Goal: Check status: Check status

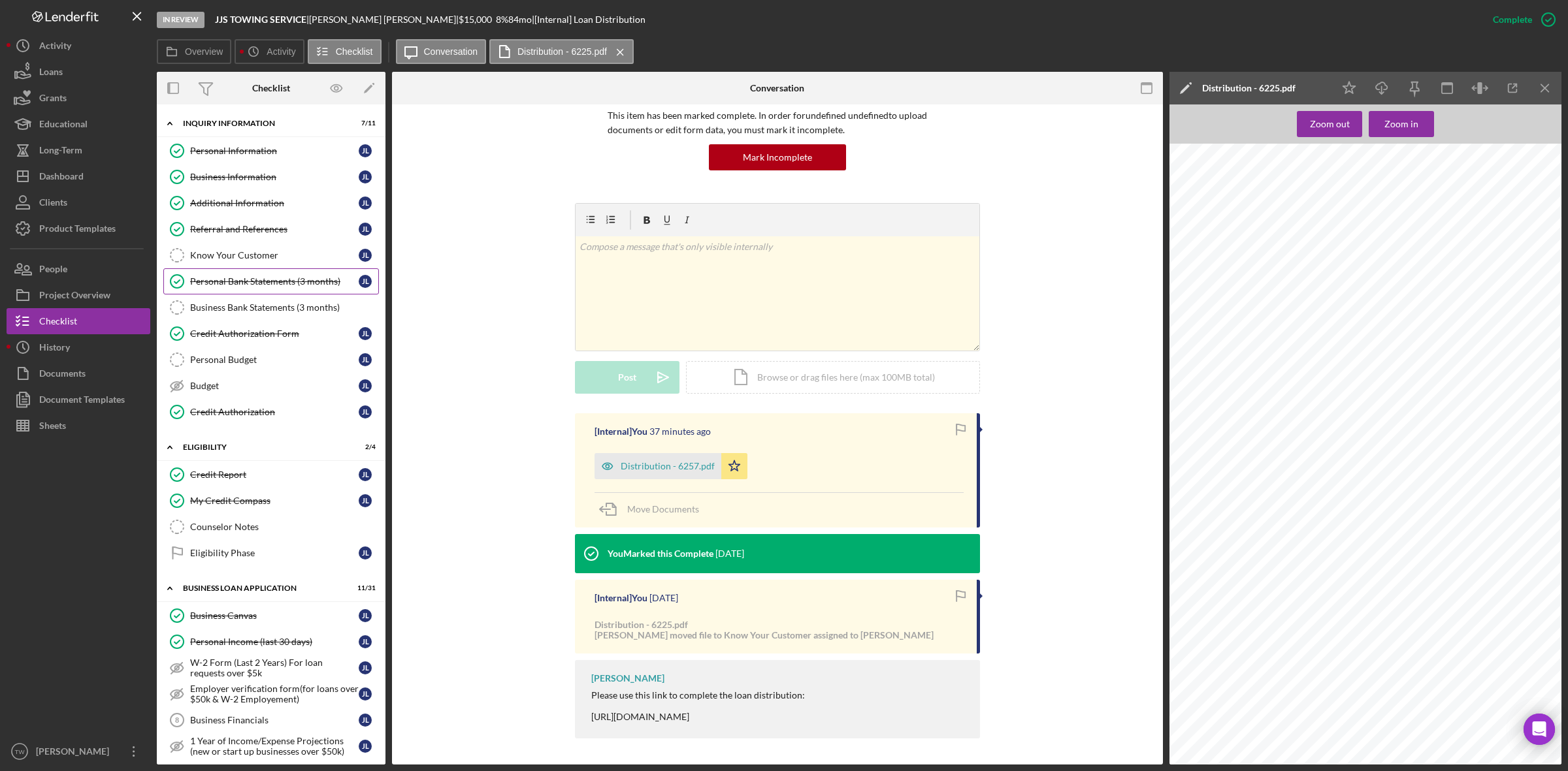
click at [259, 283] on div "Personal Bank Statements (3 months)" at bounding box center [274, 282] width 169 height 11
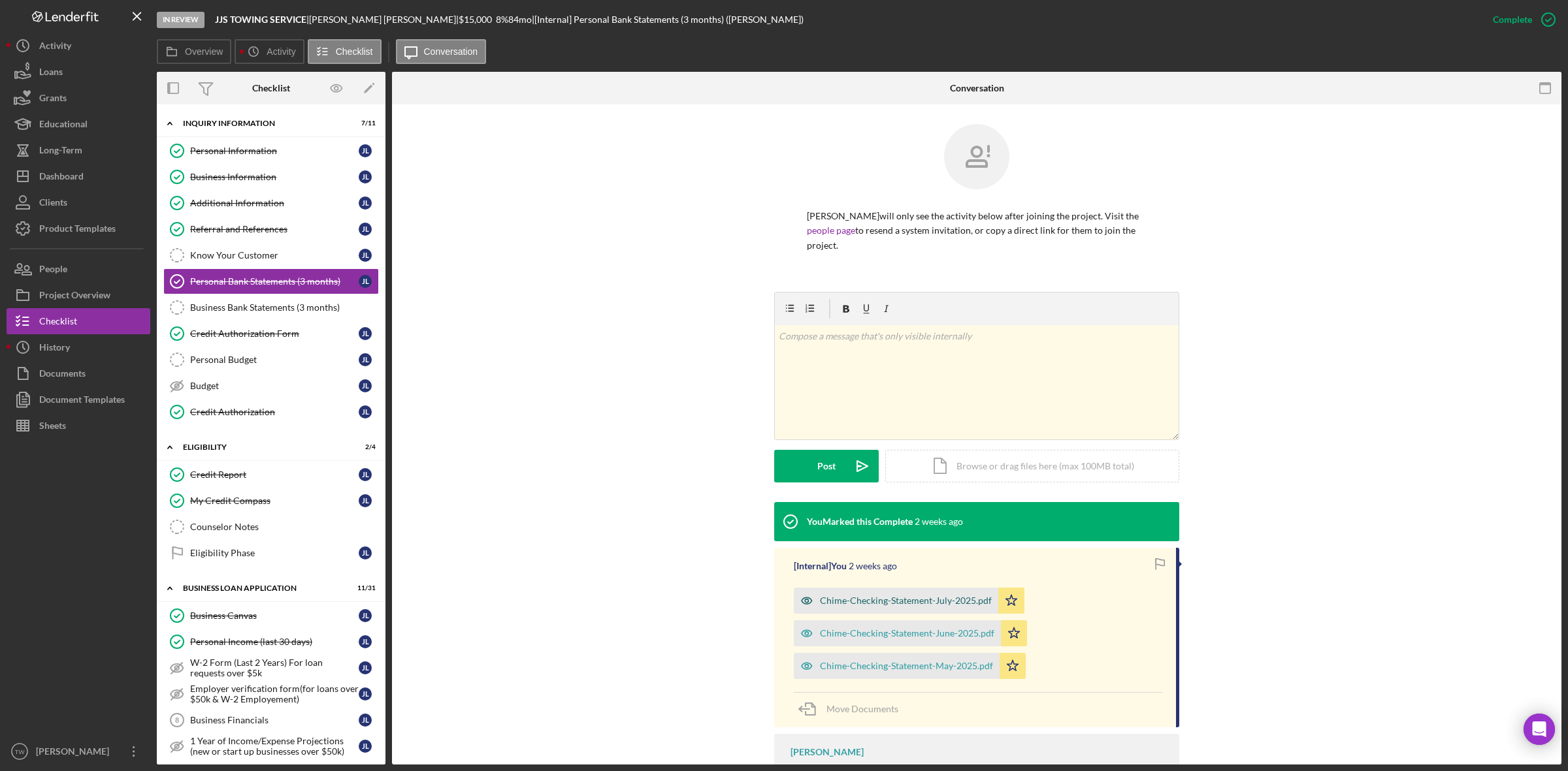
click at [943, 595] on div "Chime-Checking-Statement-July-2025.pdf" at bounding box center [896, 601] width 204 height 26
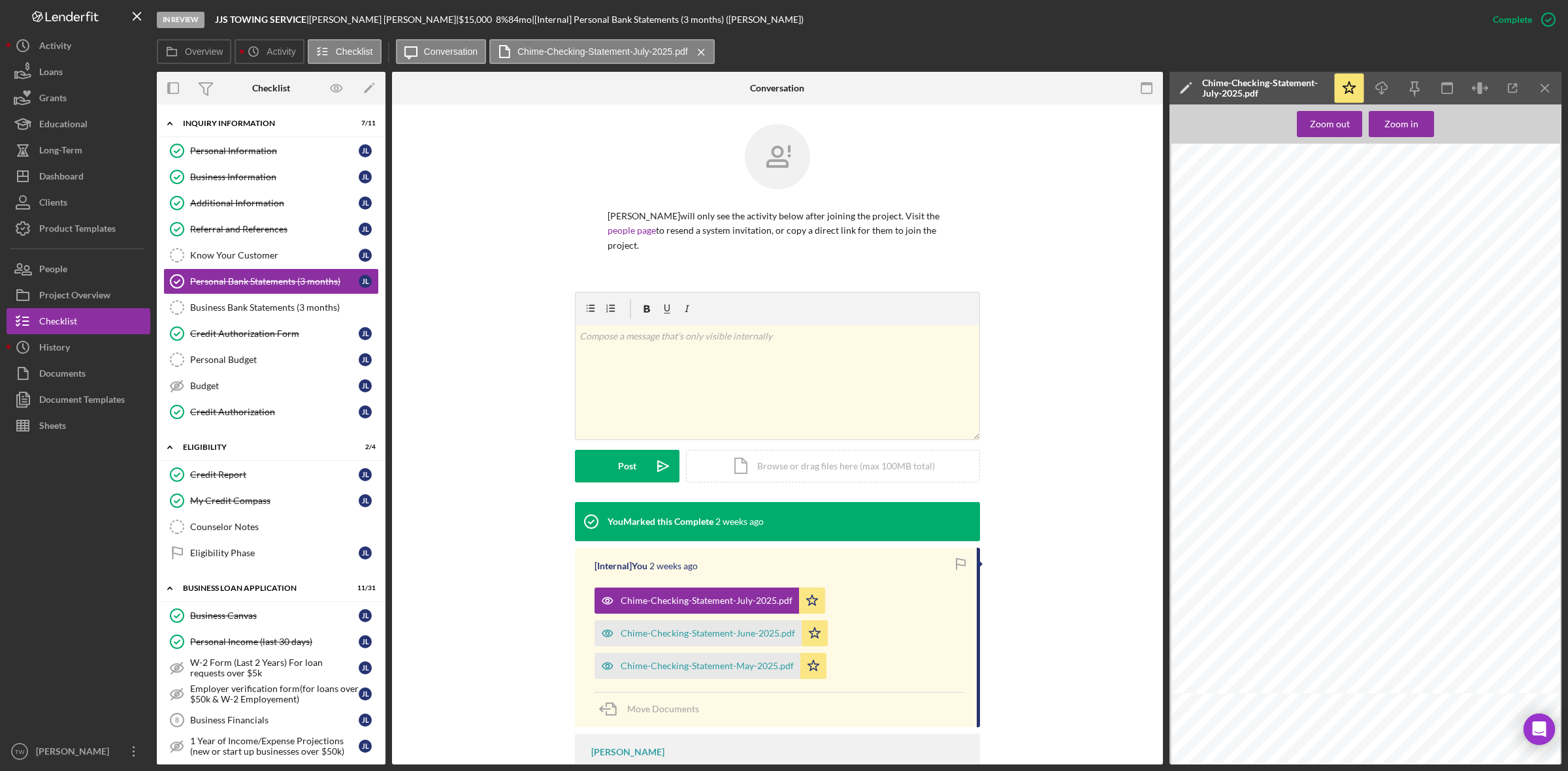
scroll to position [327, 0]
click at [684, 629] on div "Chime-Checking-Statement-June-2025.pdf" at bounding box center [708, 634] width 174 height 11
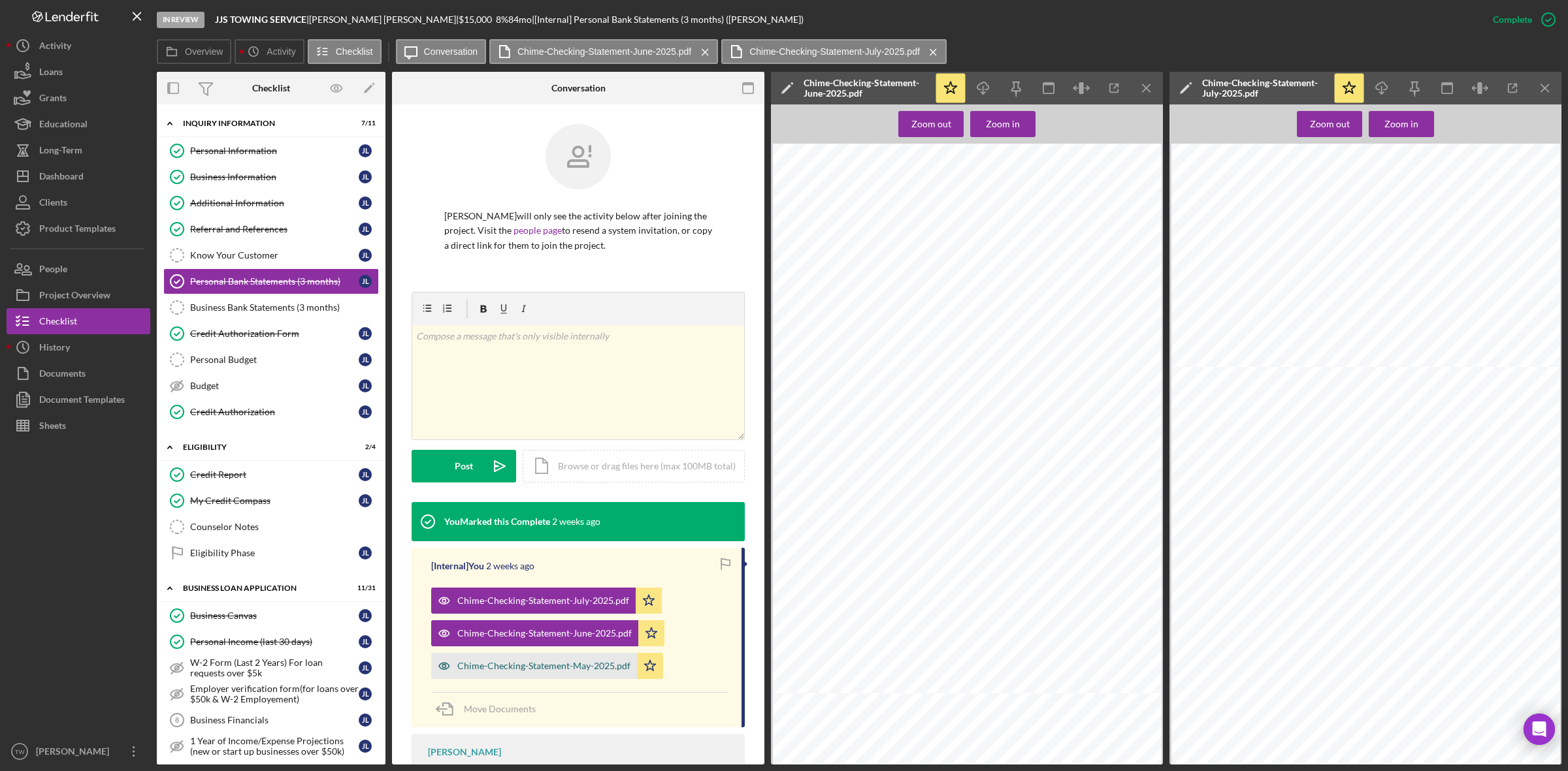
click at [557, 661] on div "Chime-Checking-Statement-May-2025.pdf" at bounding box center [534, 667] width 206 height 26
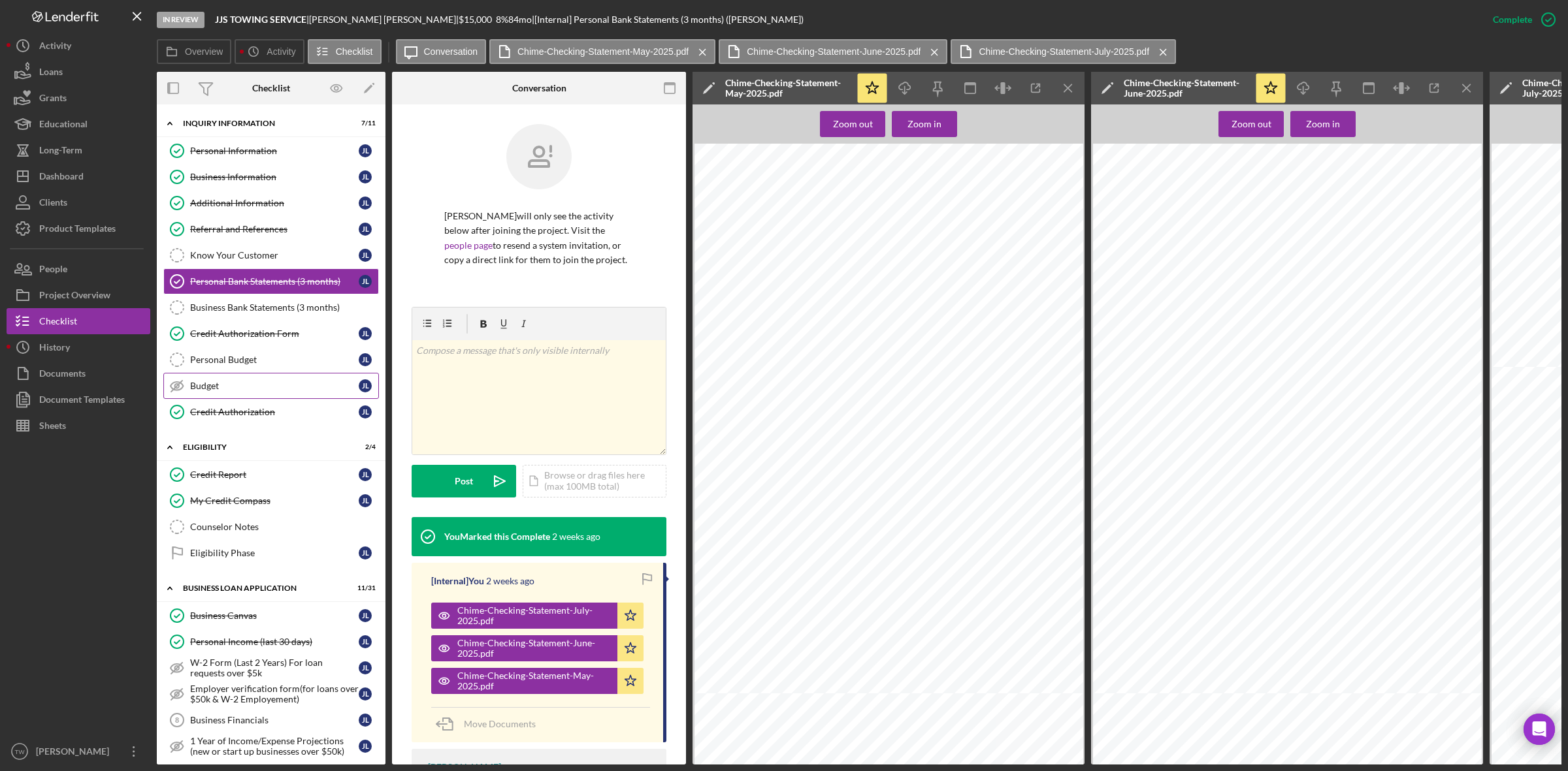
drag, startPoint x: 273, startPoint y: 331, endPoint x: 268, endPoint y: 379, distance: 48.3
click at [273, 331] on div "Credit Authorization Form" at bounding box center [274, 334] width 169 height 11
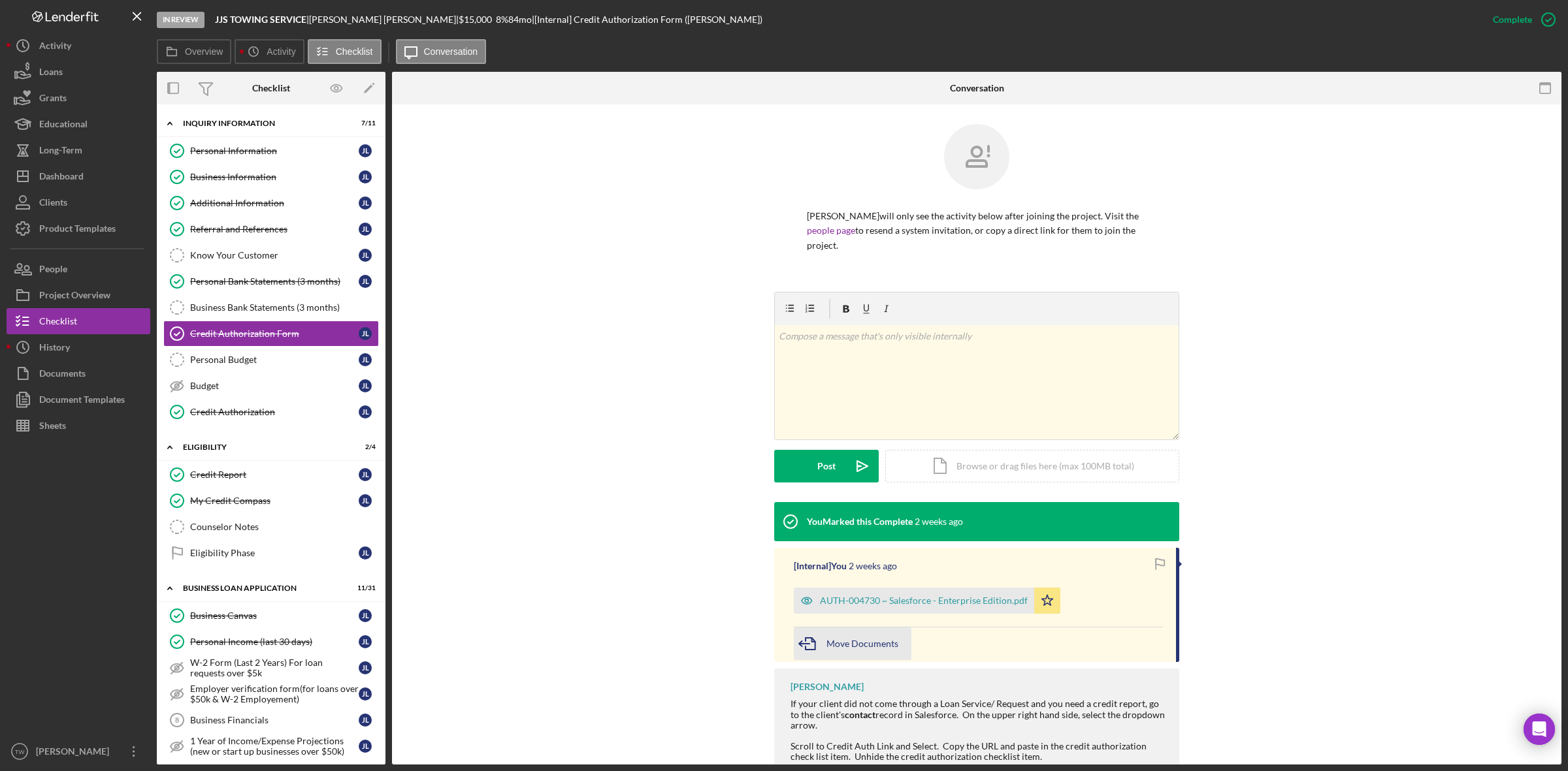
scroll to position [57, 0]
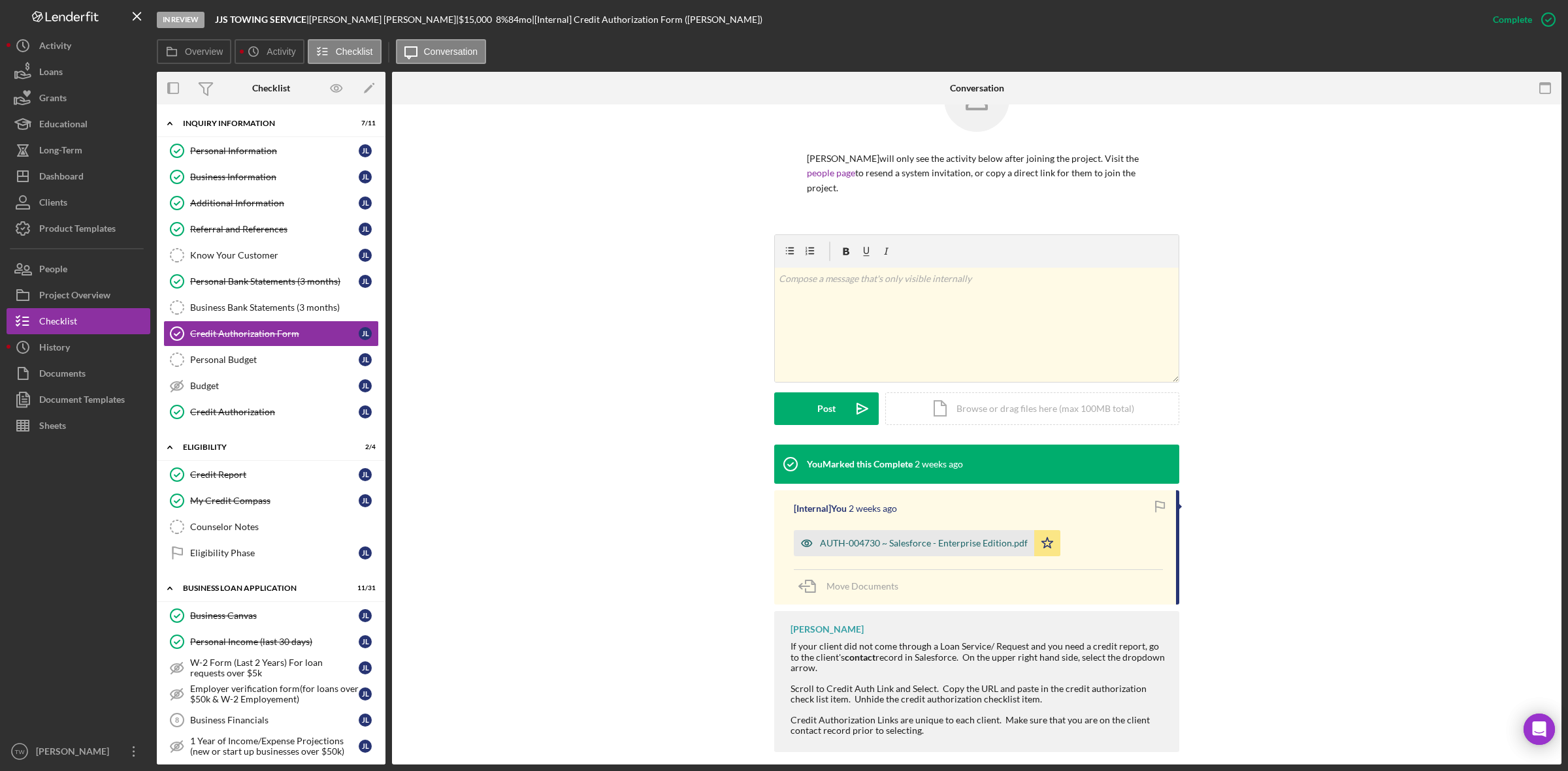
click at [981, 538] on div "AUTH-004730 ~ Salesforce - Enterprise Edition.pdf" at bounding box center [923, 543] width 208 height 11
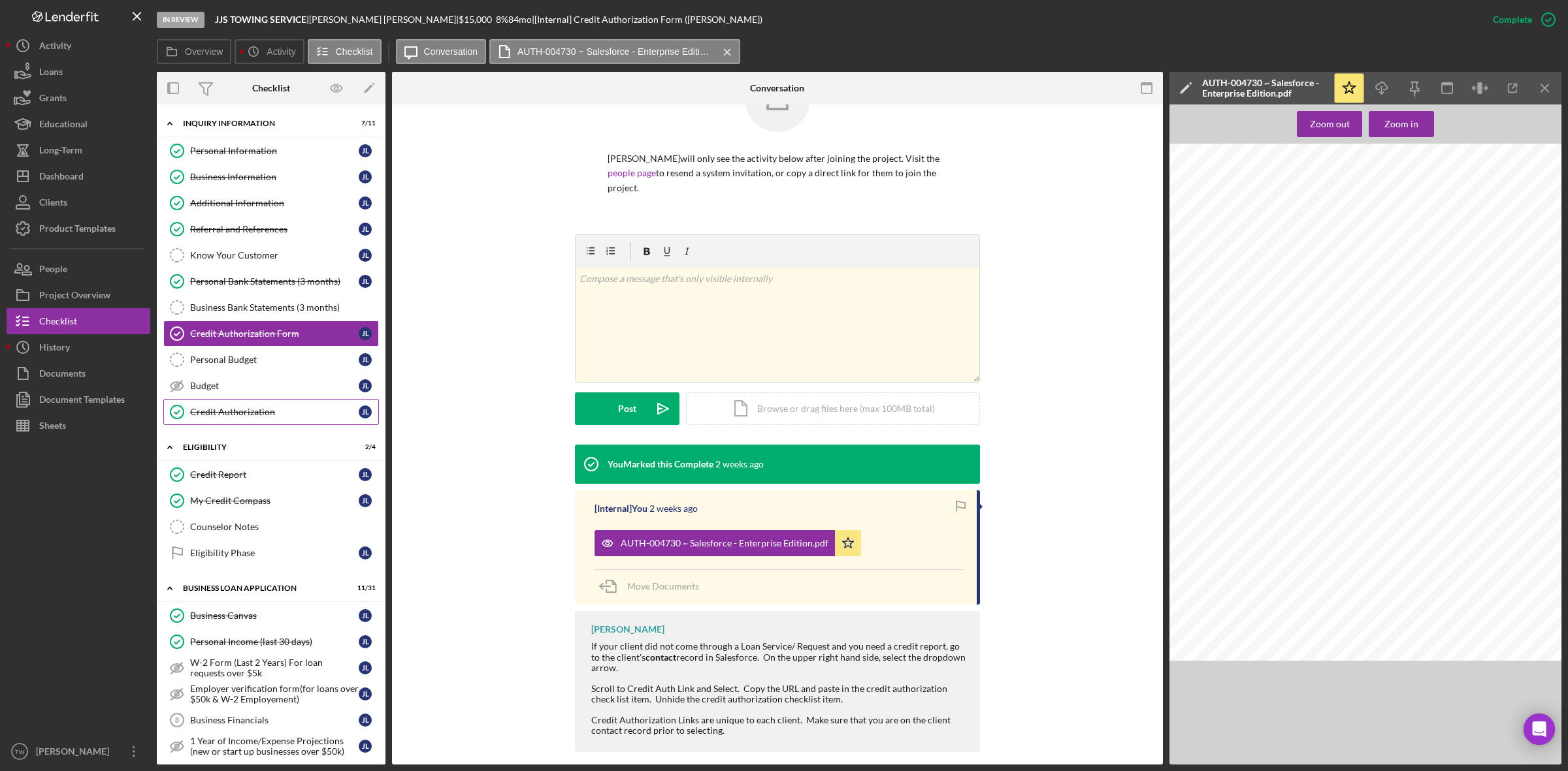
click at [232, 423] on link "Credit Authorization Credit Authorization [PERSON_NAME]" at bounding box center [271, 412] width 216 height 26
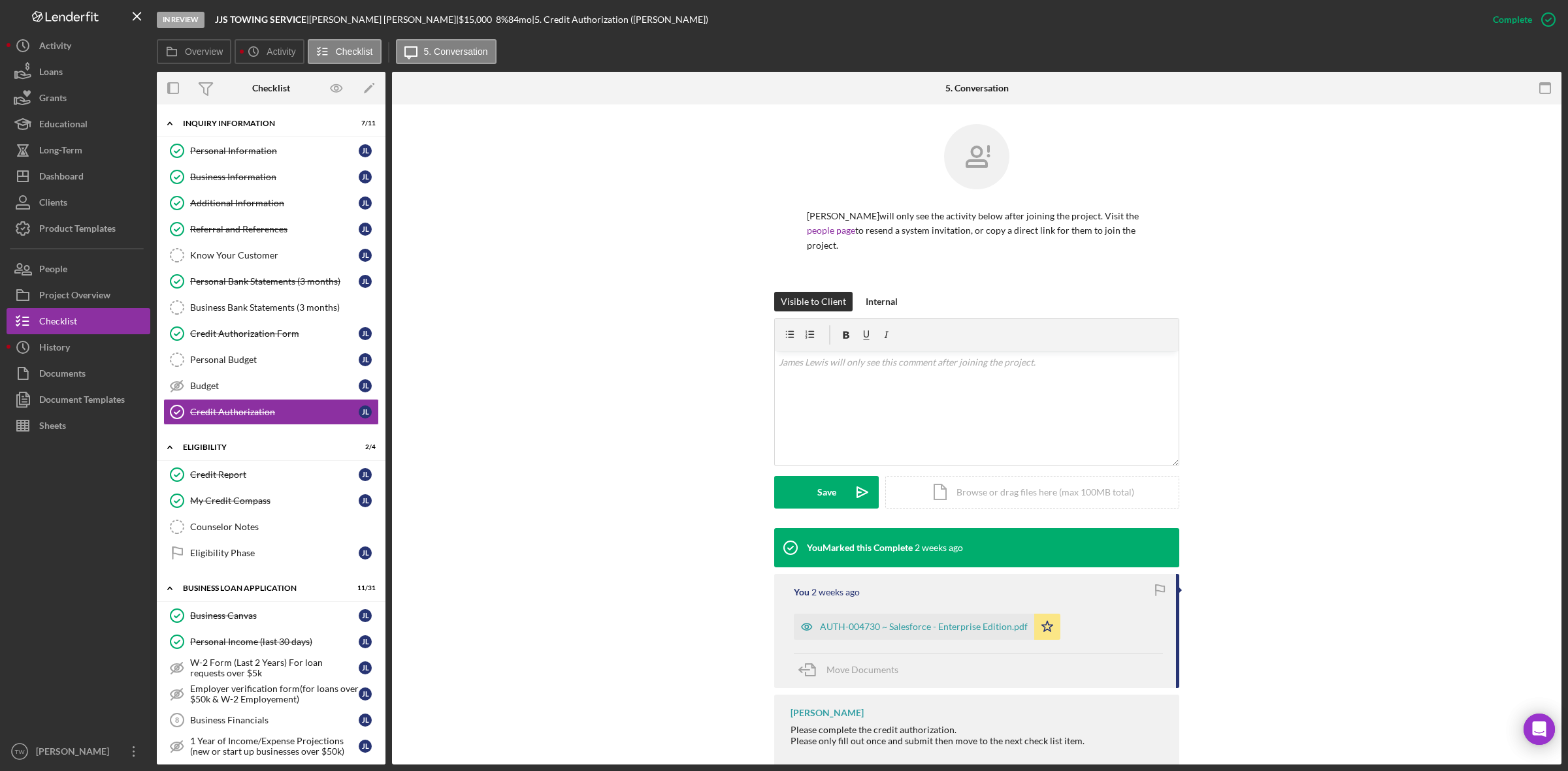
scroll to position [20, 0]
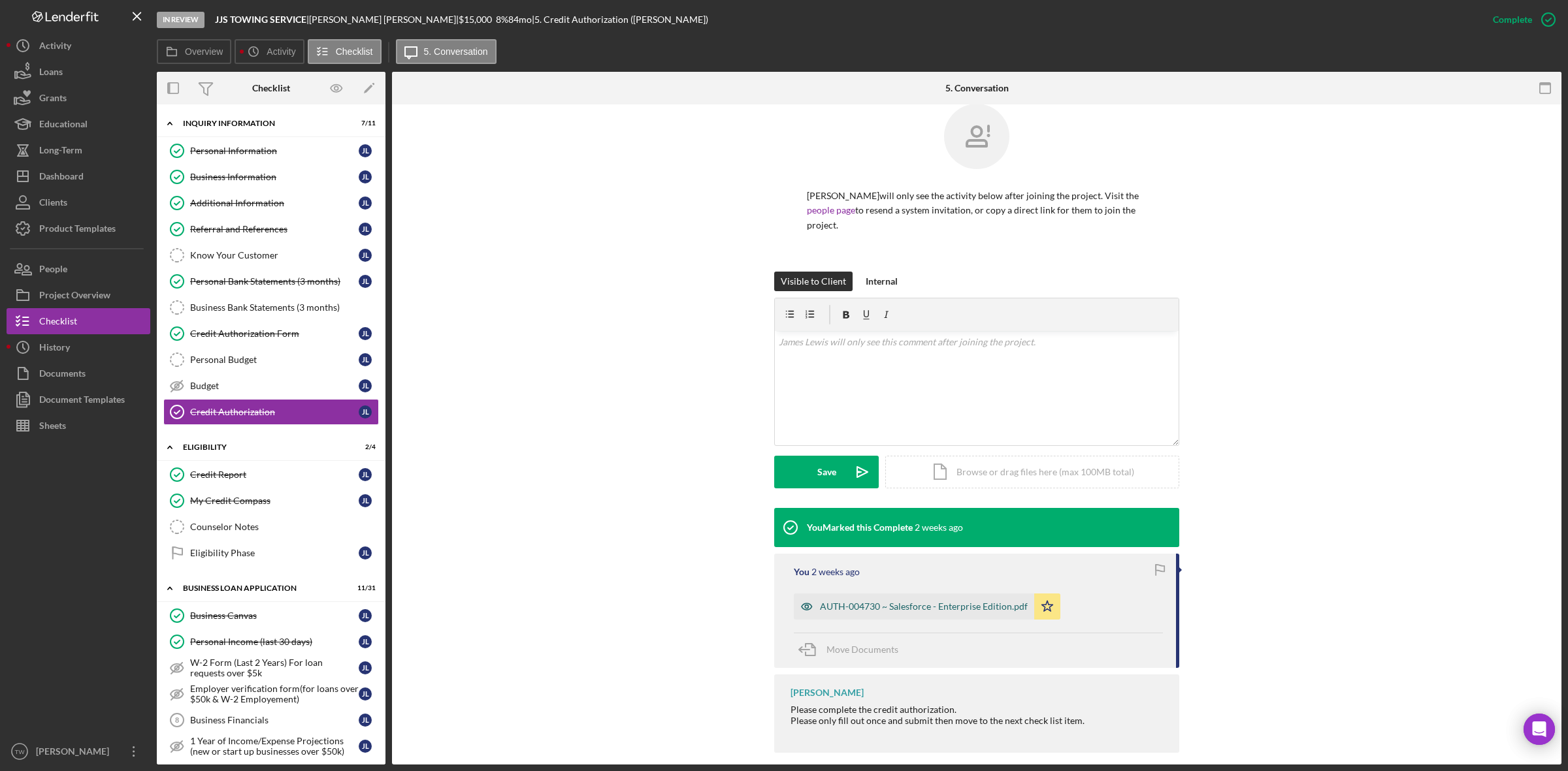
click at [918, 601] on div "AUTH-004730 ~ Salesforce - Enterprise Edition.pdf" at bounding box center [923, 607] width 208 height 11
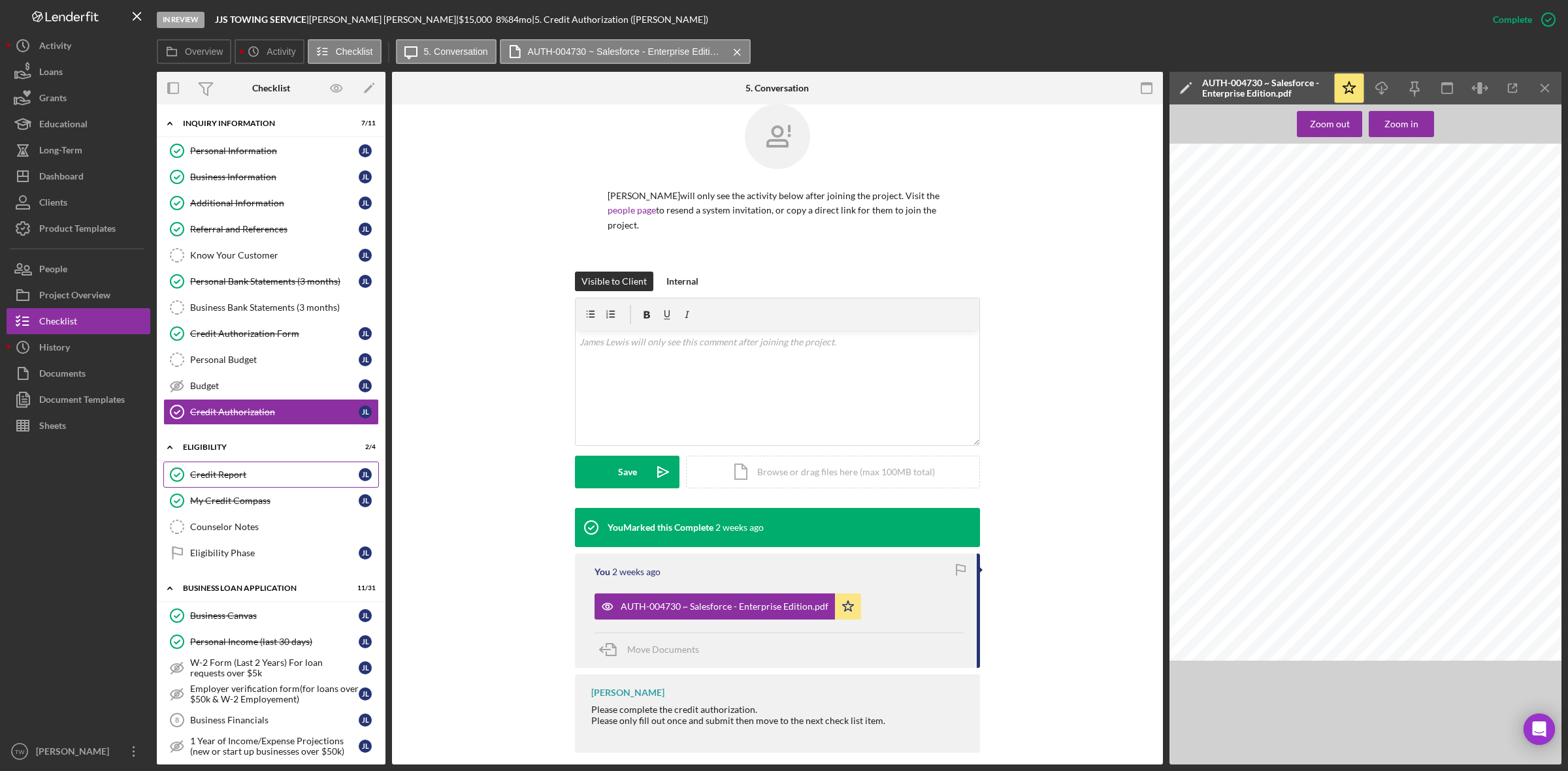
click at [223, 479] on div "Credit Report" at bounding box center [274, 475] width 169 height 11
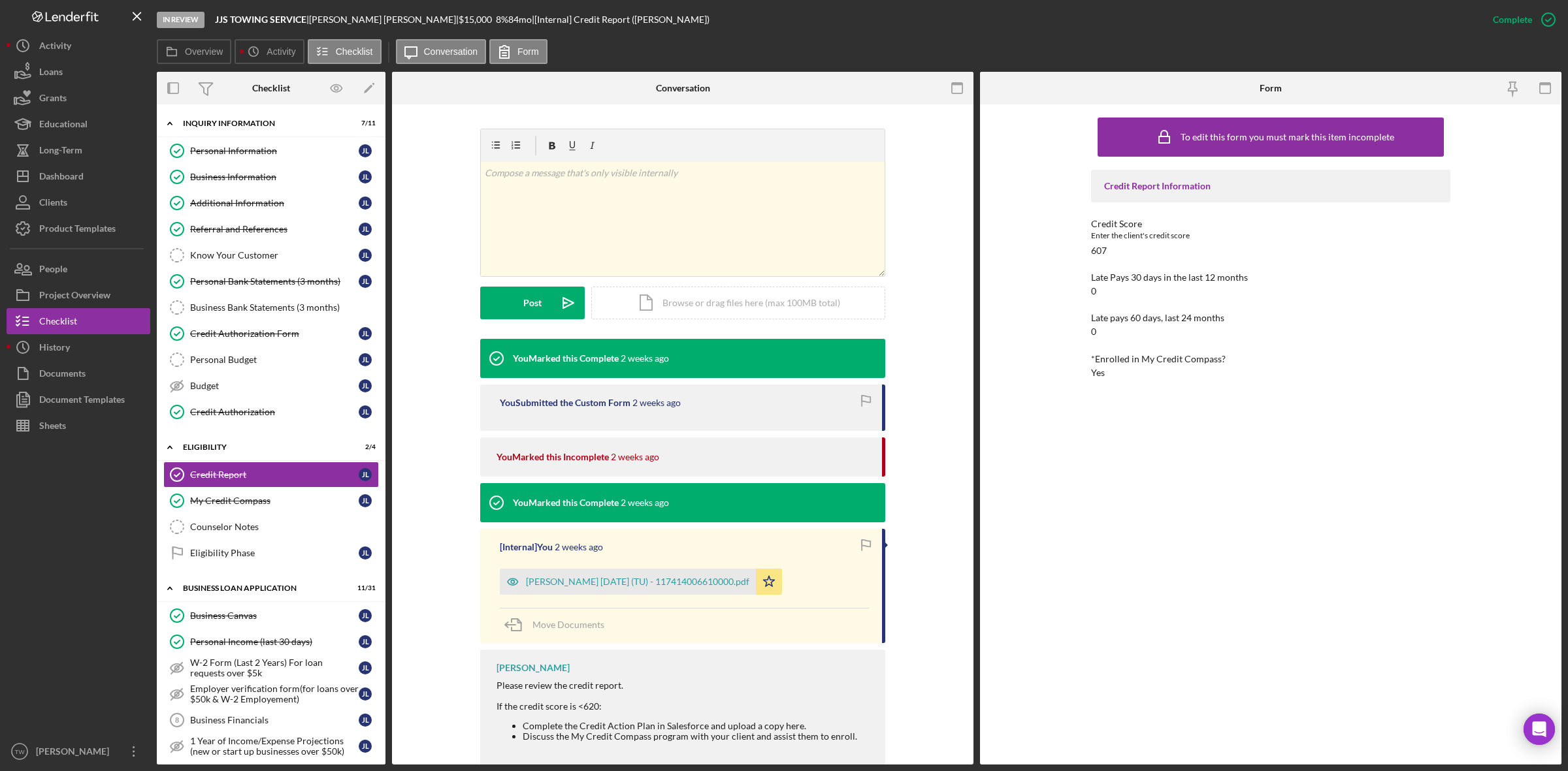
scroll to position [178, 0]
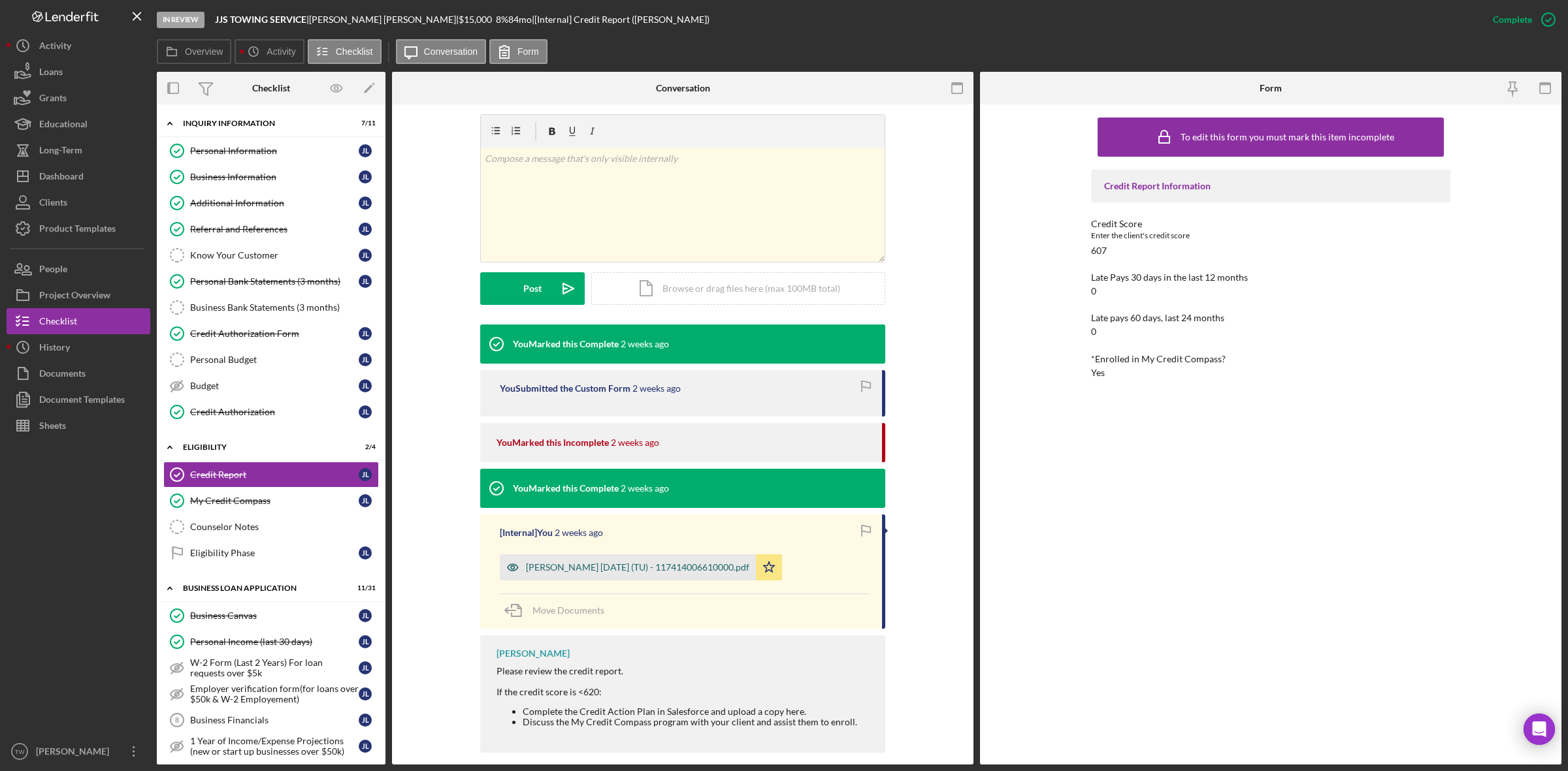
click at [690, 560] on div "[PERSON_NAME] [DATE] (TU) - 117414006610000.pdf" at bounding box center [628, 568] width 256 height 26
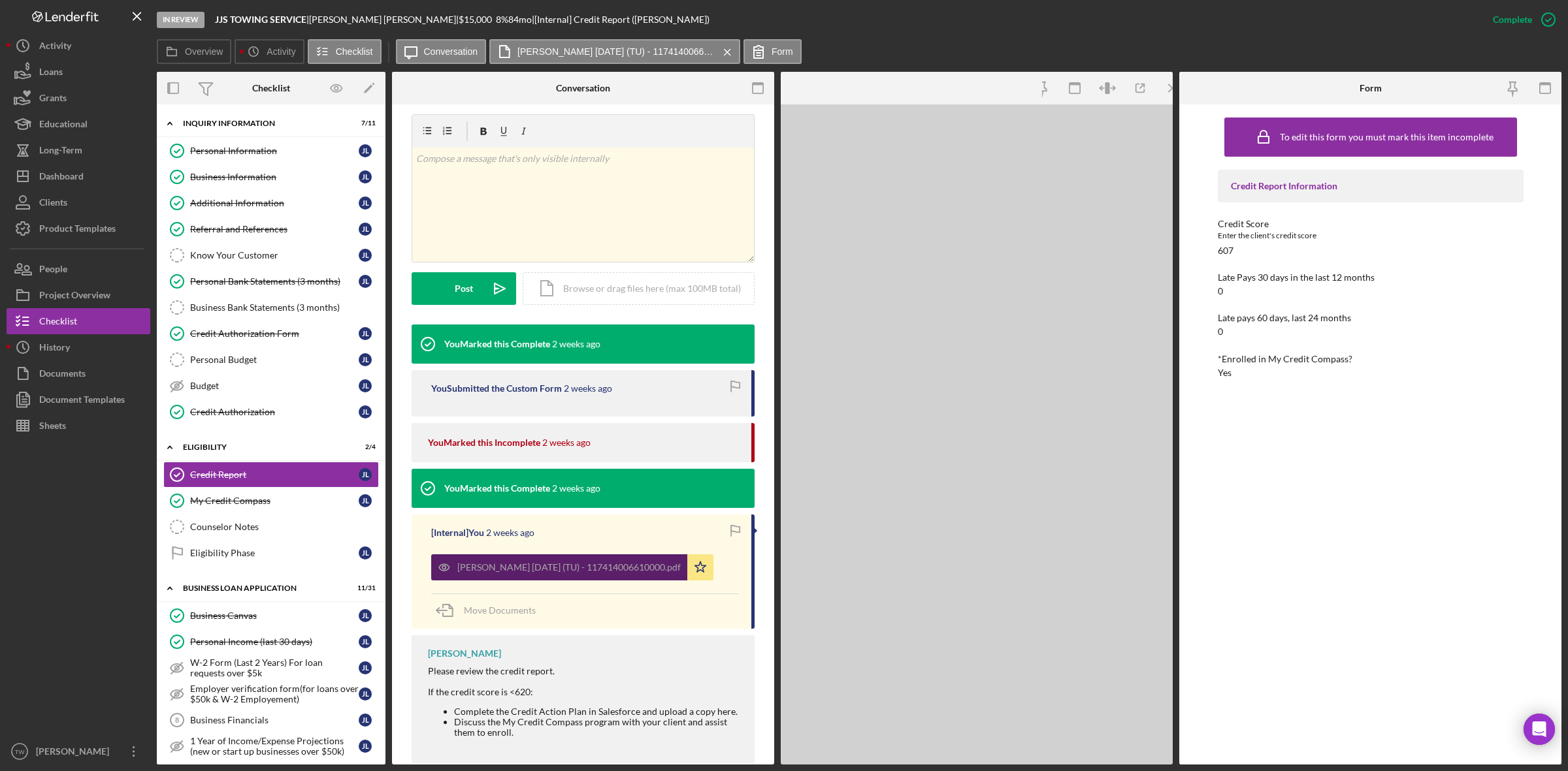
scroll to position [193, 0]
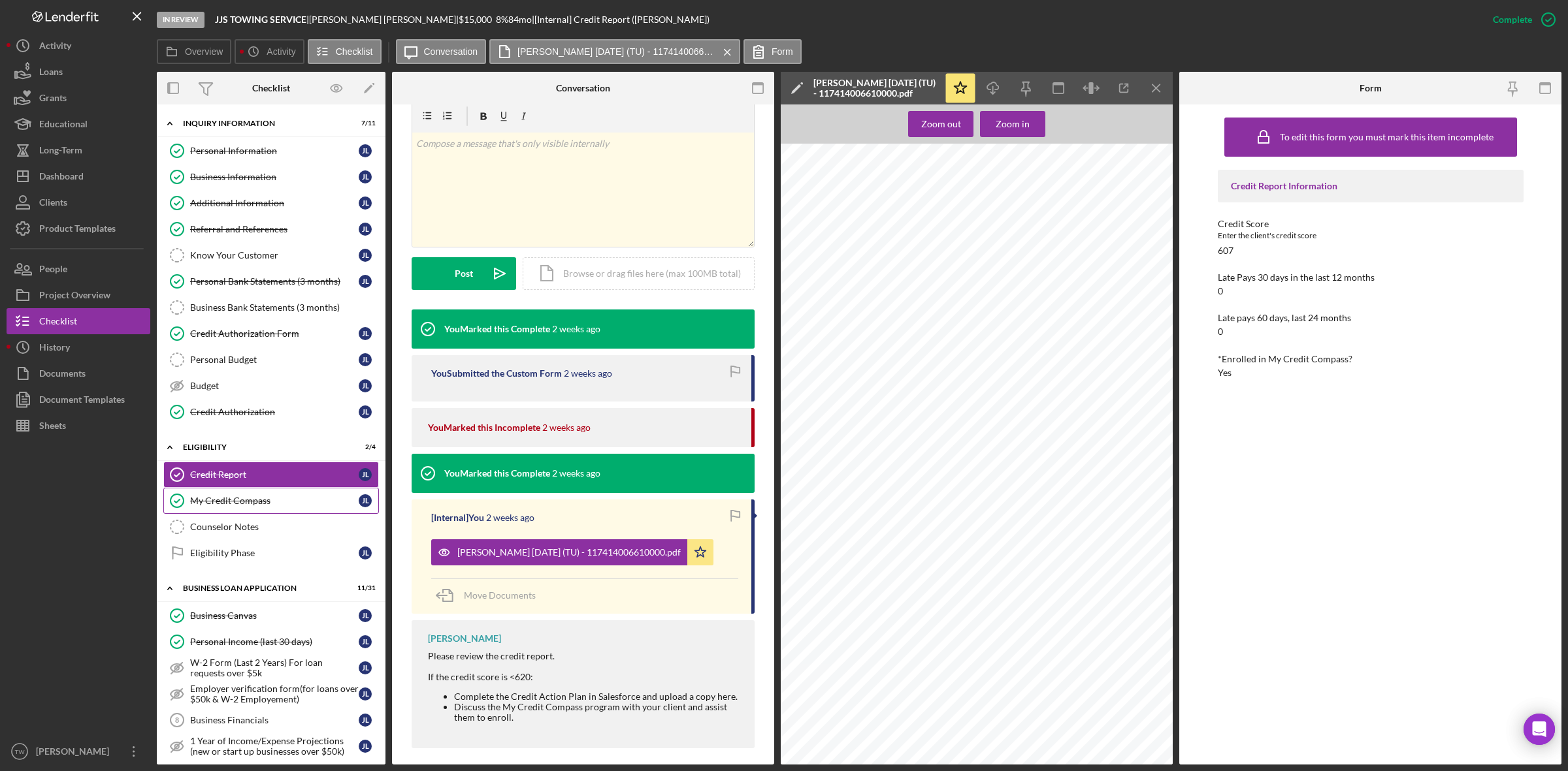
click at [266, 496] on link "My Credit Compass My Credit Compass [PERSON_NAME]" at bounding box center [271, 501] width 216 height 26
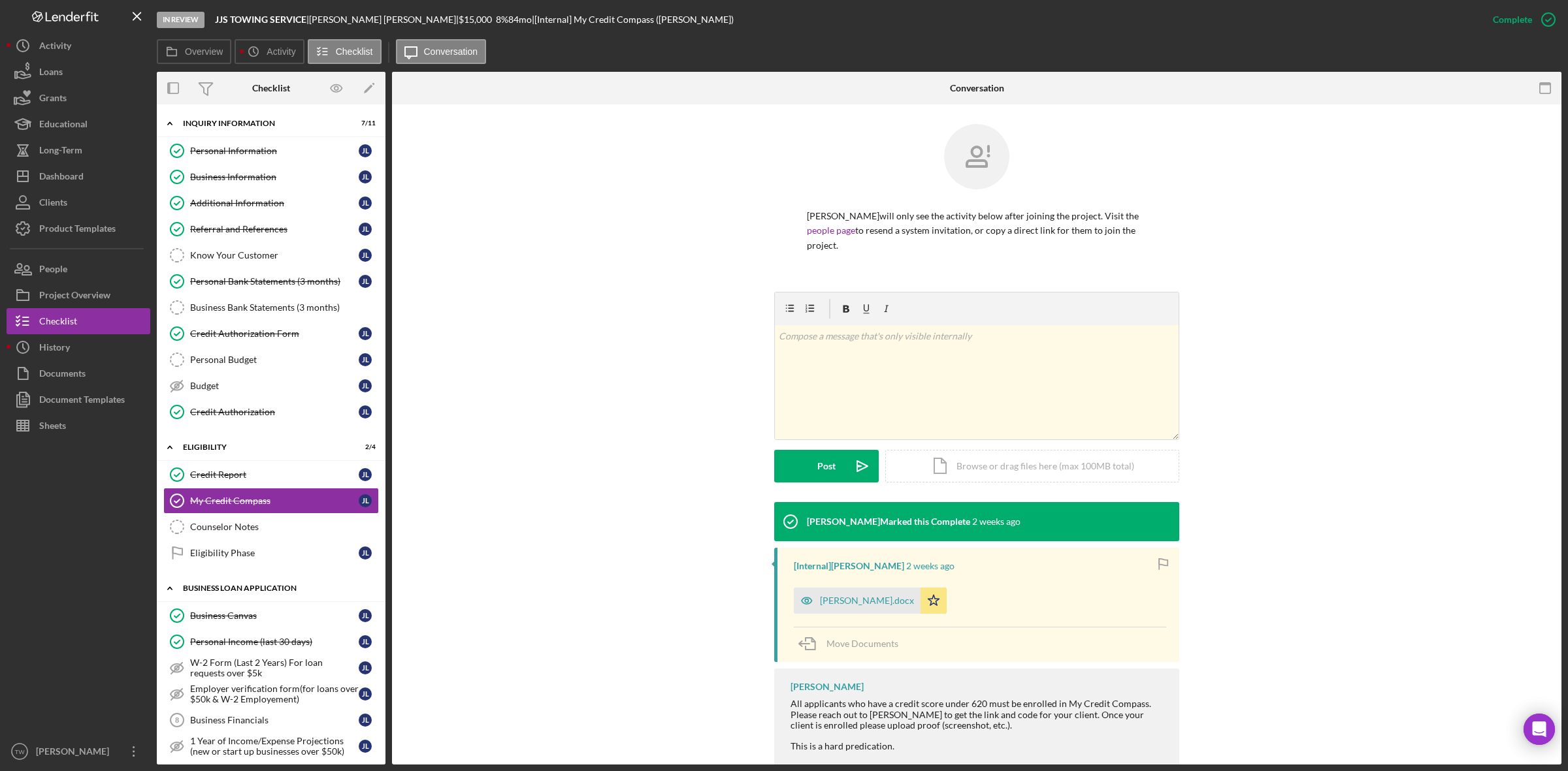
click at [252, 593] on div "BUSINESS LOAN APPLICATION" at bounding box center [276, 588] width 186 height 8
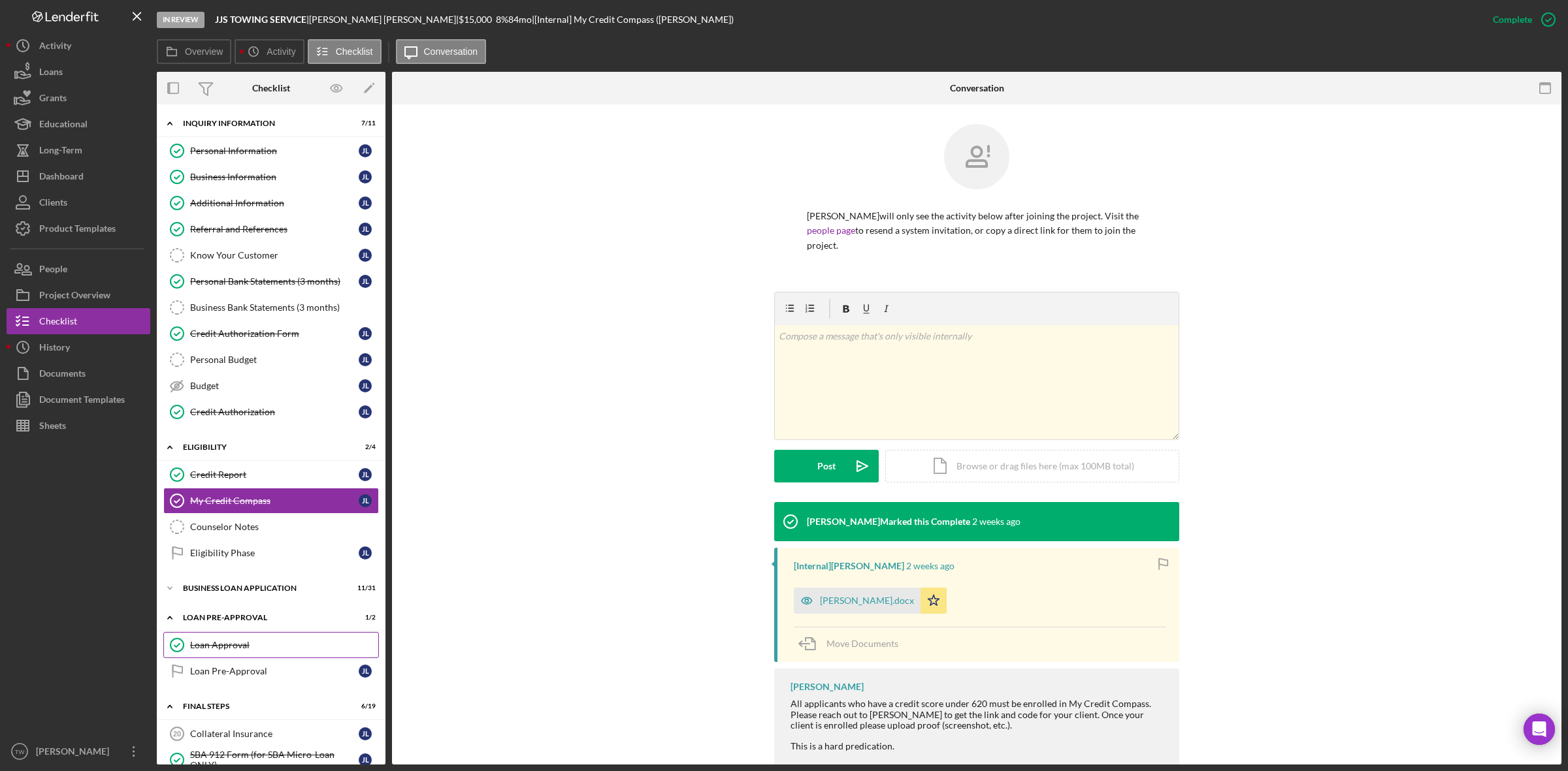
click at [247, 639] on link "Loan Approval Loan Approval" at bounding box center [271, 646] width 216 height 26
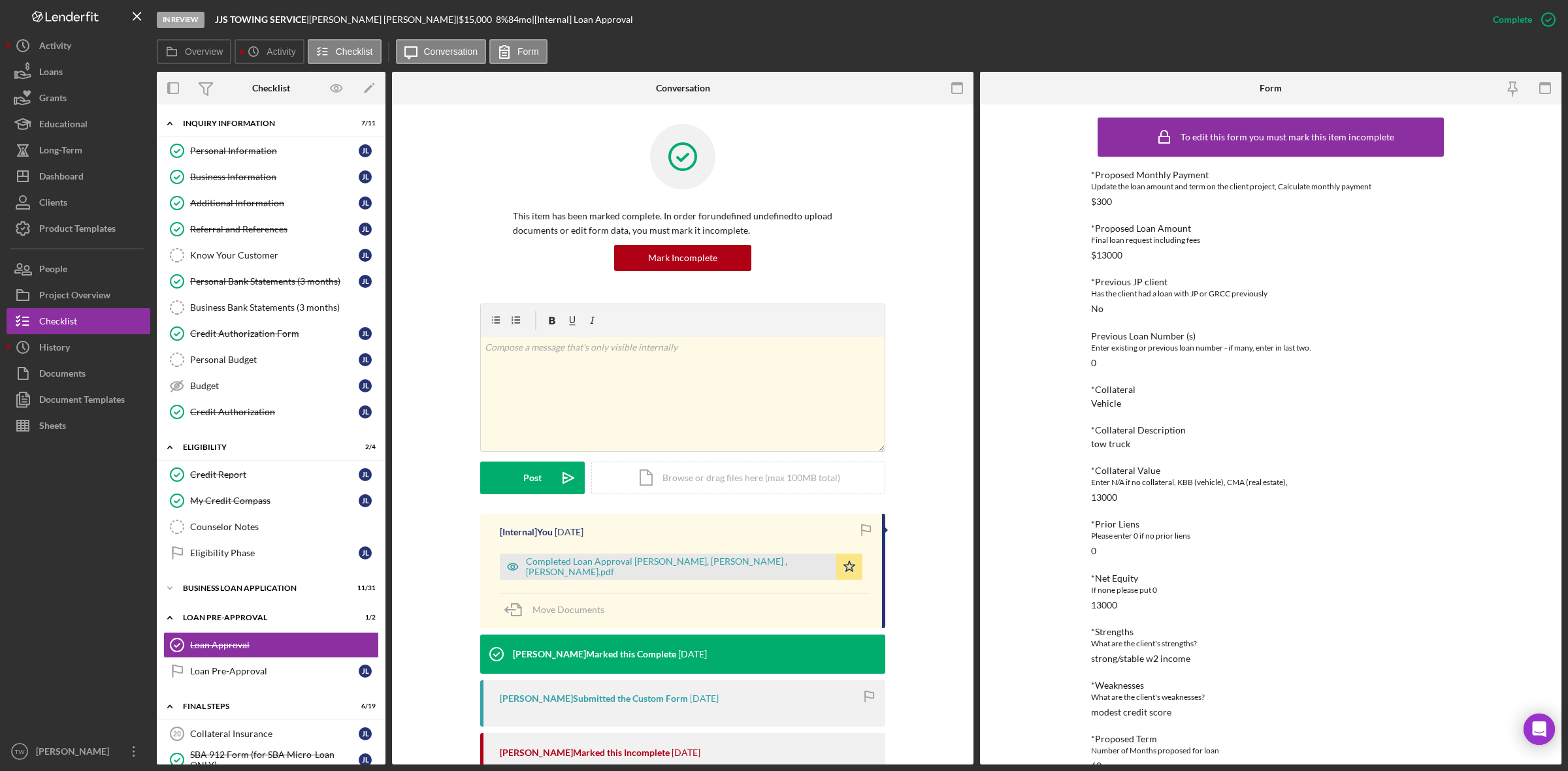
scroll to position [163, 0]
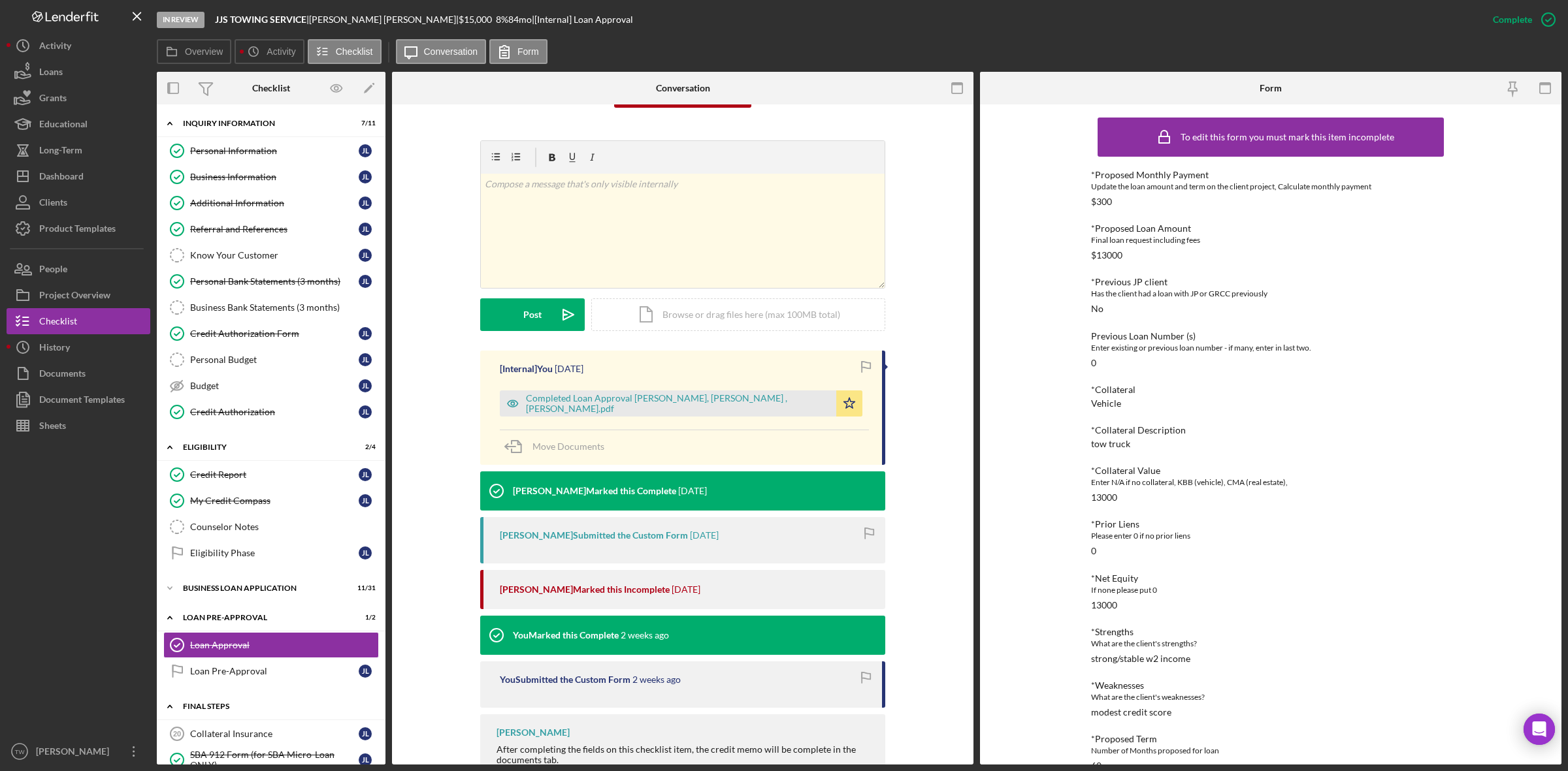
click at [207, 709] on div "FINAL STEPS" at bounding box center [276, 707] width 186 height 8
click at [207, 709] on div "FINAL STEPS" at bounding box center [282, 707] width 175 height 8
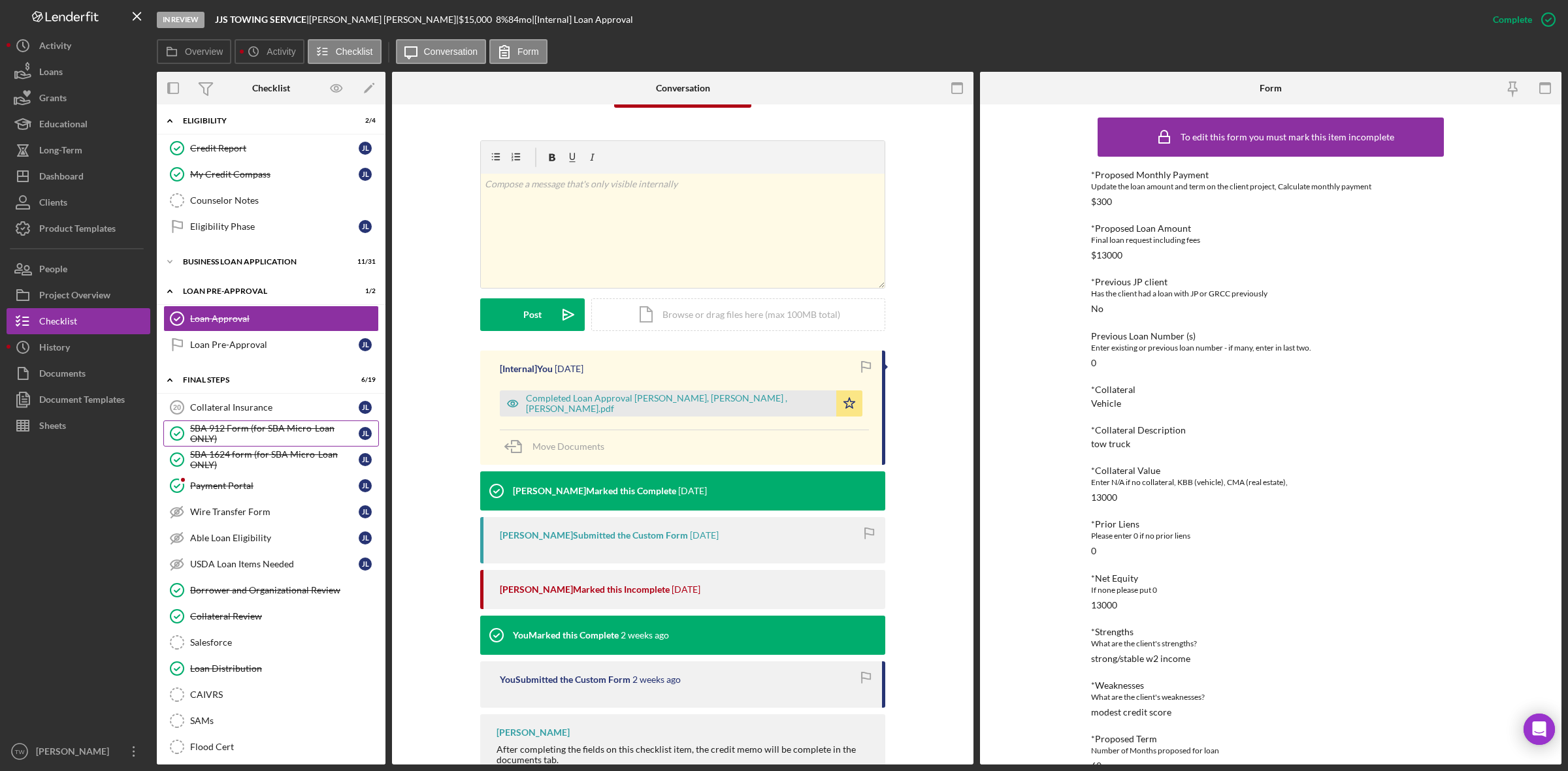
click at [237, 427] on link "SBA 912 Form (for SBA Micro-Loan ONLY) SBA 912 Form (for SBA Micro-Loan ONLY) […" at bounding box center [271, 434] width 216 height 26
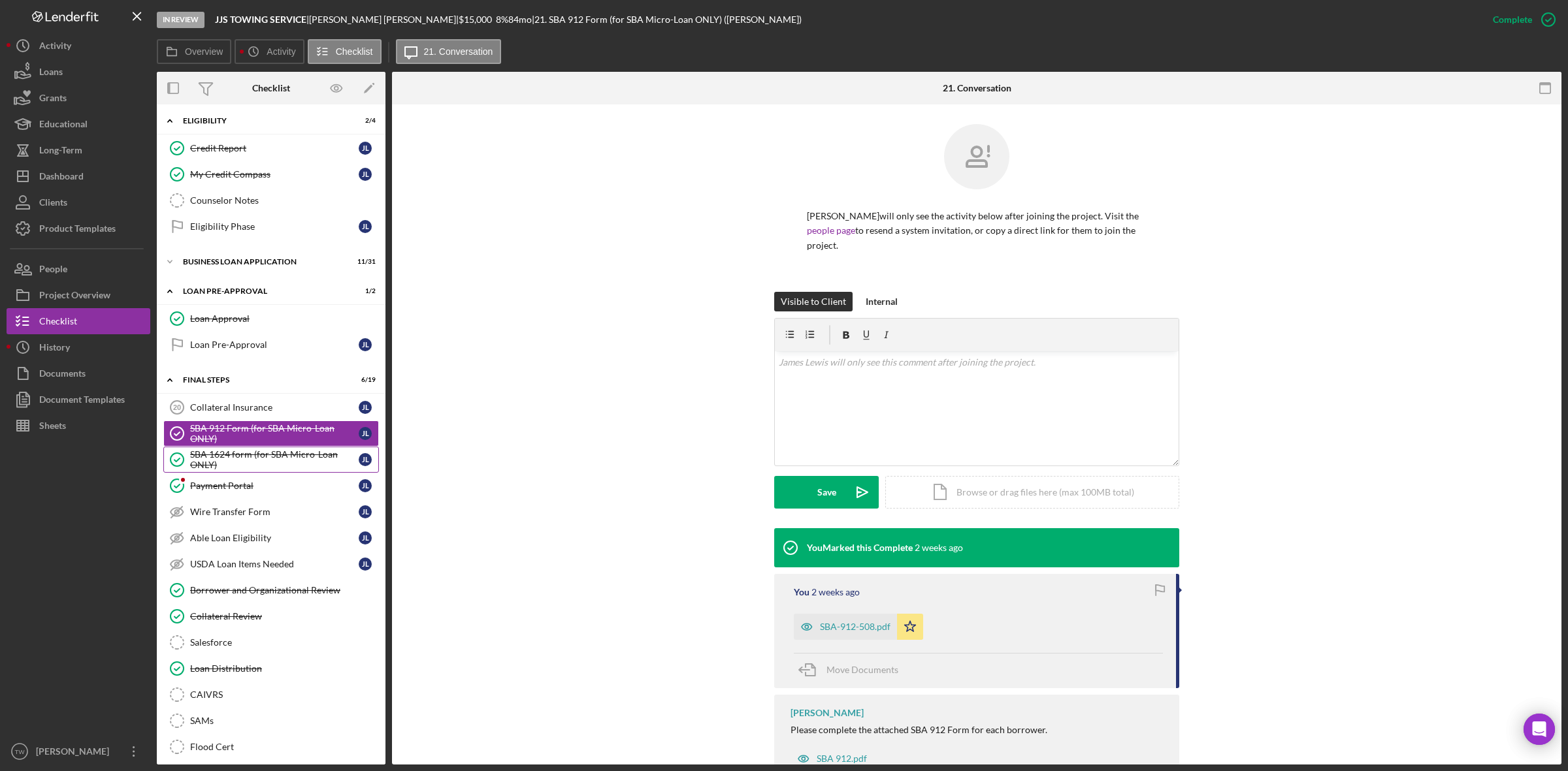
click at [232, 467] on div "SBA 1624 form (for SBA Micro-Loan ONLY)" at bounding box center [274, 460] width 169 height 21
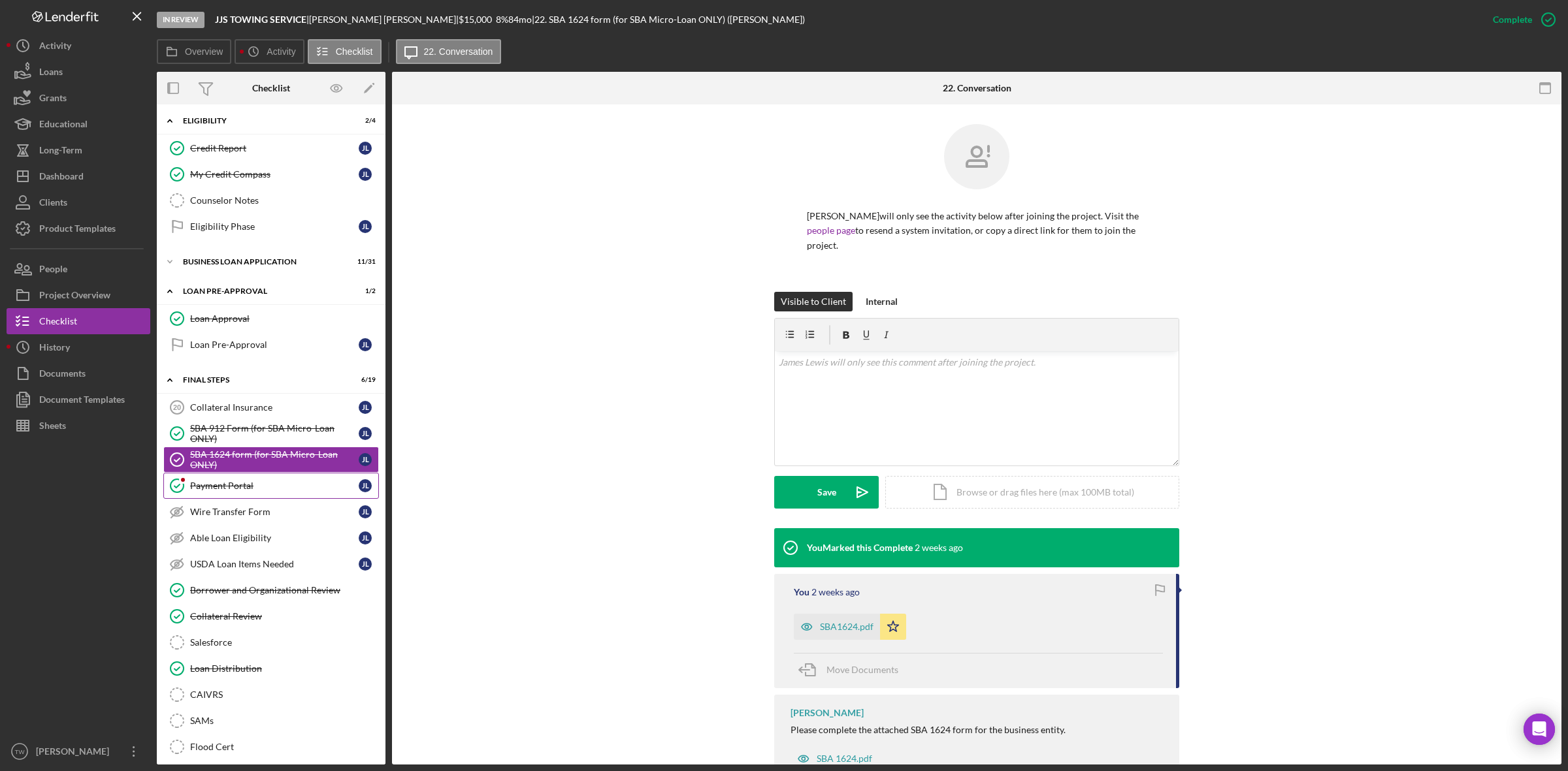
click at [234, 499] on link "Payment Portal Payment Portal [PERSON_NAME]" at bounding box center [271, 486] width 216 height 26
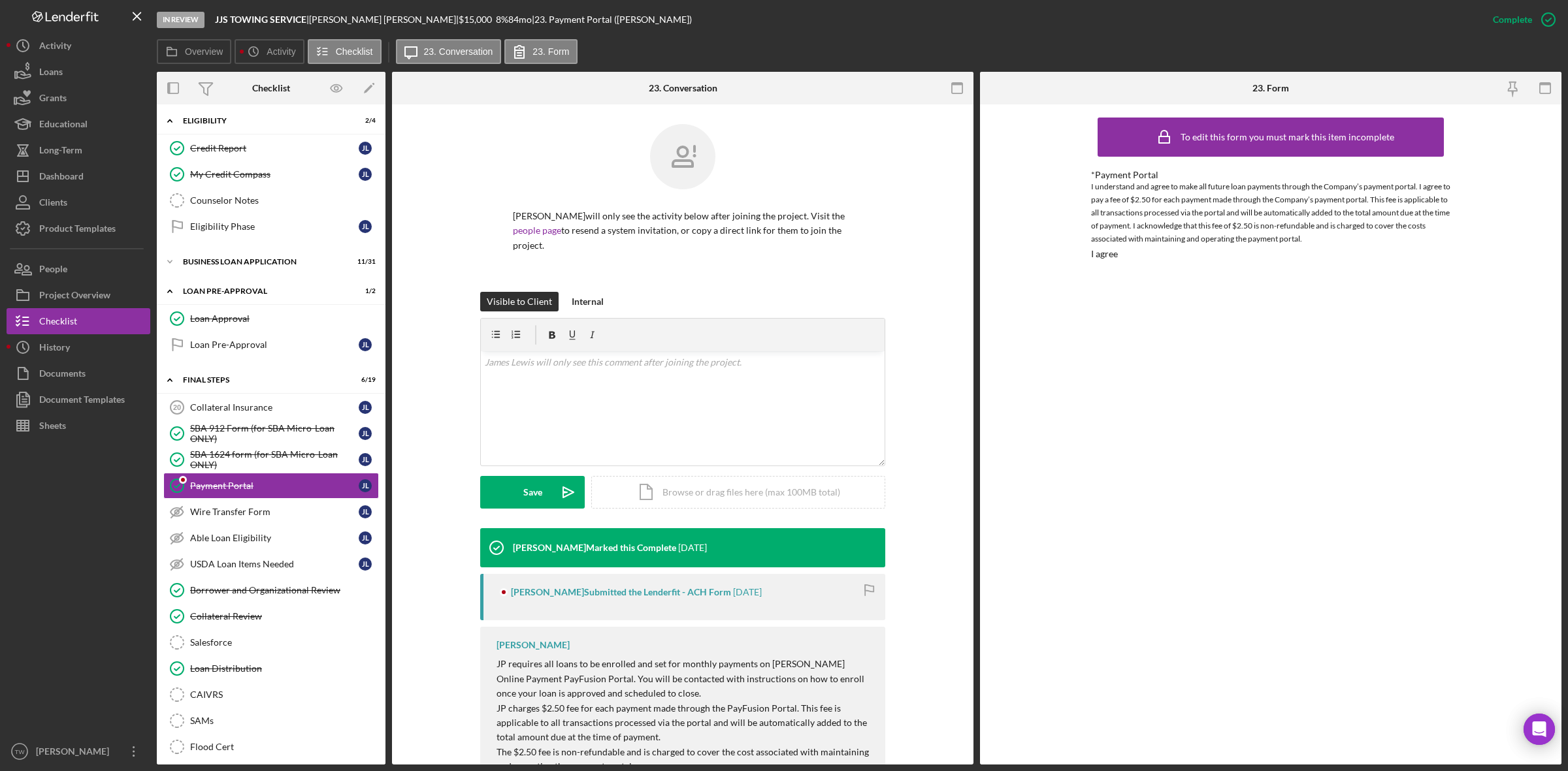
scroll to position [52, 0]
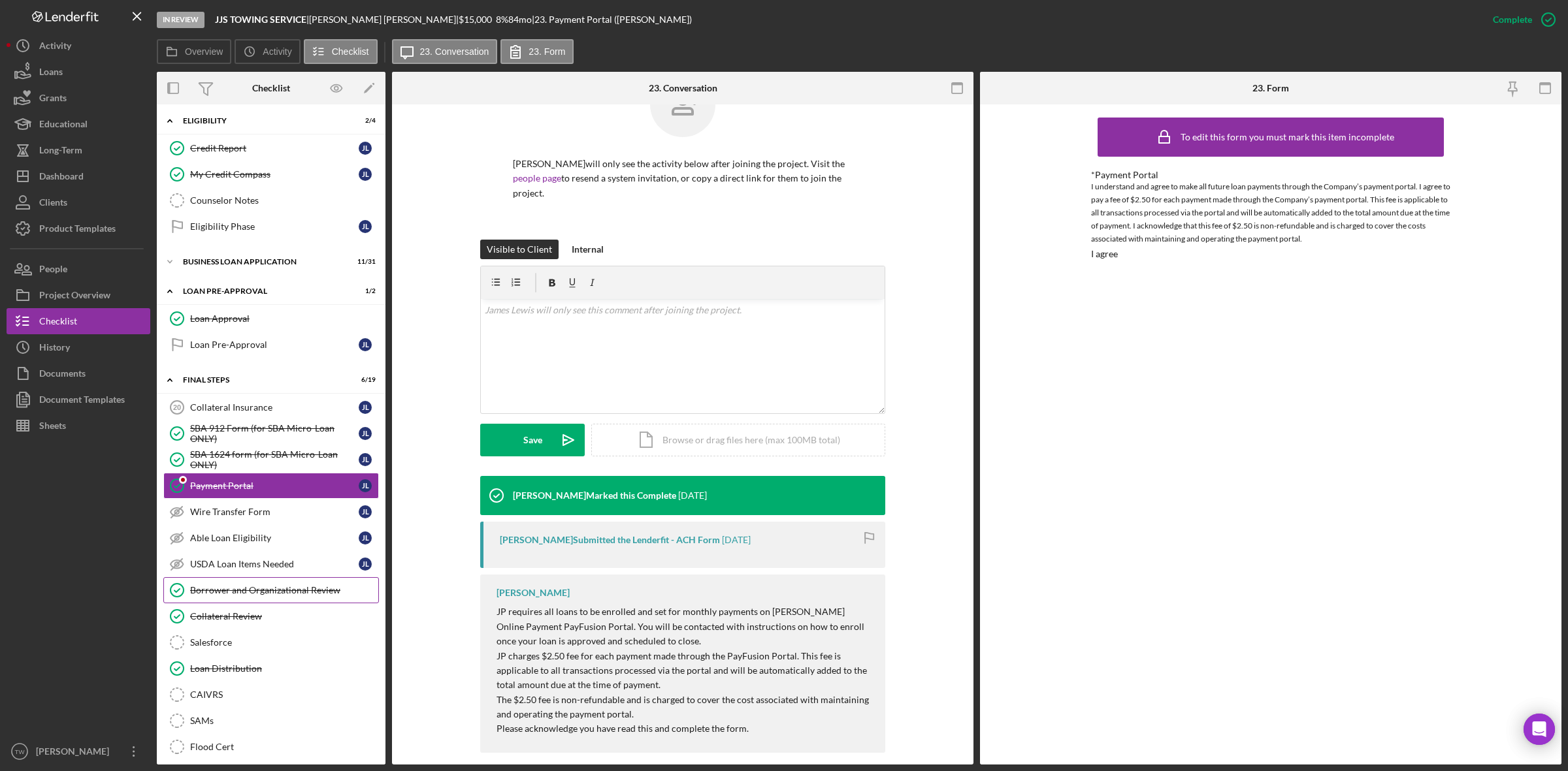
click at [220, 588] on link "Borrower and Organizational Review Borrower and Organizational Review" at bounding box center [271, 591] width 216 height 26
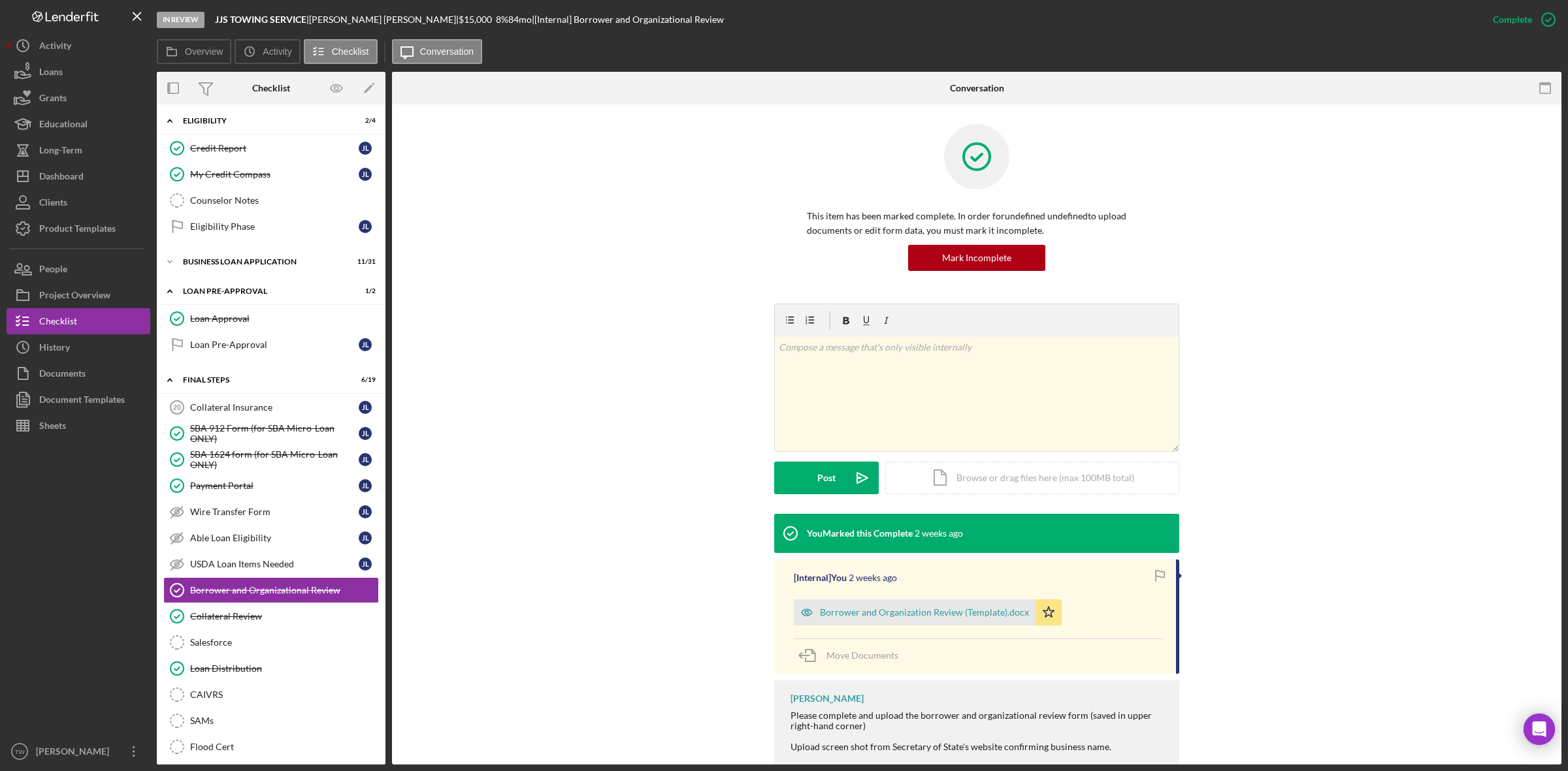
scroll to position [64, 0]
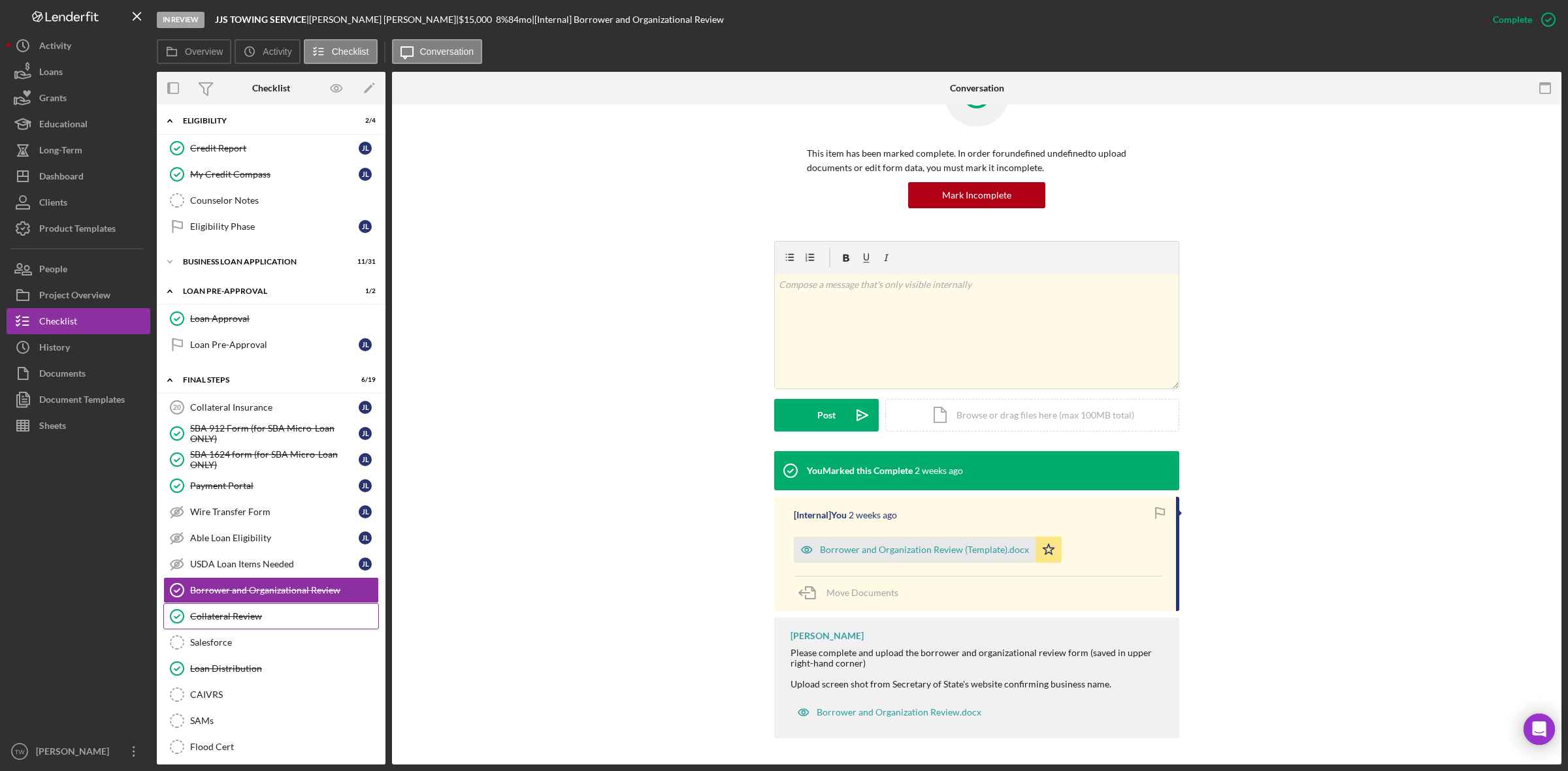
click at [223, 622] on div "Collateral Review" at bounding box center [284, 616] width 188 height 11
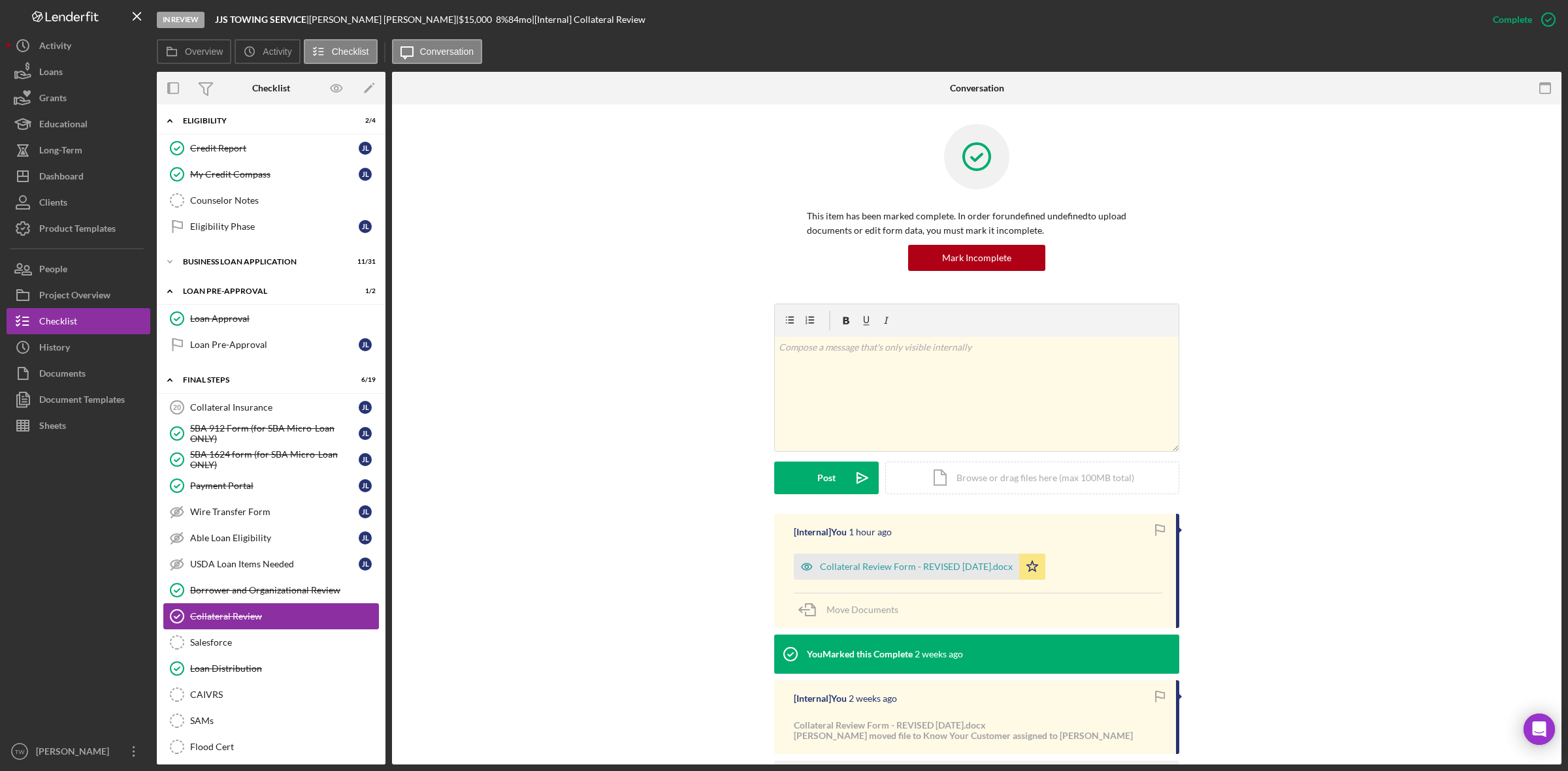
scroll to position [507, 0]
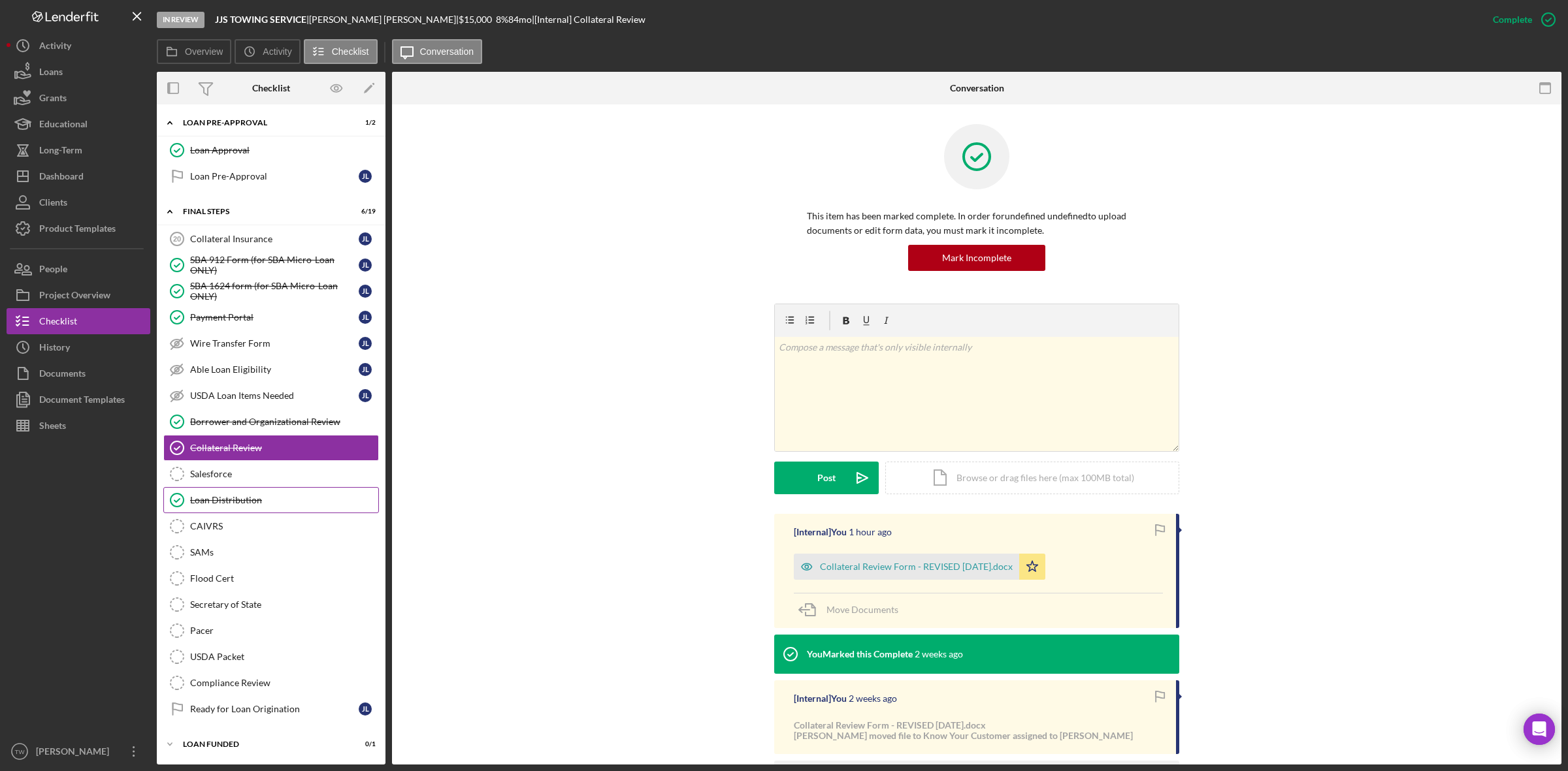
click at [237, 496] on div "Loan Distribution" at bounding box center [284, 501] width 188 height 11
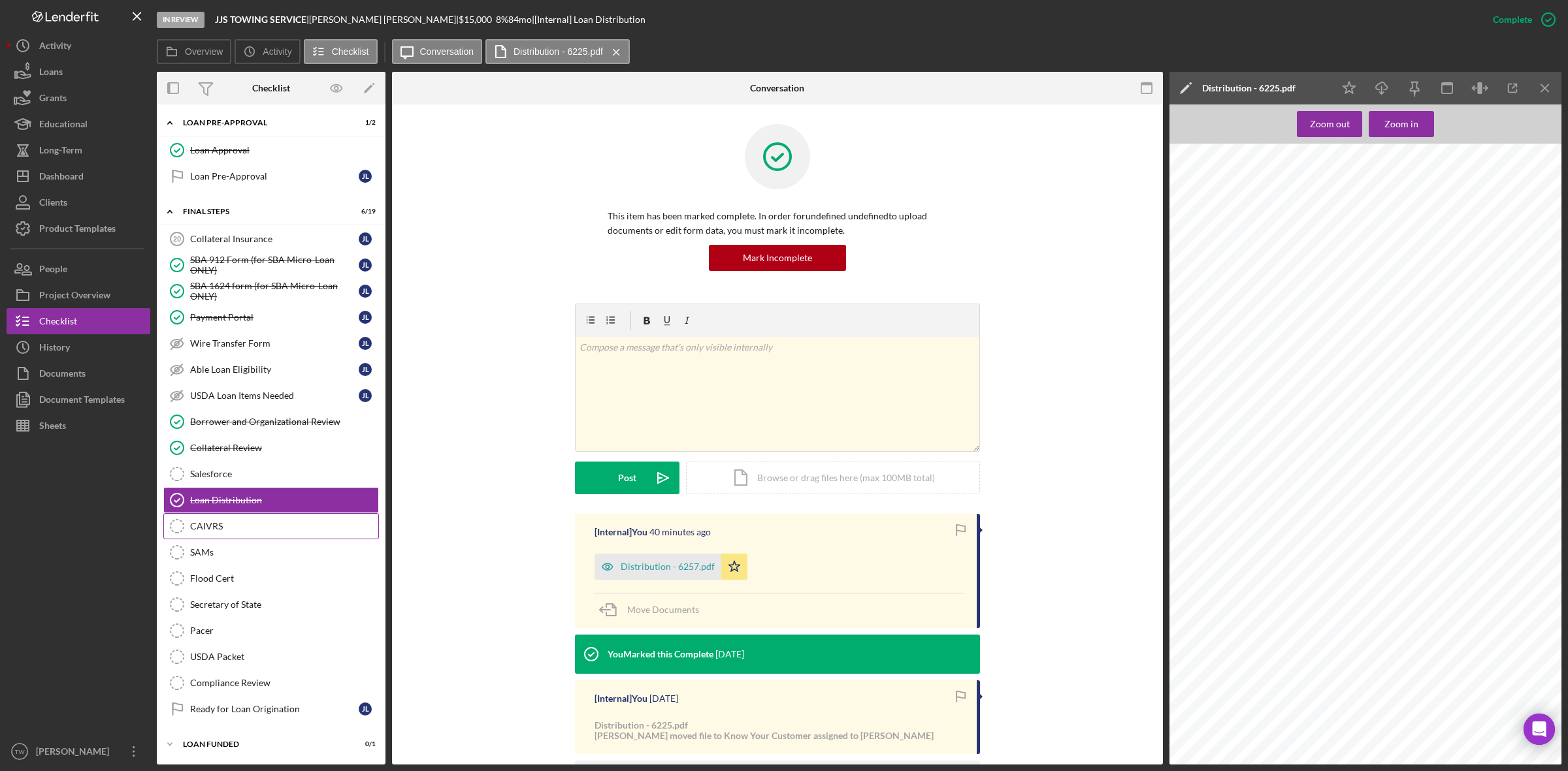
click at [226, 521] on div "CAIVRS" at bounding box center [284, 526] width 188 height 11
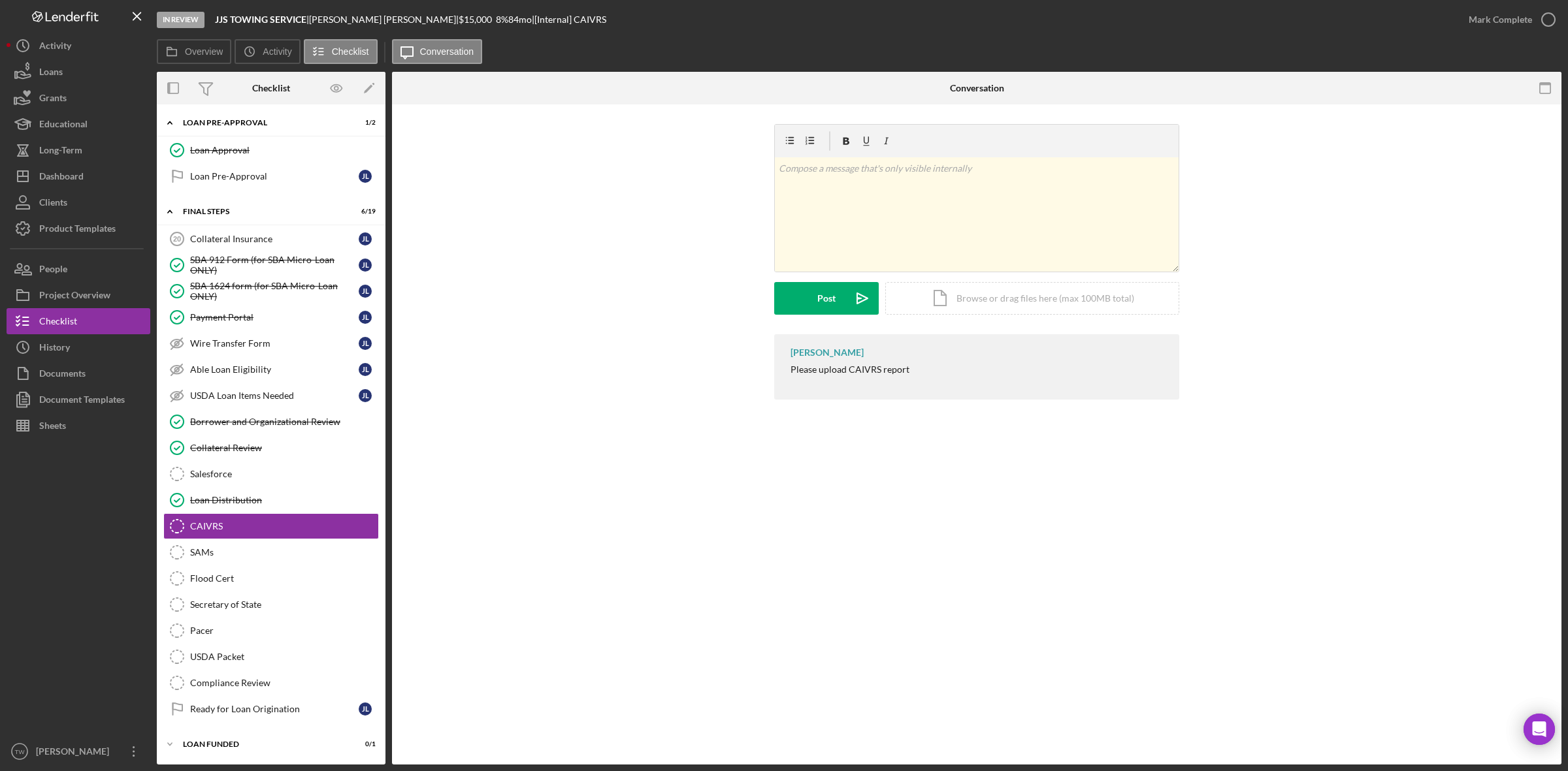
scroll to position [507, 0]
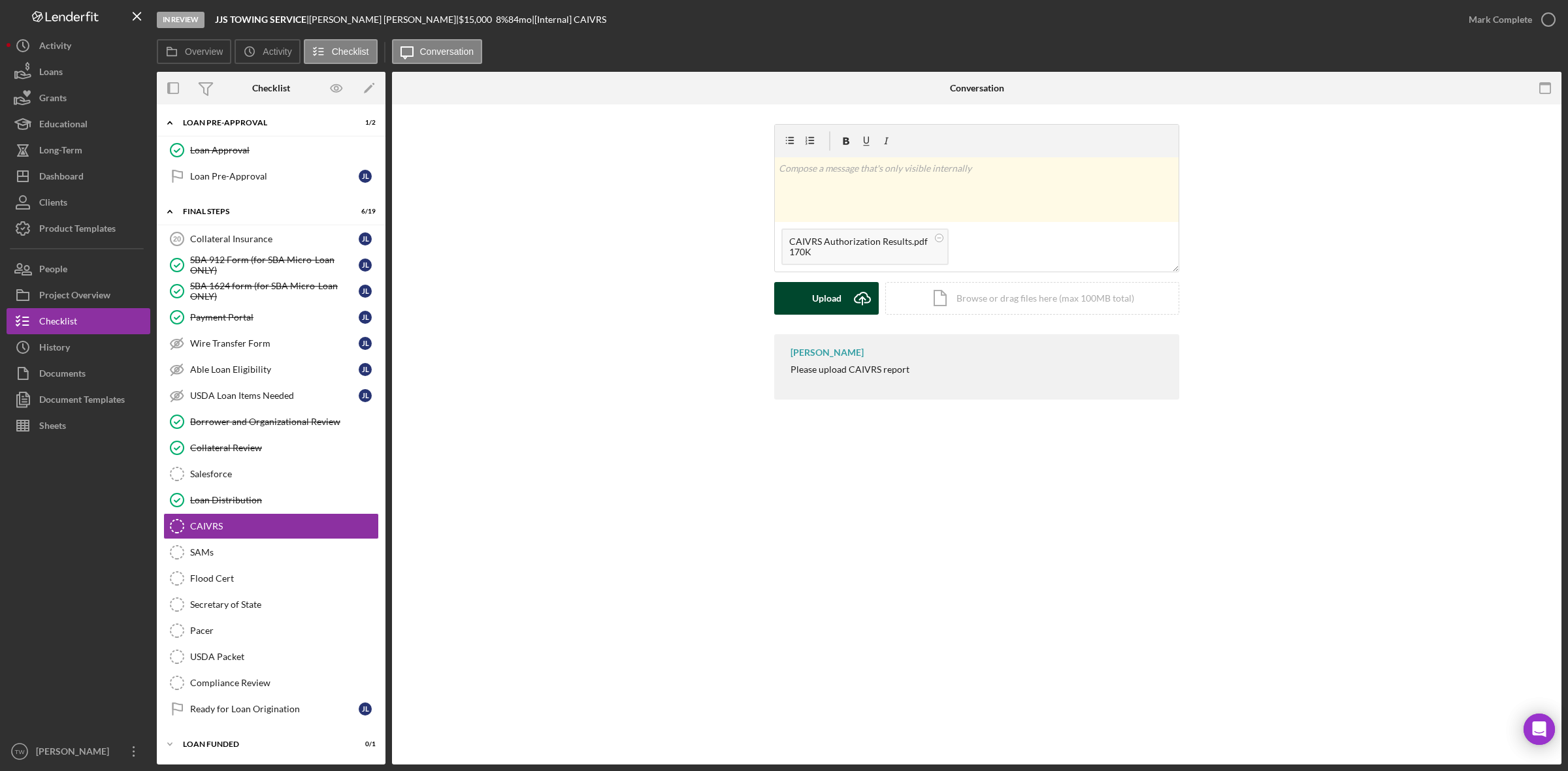
click at [815, 300] on div "Upload" at bounding box center [826, 299] width 29 height 33
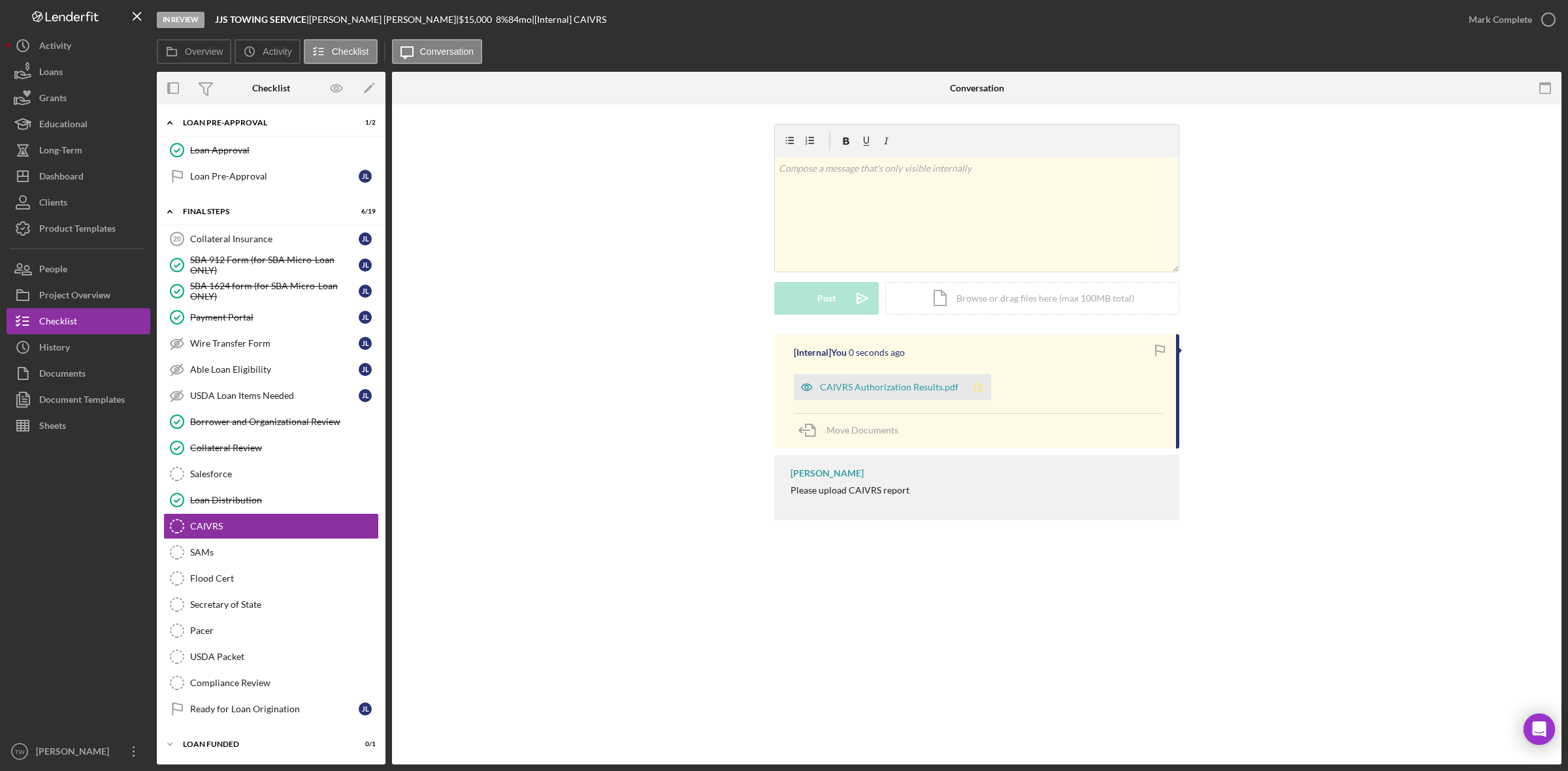
click at [975, 390] on polygon "button" at bounding box center [978, 387] width 11 height 11
click at [1480, 20] on div "Mark Complete" at bounding box center [1501, 19] width 64 height 26
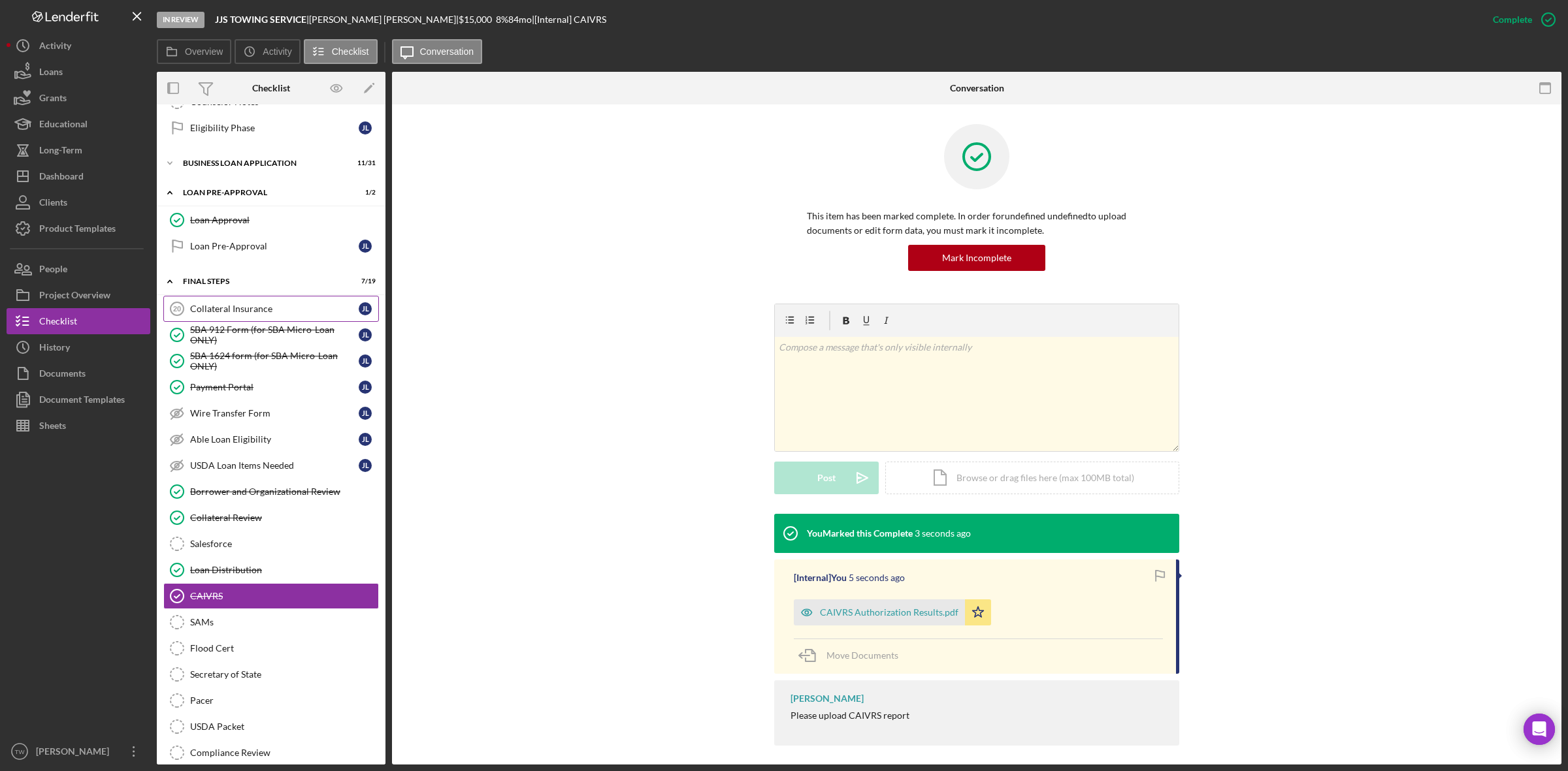
scroll to position [262, 0]
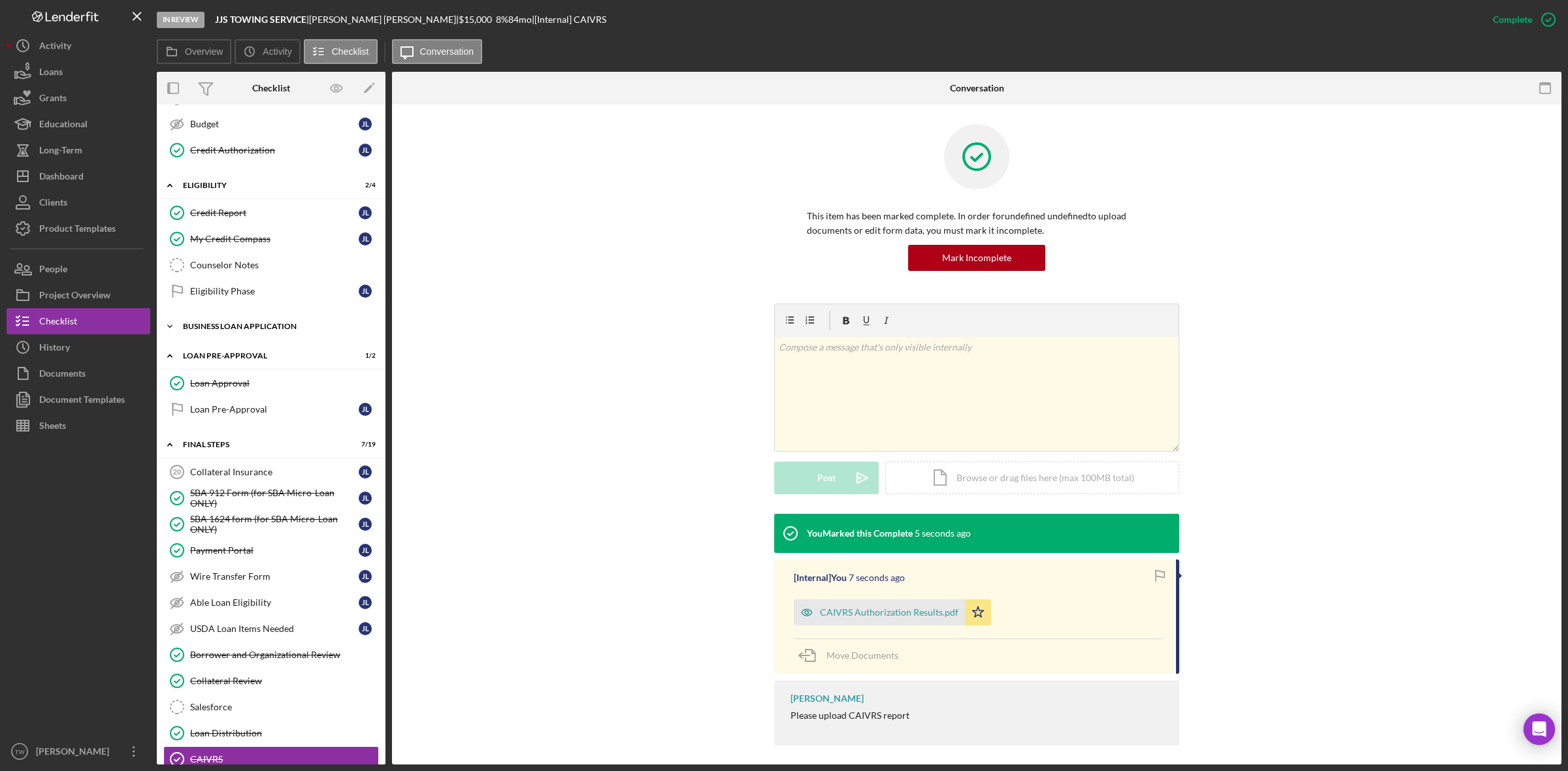
click at [224, 337] on div "Icon/Expander BUSINESS LOAN APPLICATION 11 / 31" at bounding box center [271, 327] width 229 height 26
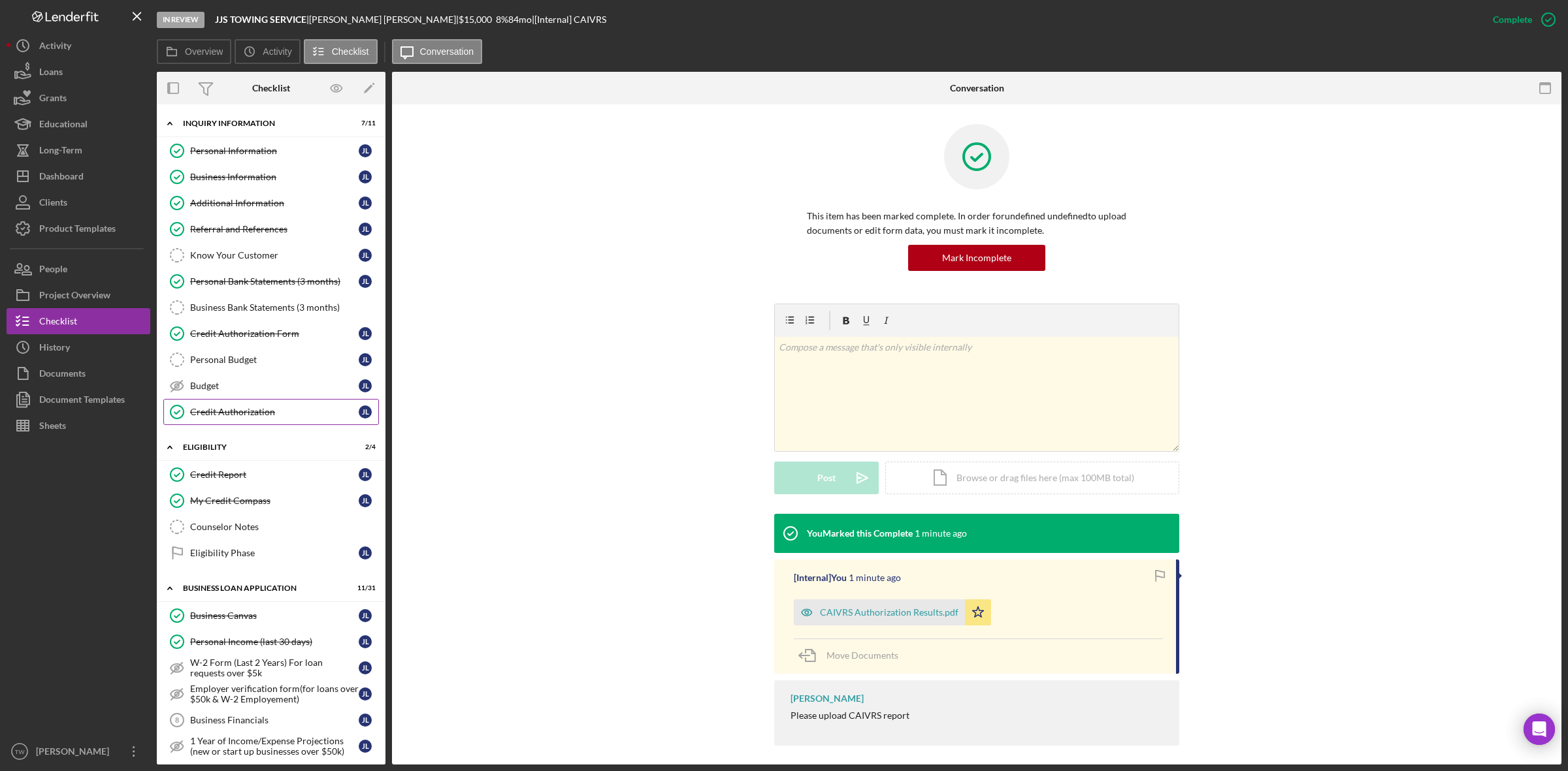
scroll to position [327, 0]
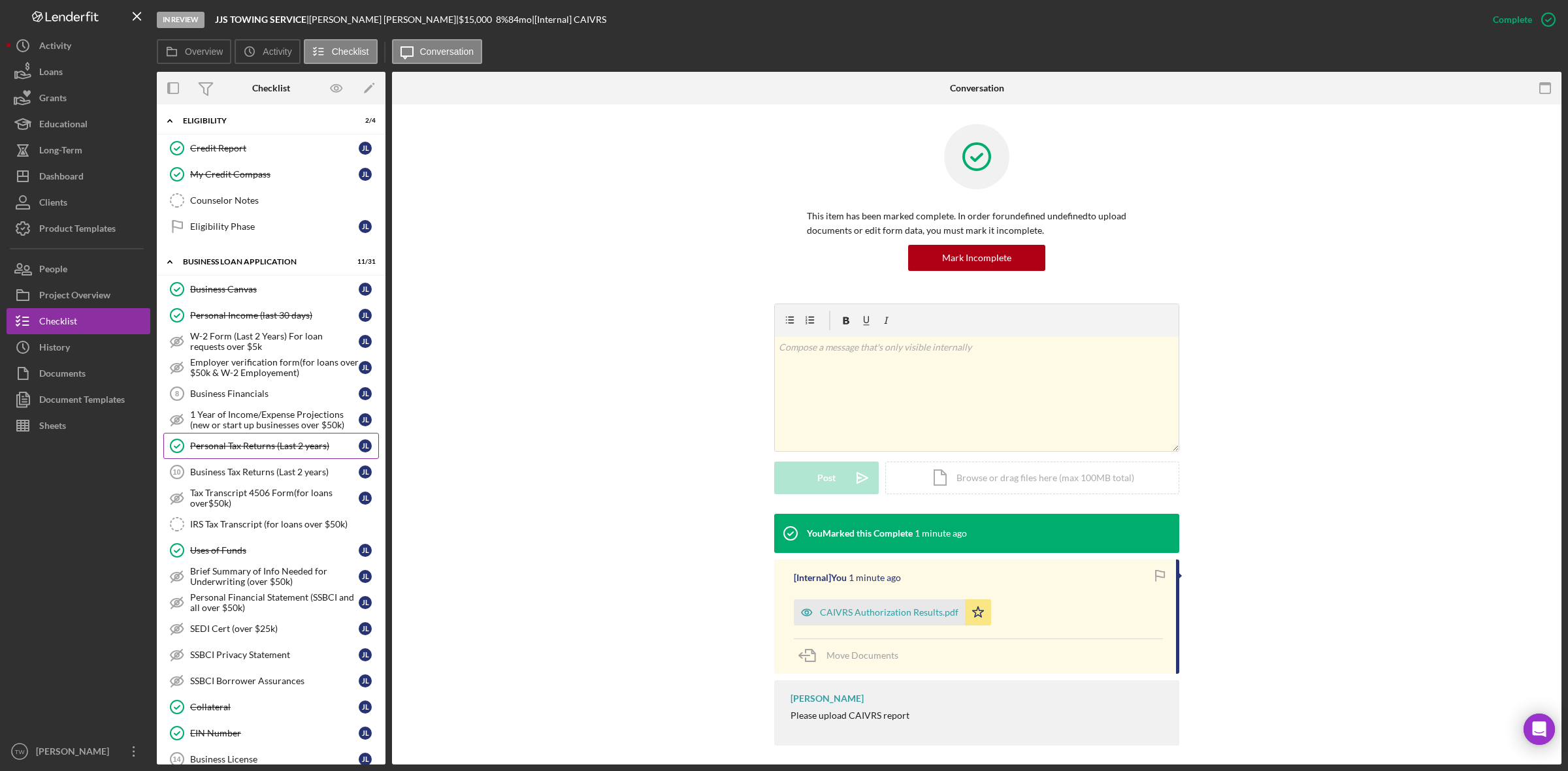
click at [259, 451] on div "Personal Tax Returns (Last 2 years)" at bounding box center [274, 446] width 169 height 11
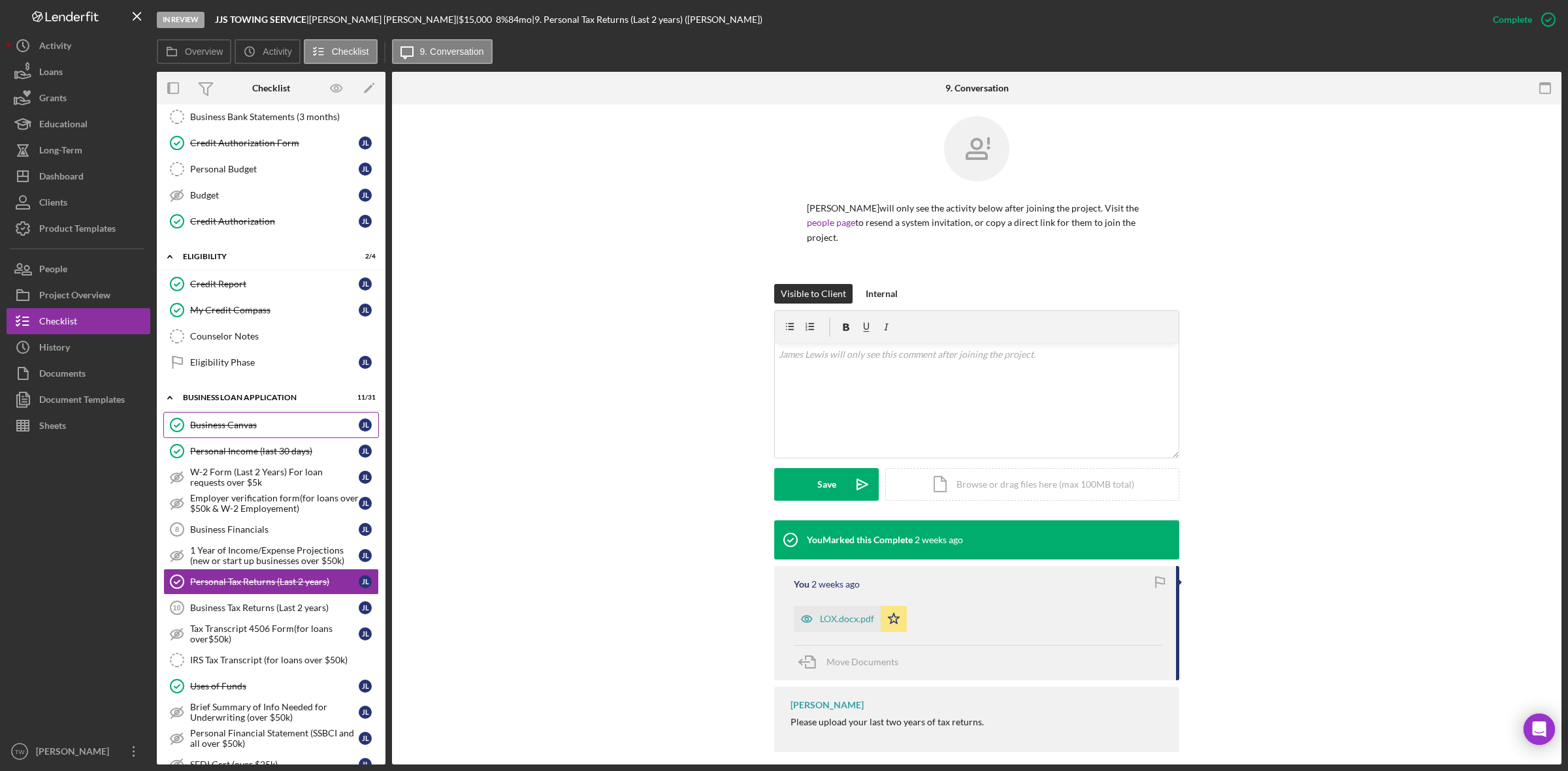
scroll to position [110, 0]
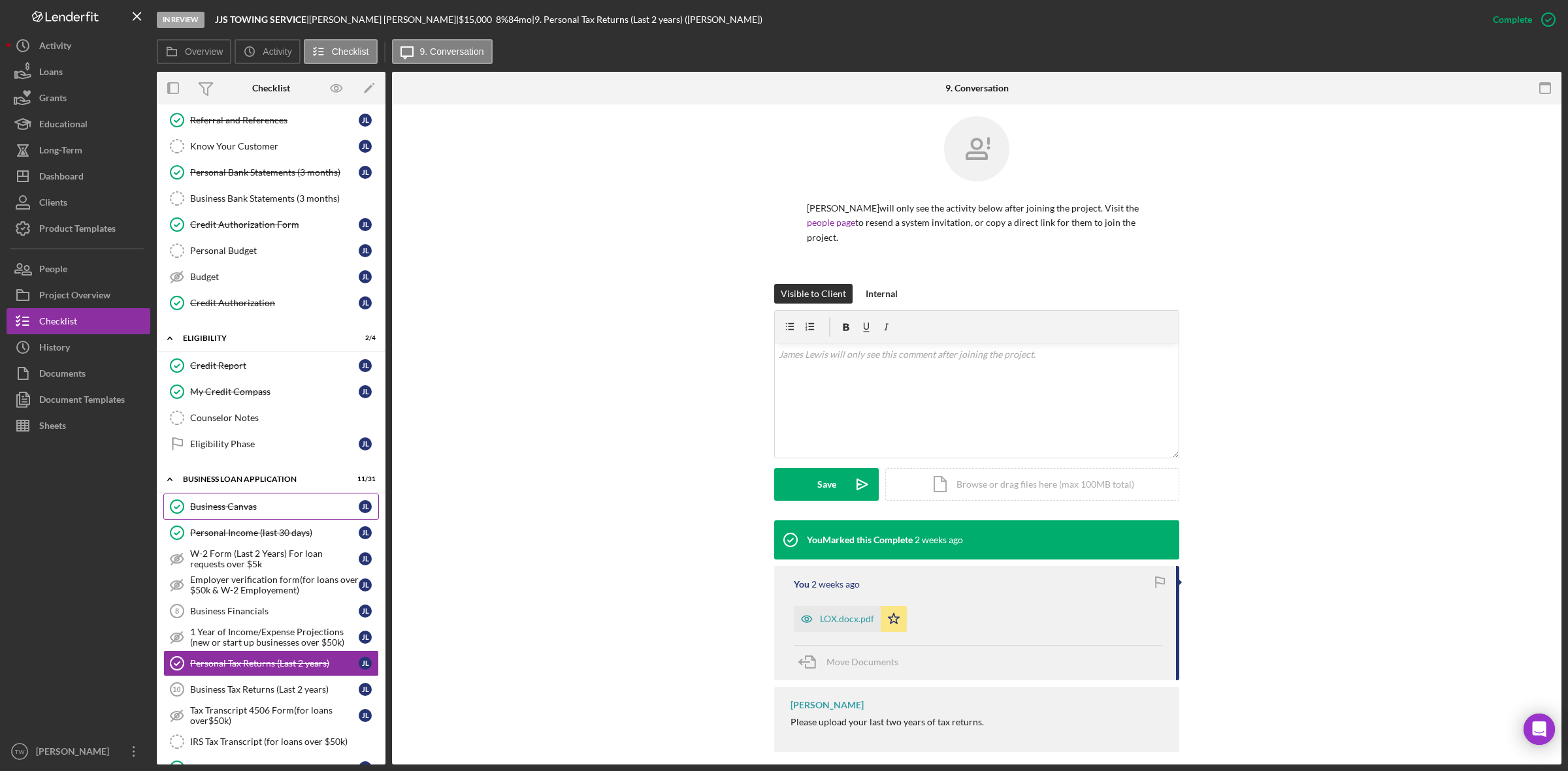
click at [284, 519] on link "Business Canvas Business Canvas [PERSON_NAME]" at bounding box center [271, 507] width 216 height 26
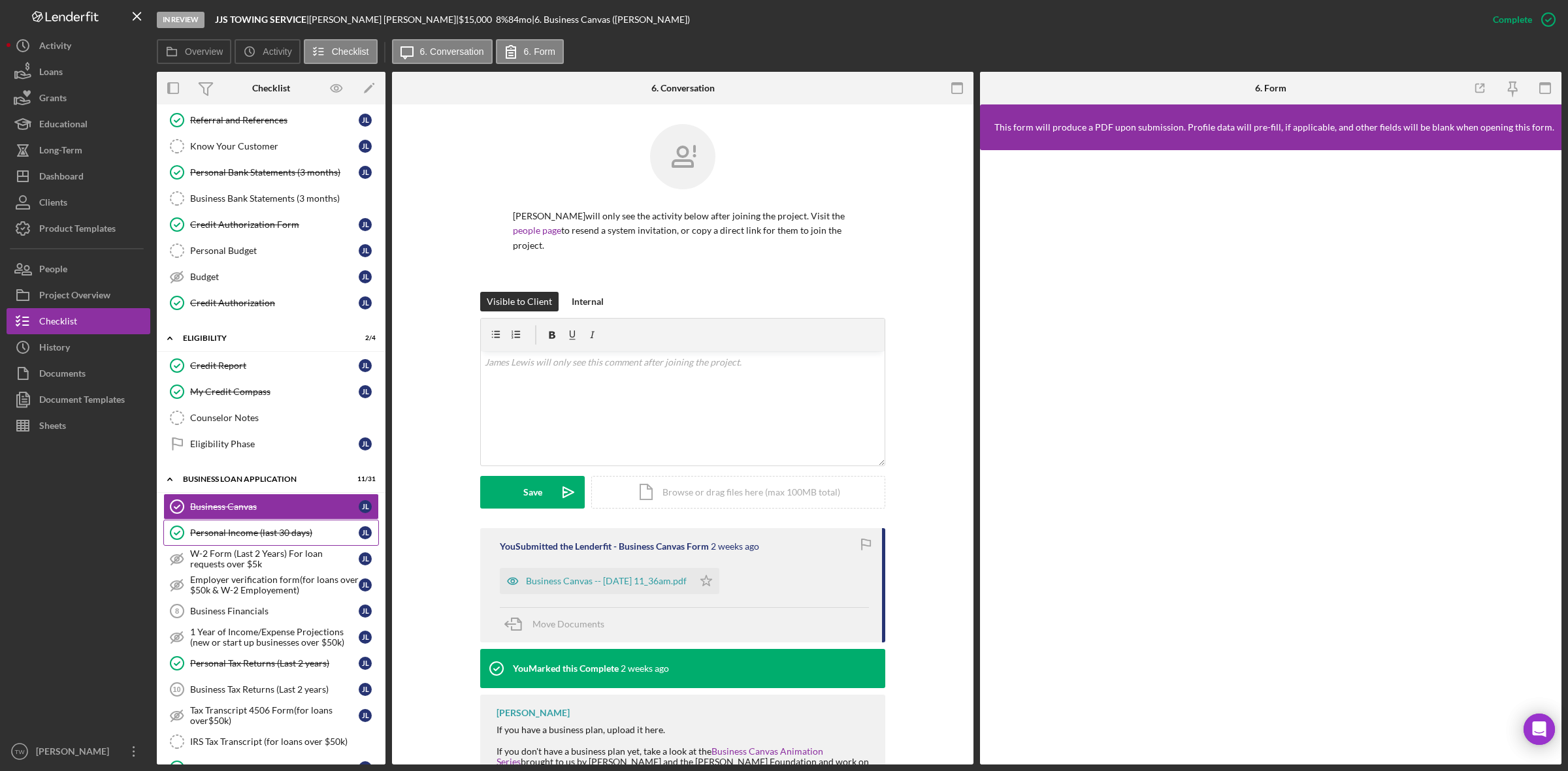
click at [302, 530] on link "Personal Income (last 30 days) Personal Income (last 30 days) [PERSON_NAME]" at bounding box center [271, 533] width 216 height 26
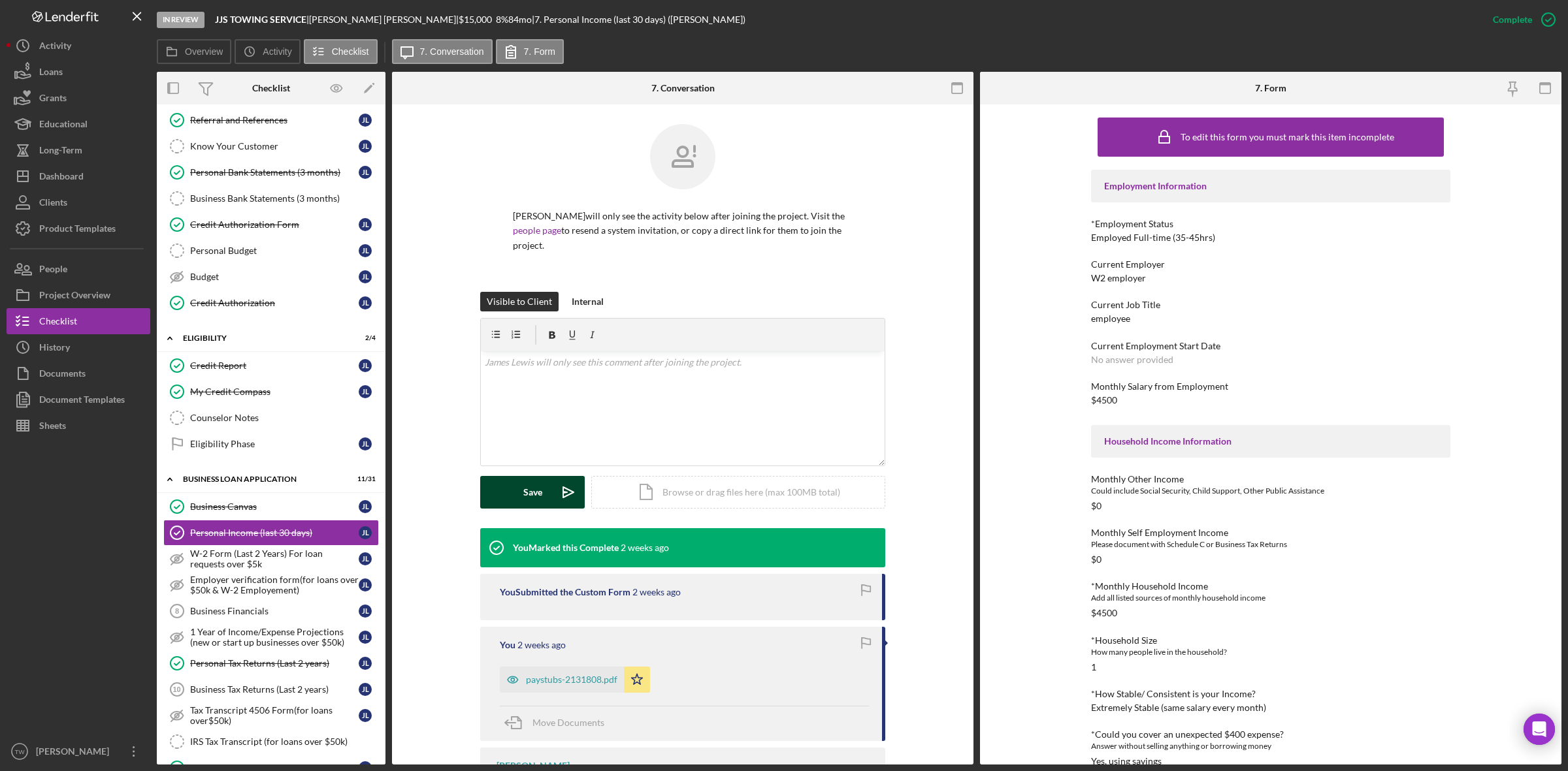
scroll to position [178, 0]
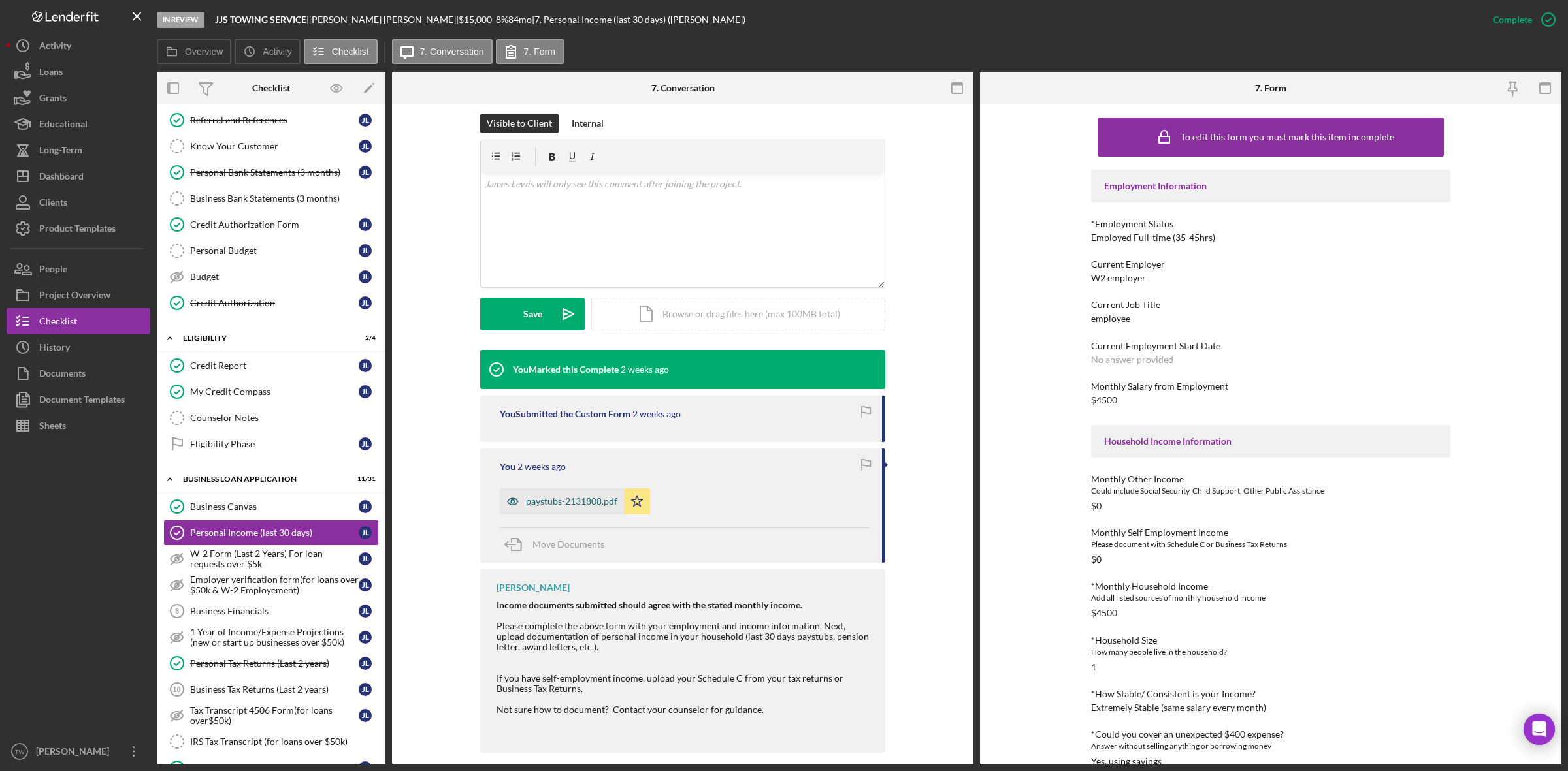
click at [588, 496] on div "paystubs-2131808.pdf" at bounding box center [572, 502] width 92 height 11
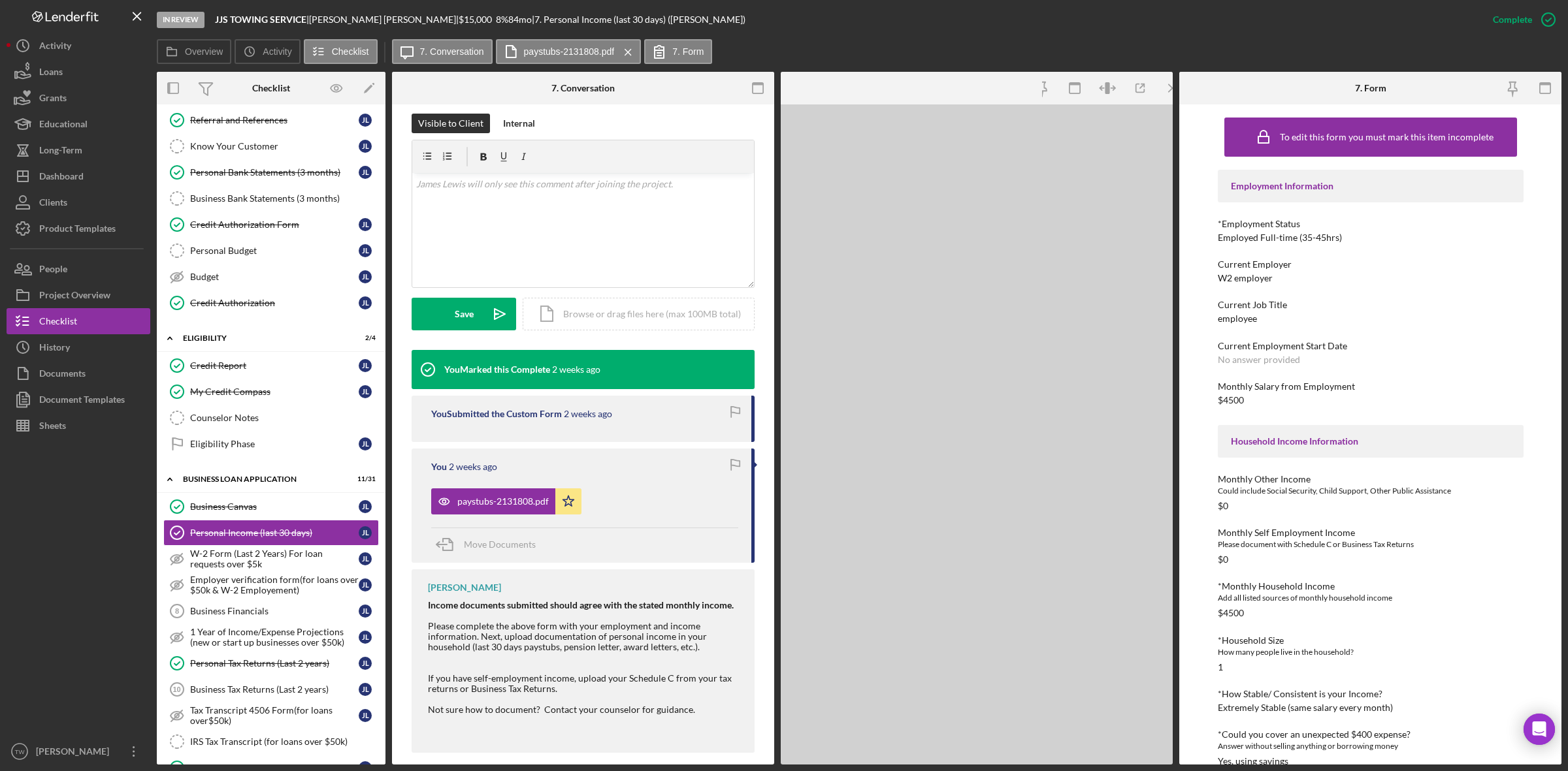
scroll to position [193, 0]
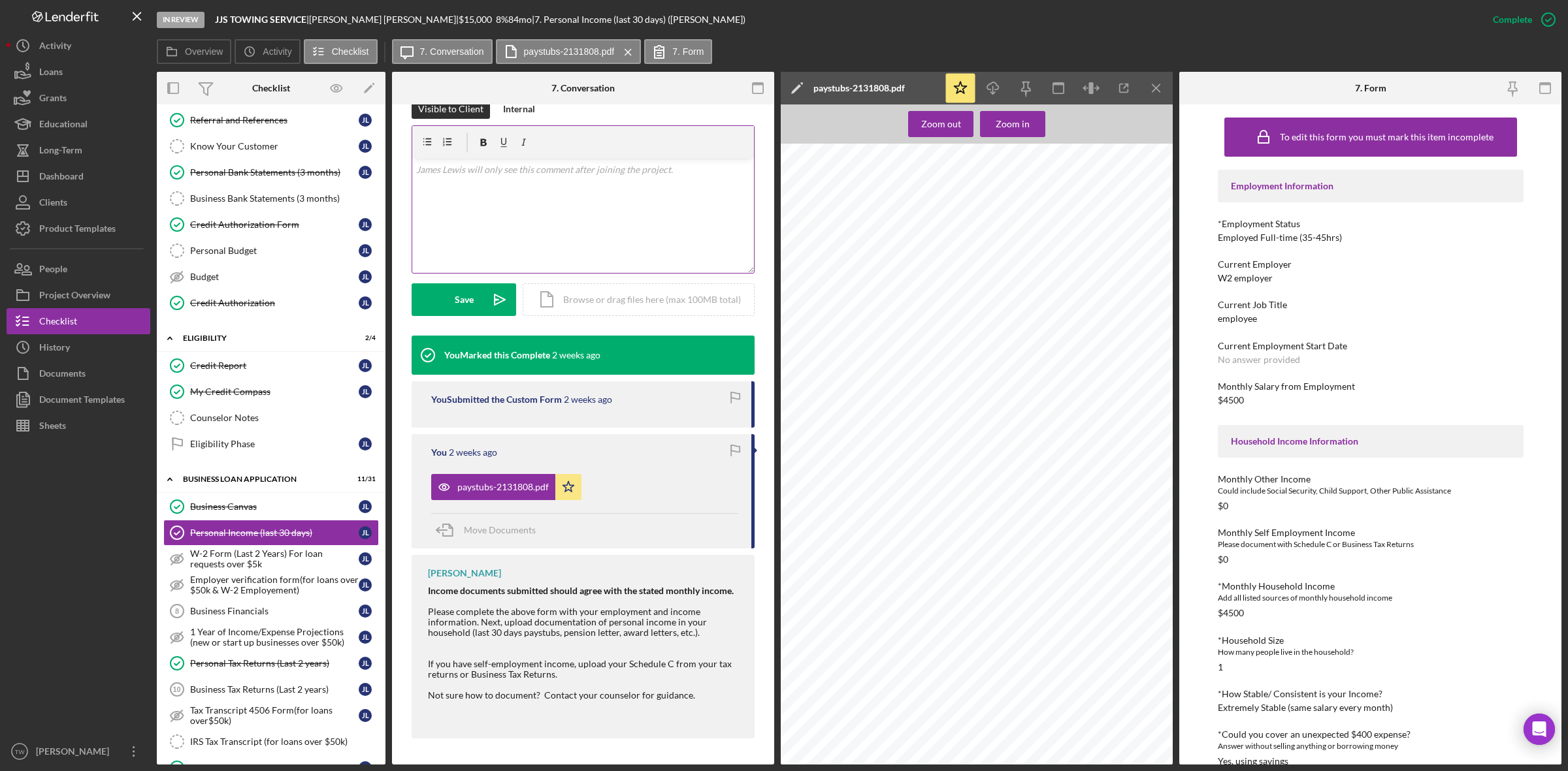
click at [674, 233] on div "v Color teal Color pink Remove color Add row above Add row below Add column bef…" at bounding box center [583, 215] width 342 height 114
click at [458, 305] on div "Save" at bounding box center [464, 299] width 19 height 33
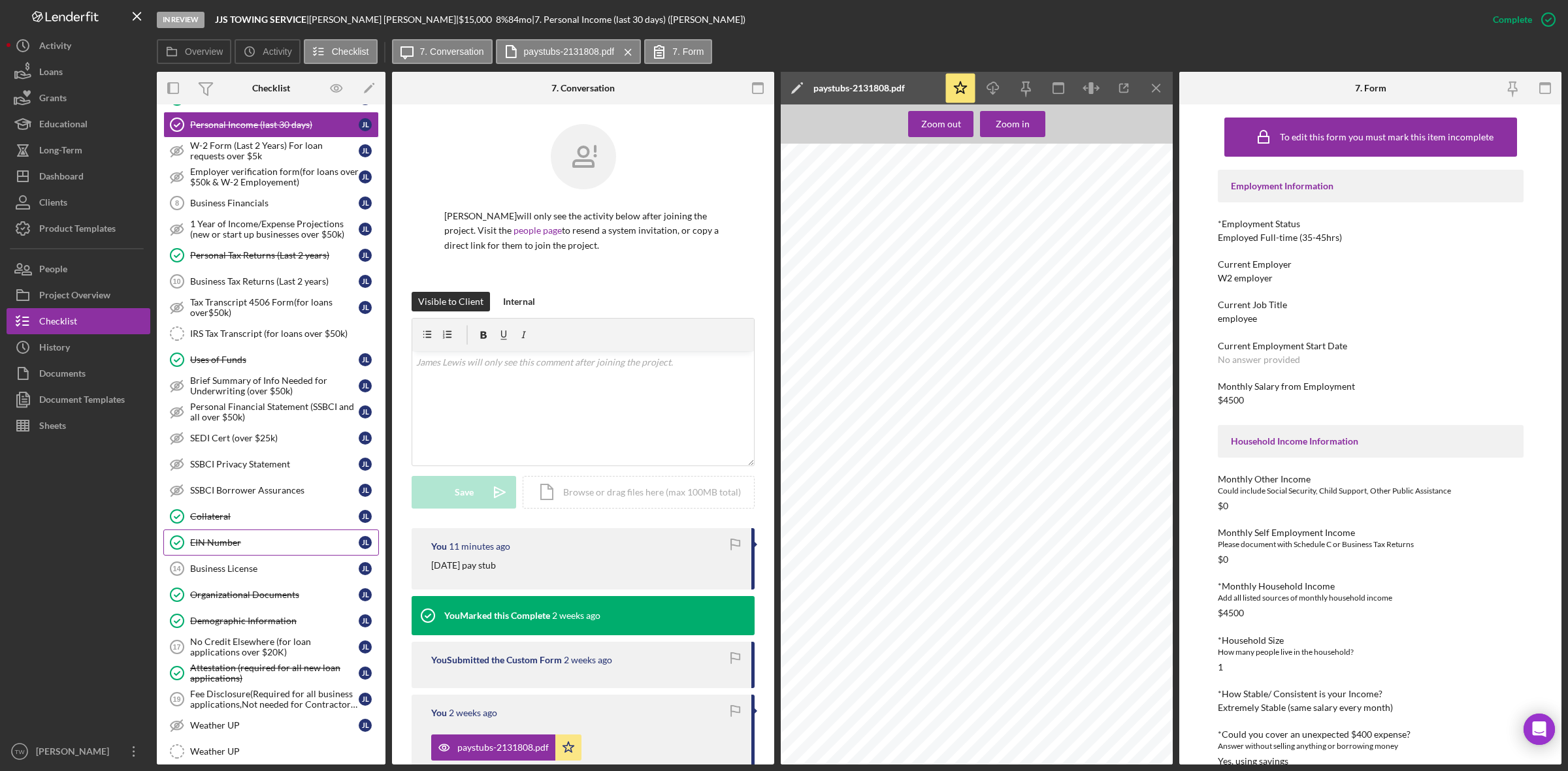
scroll to position [272, 0]
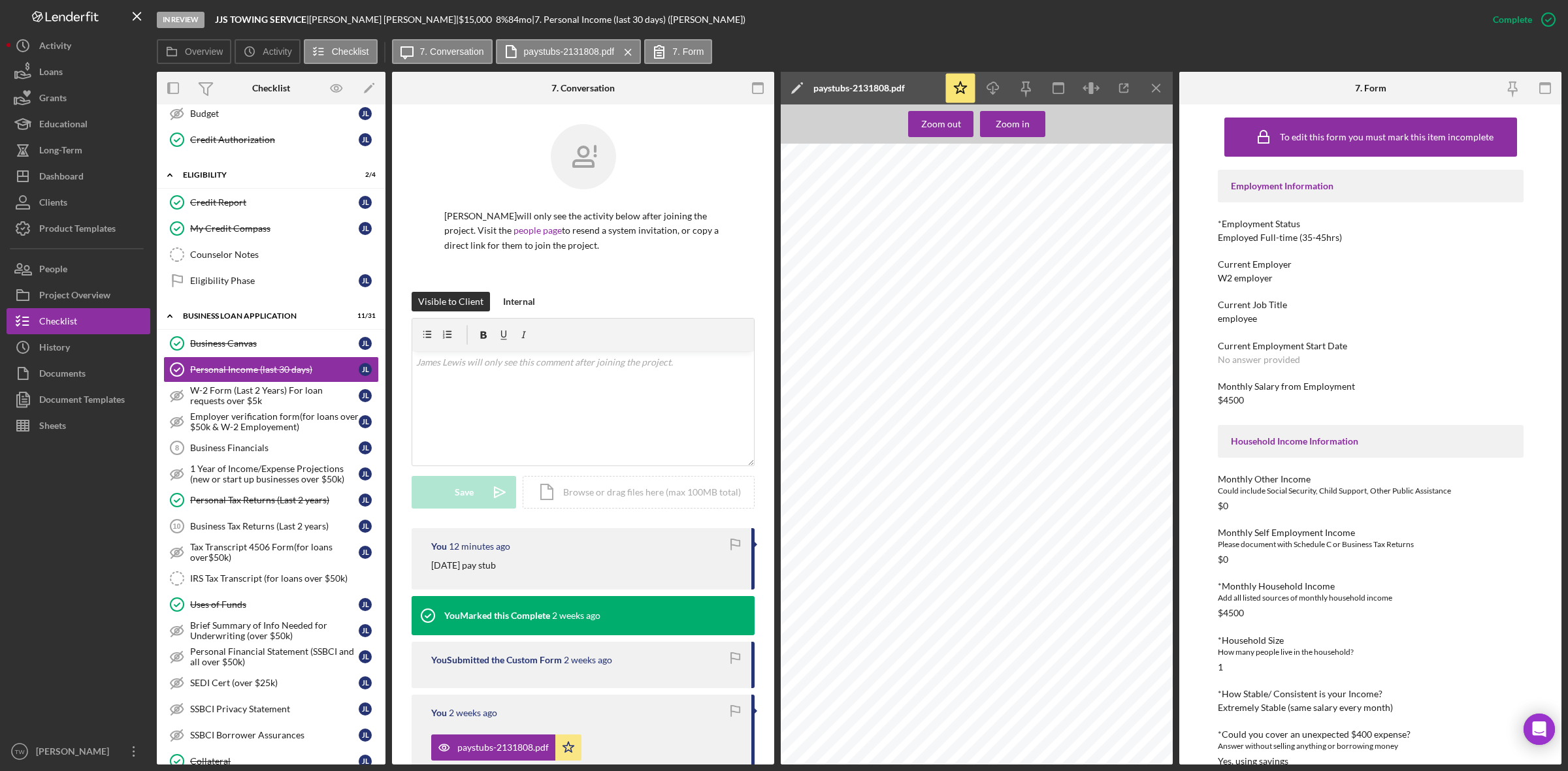
click at [76, 644] on div at bounding box center [78, 588] width 144 height 299
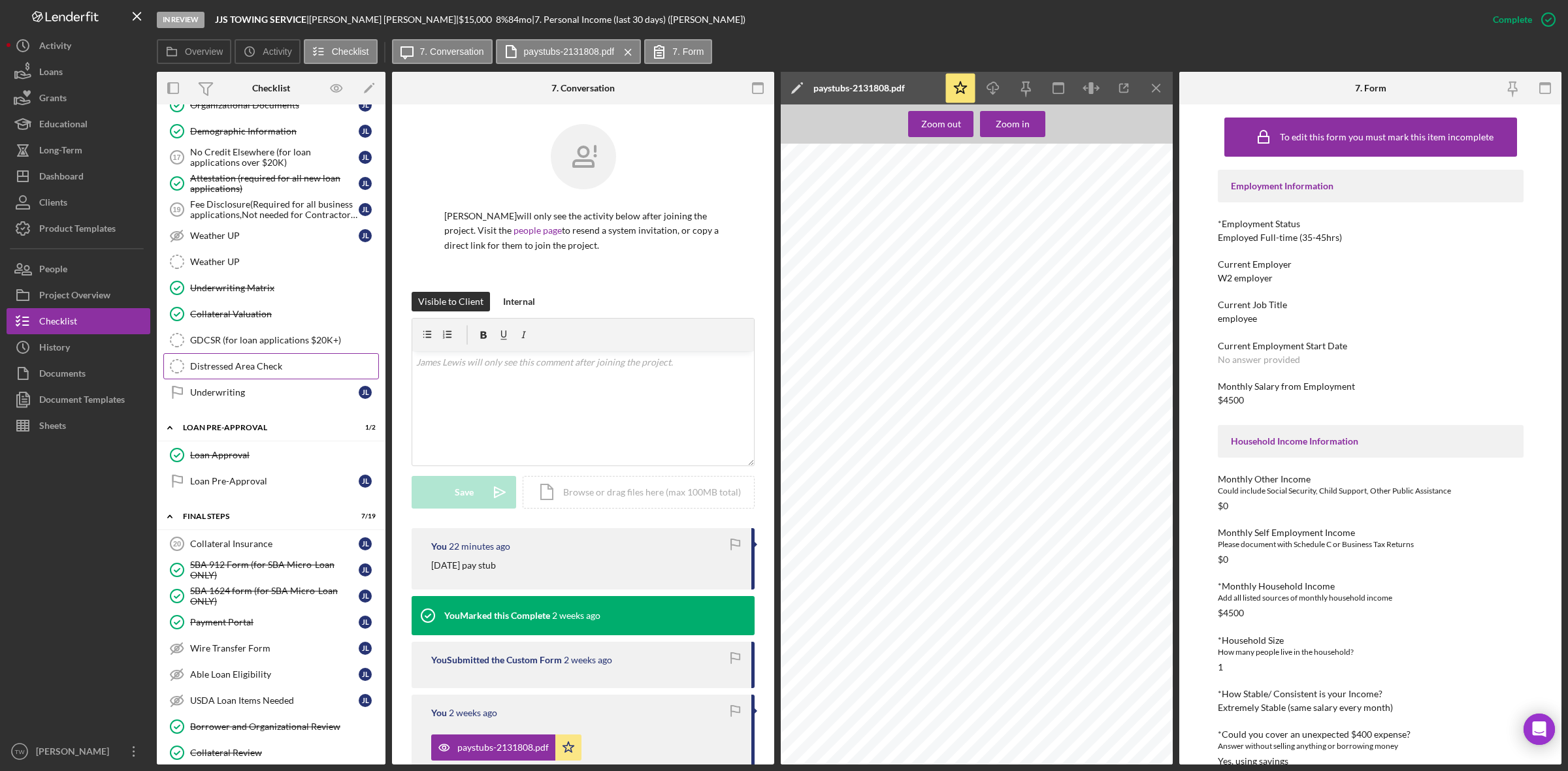
scroll to position [599, 0]
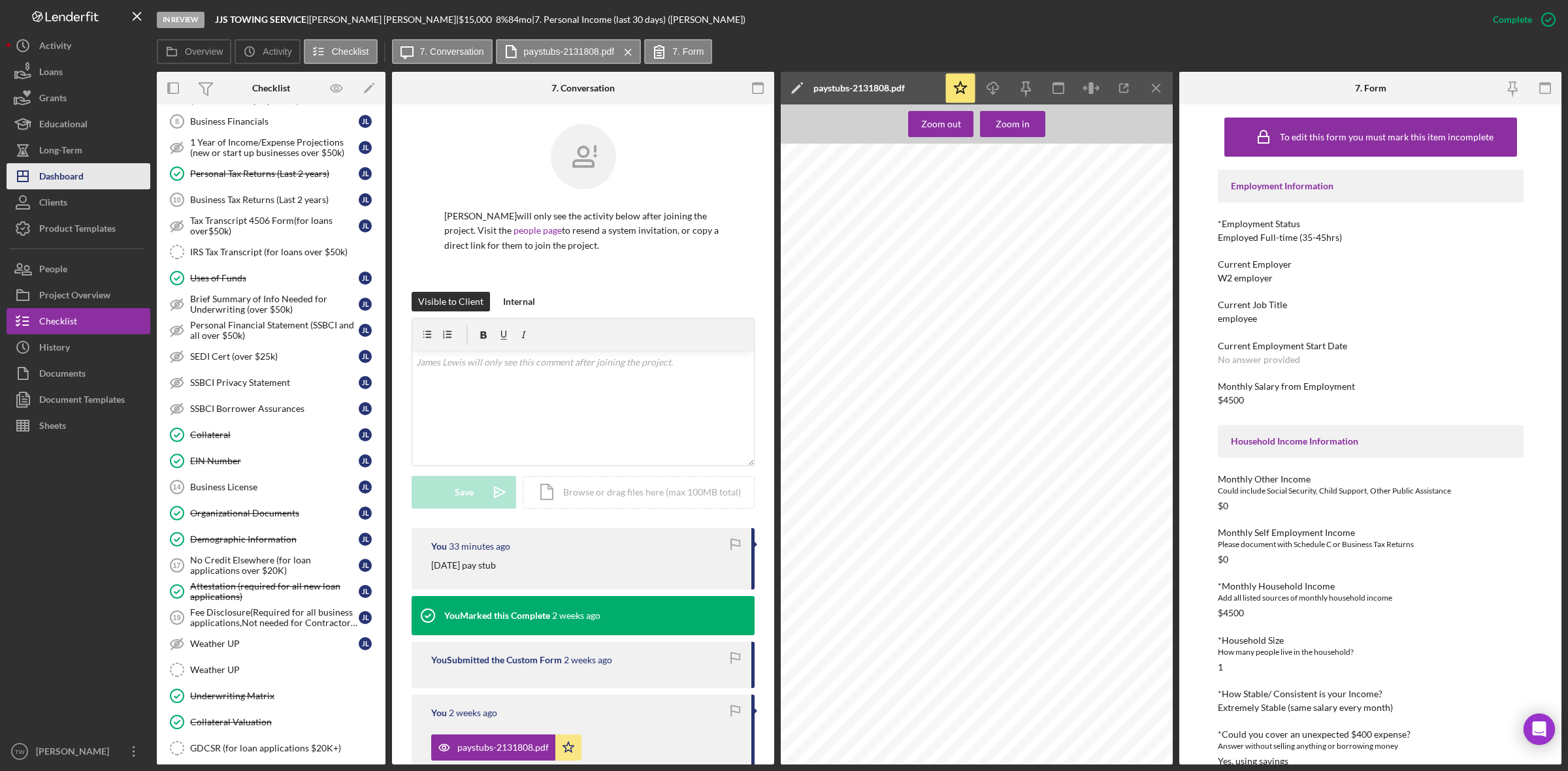
click at [62, 170] on div "Dashboard" at bounding box center [61, 178] width 44 height 29
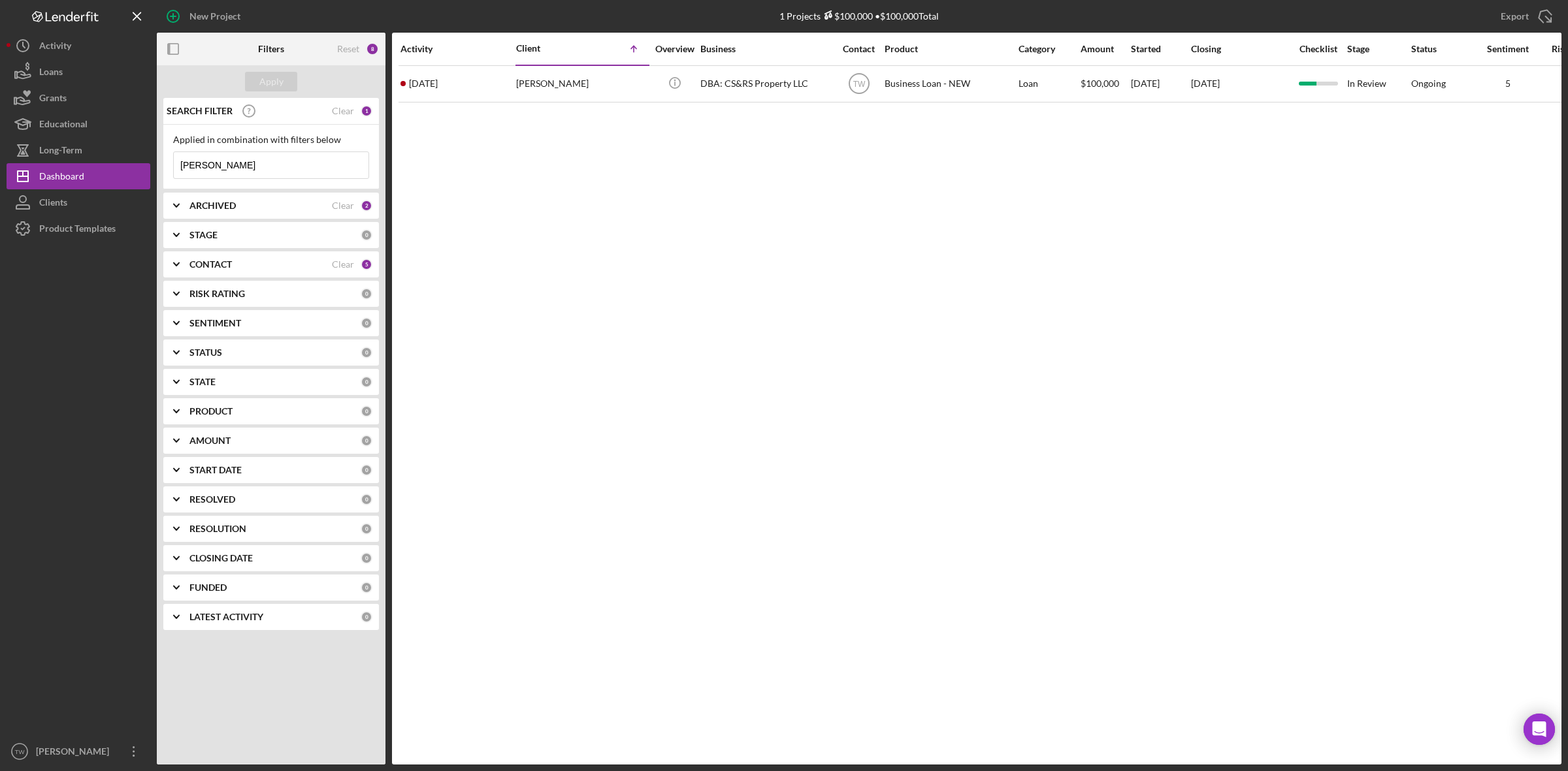
click at [257, 177] on input "[PERSON_NAME]" at bounding box center [271, 165] width 194 height 26
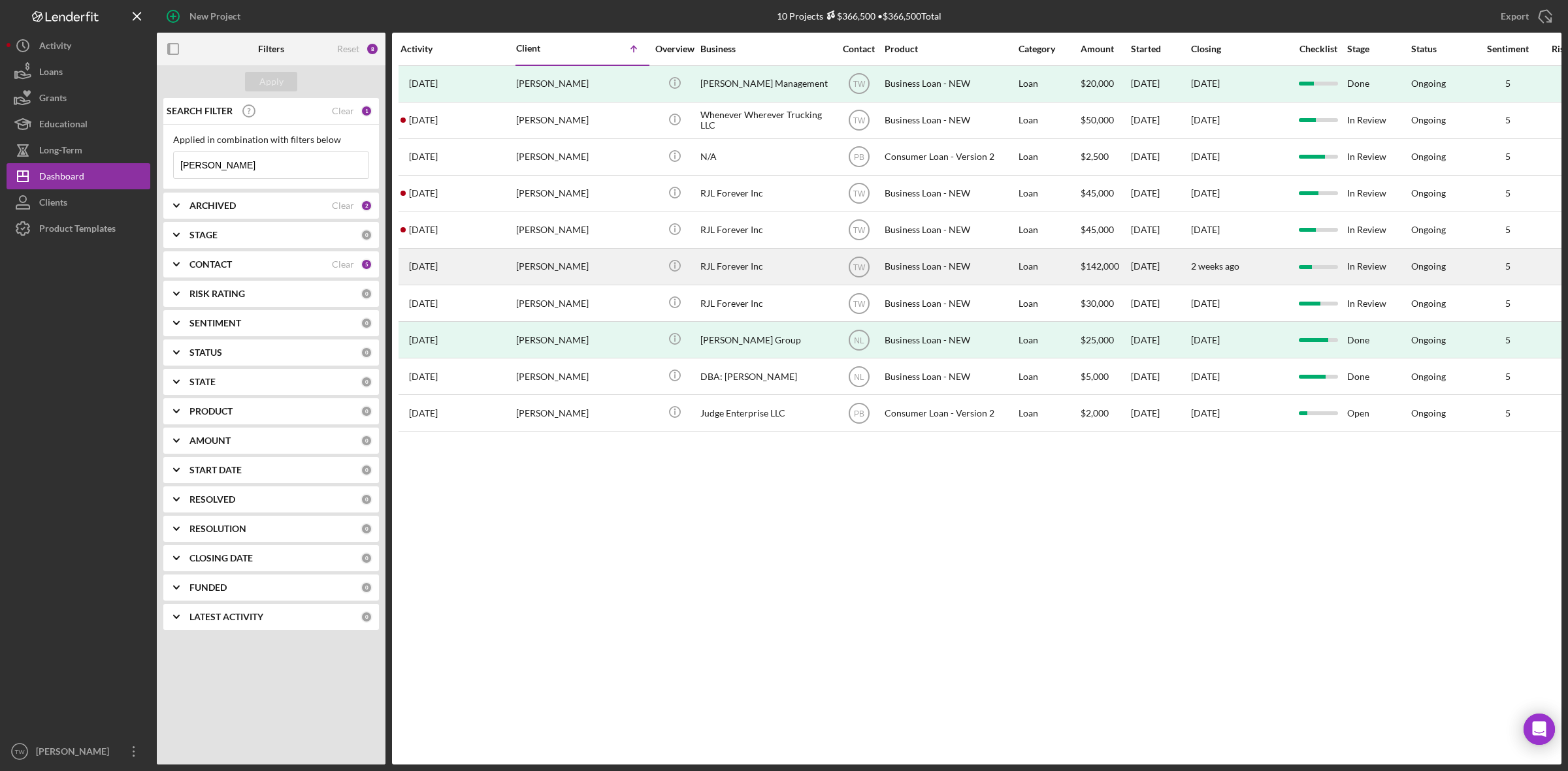
type input "[PERSON_NAME]"
click at [530, 275] on div "[PERSON_NAME]" at bounding box center [581, 267] width 131 height 34
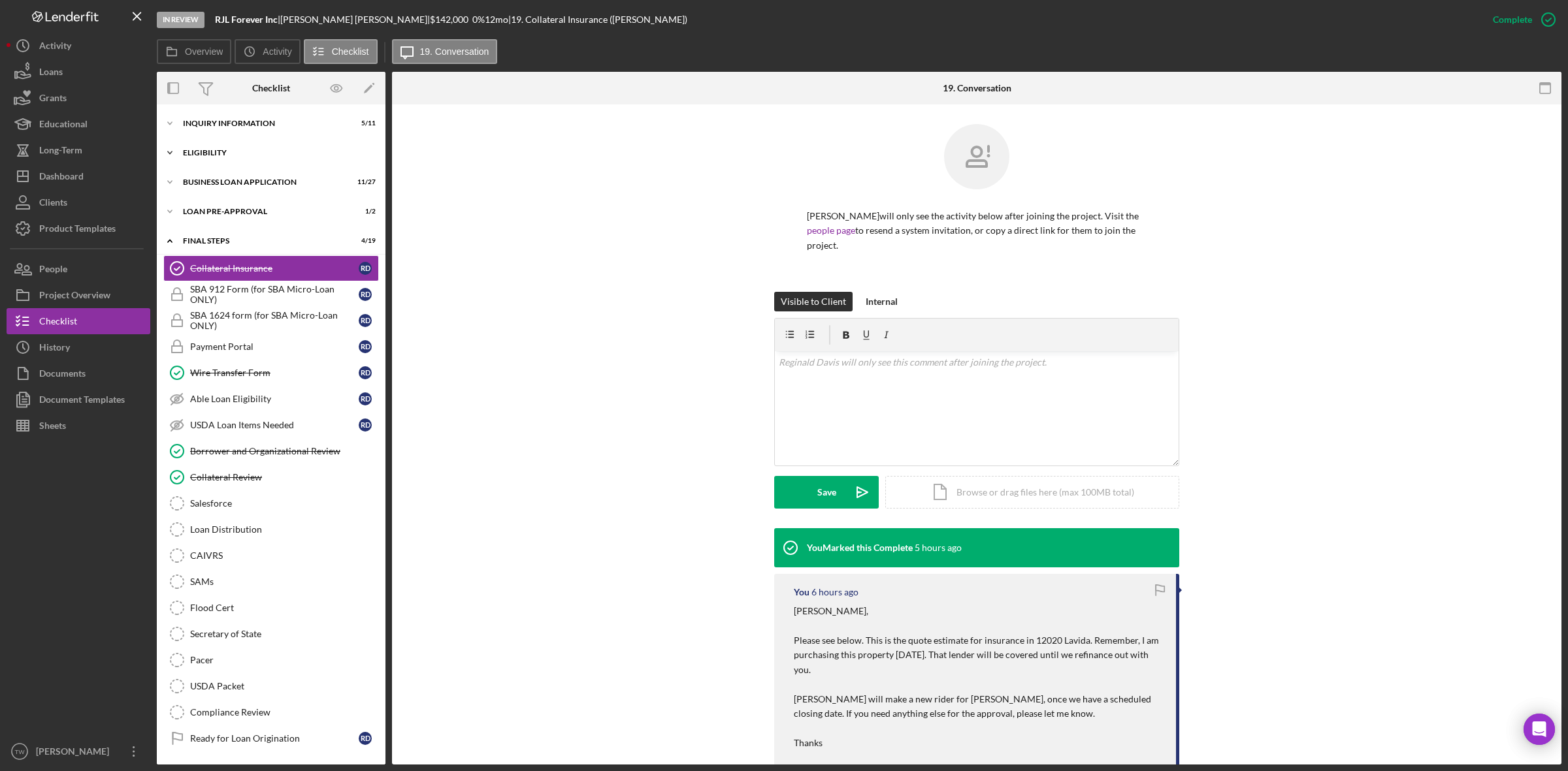
click at [243, 140] on div "Icon/Expander ELIGIBILITY 1 / 4" at bounding box center [271, 153] width 229 height 26
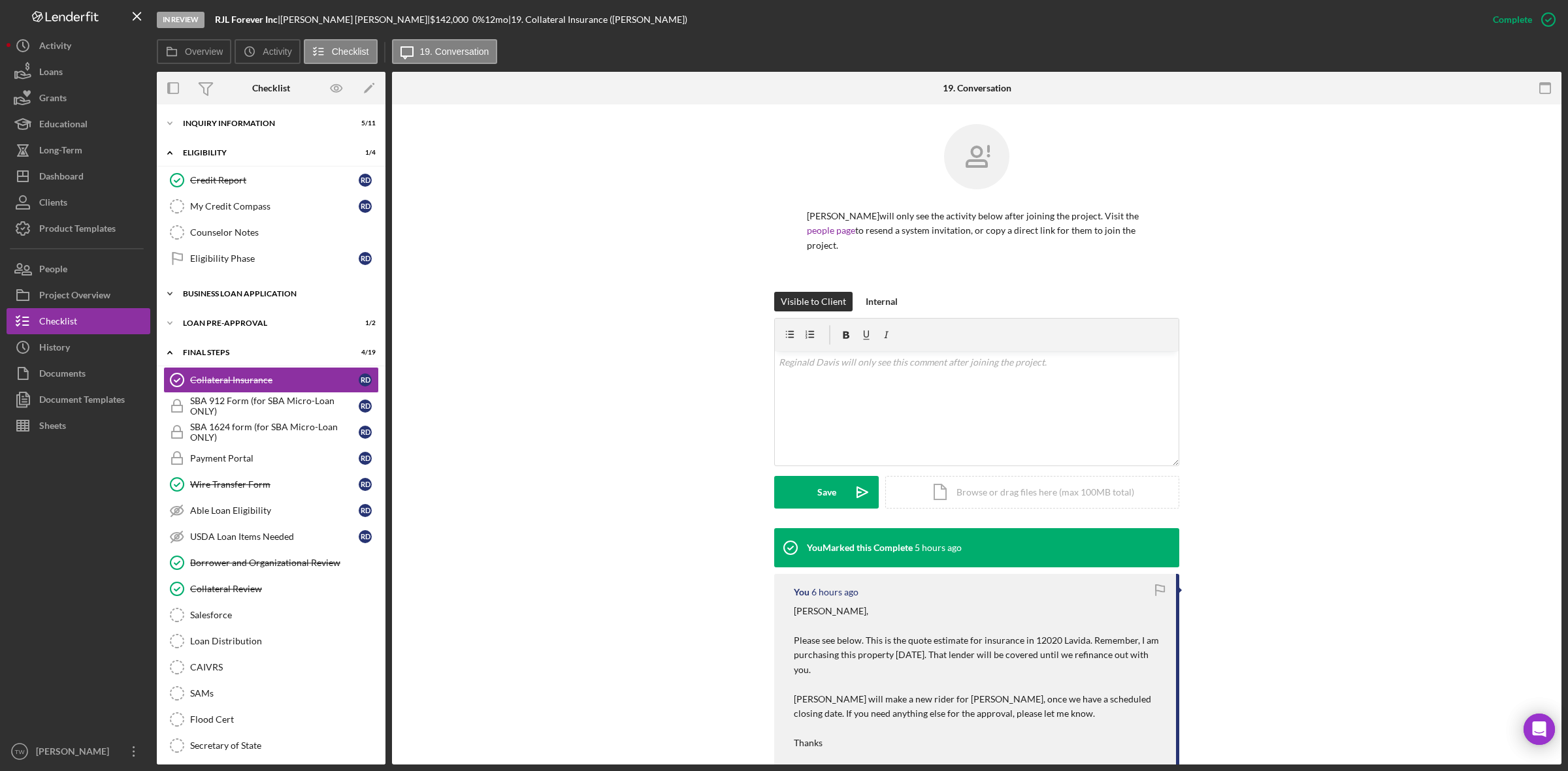
click at [223, 307] on div "Icon/Expander BUSINESS LOAN APPLICATION 11 / 27" at bounding box center [271, 294] width 229 height 26
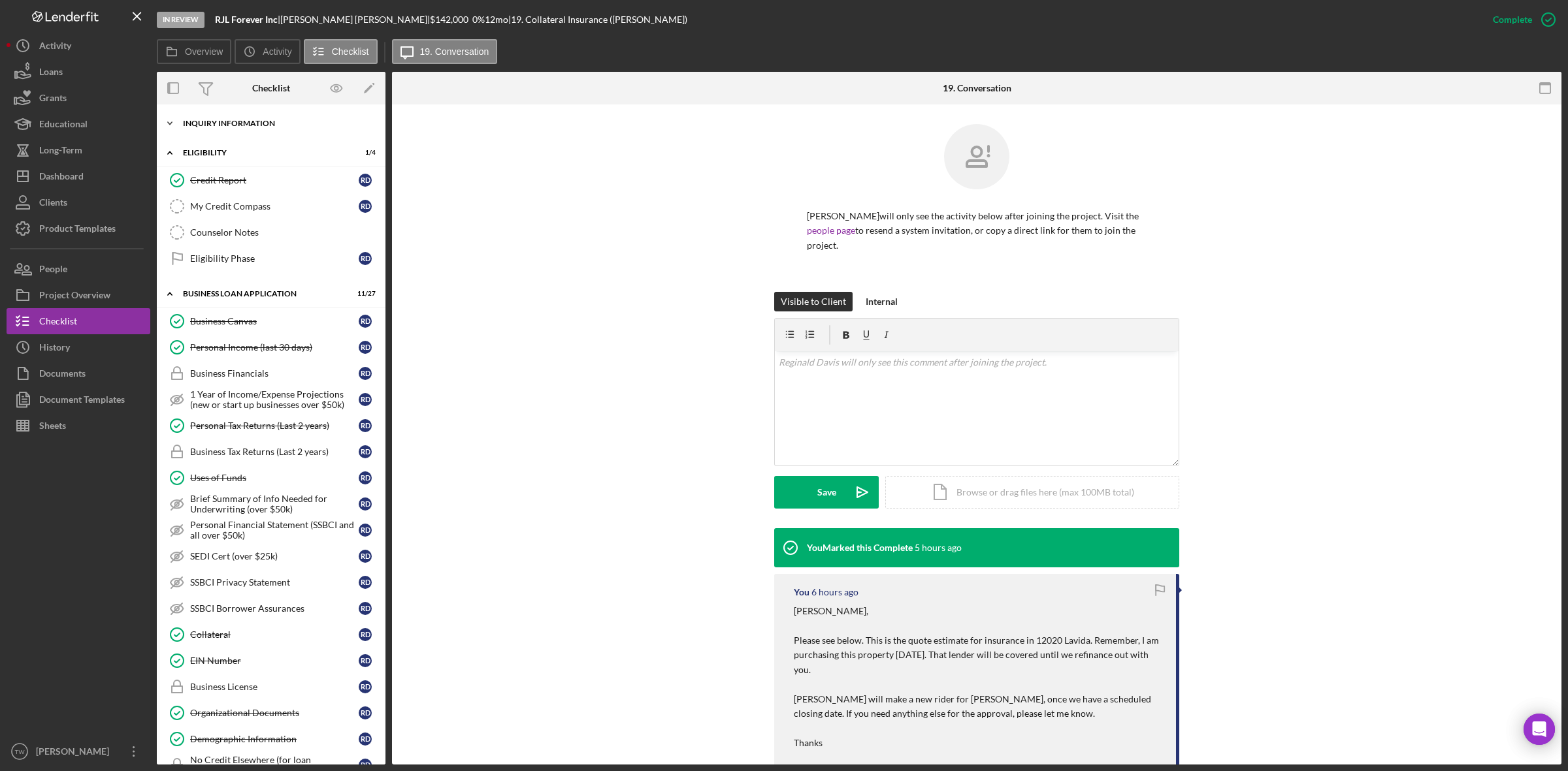
click at [244, 129] on div "Icon/Expander INQUIRY INFORMATION 5 / 11" at bounding box center [271, 124] width 229 height 26
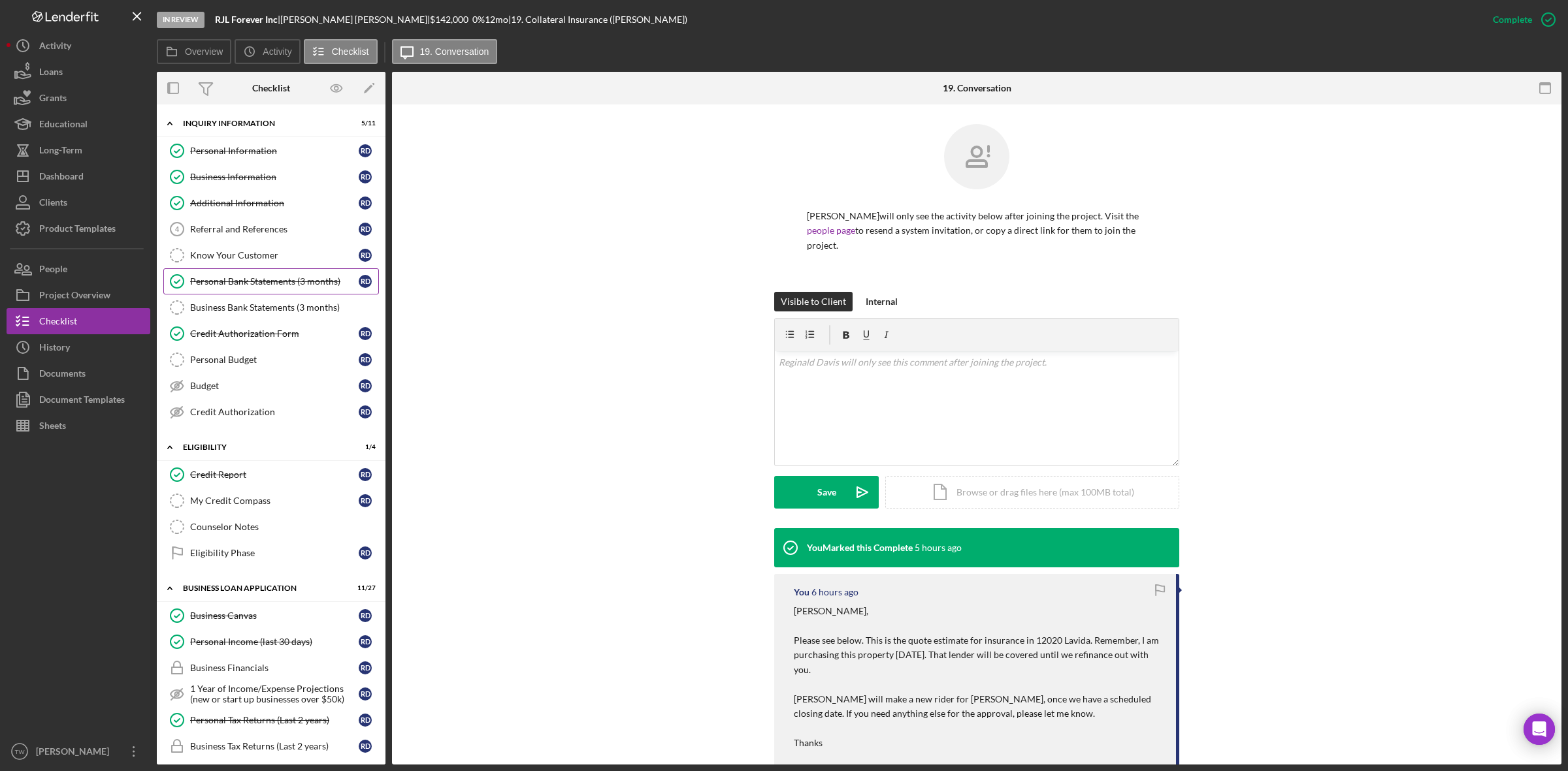
click at [239, 283] on div "Personal Bank Statements (3 months)" at bounding box center [274, 282] width 169 height 11
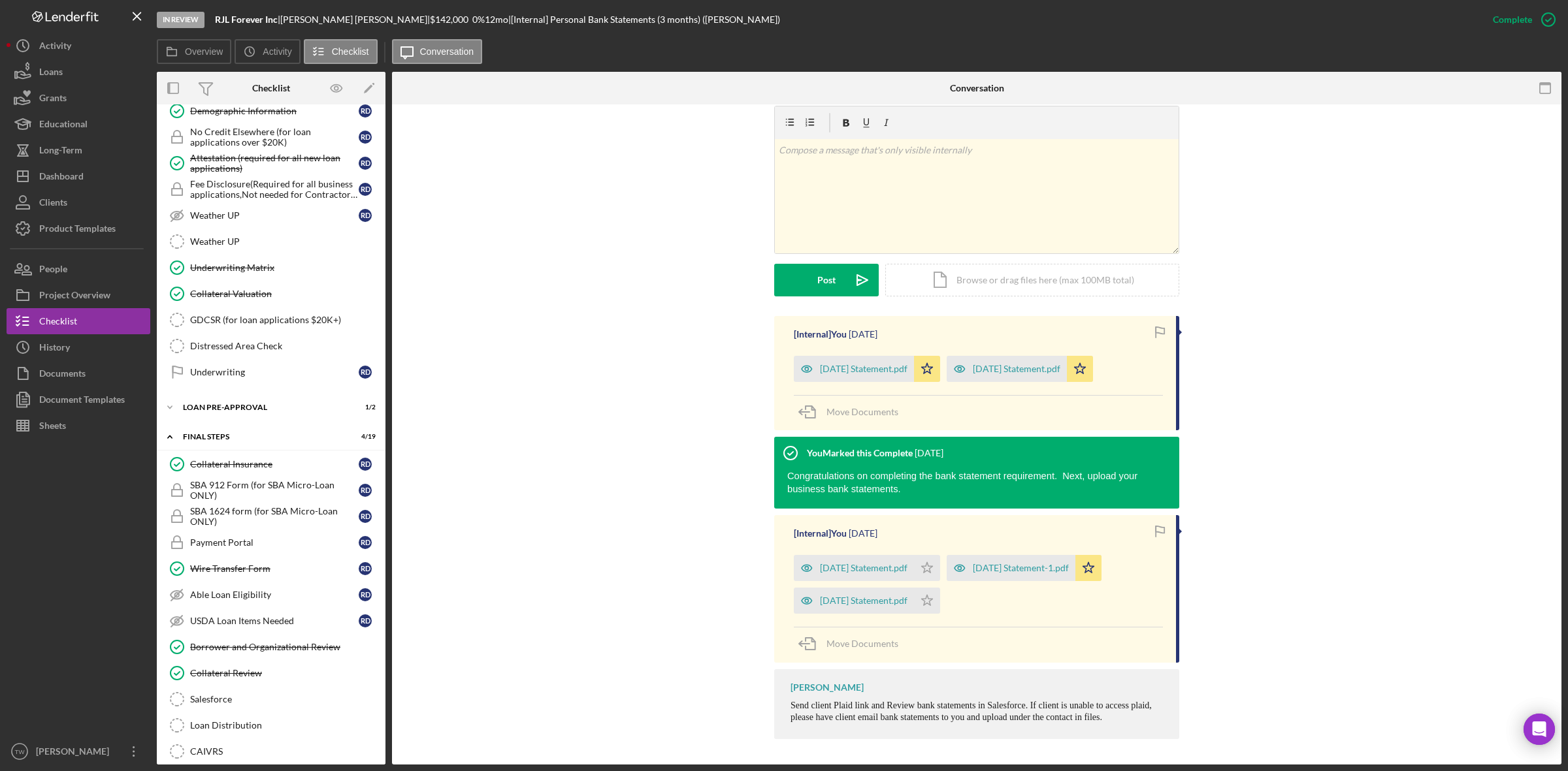
scroll to position [1168, 0]
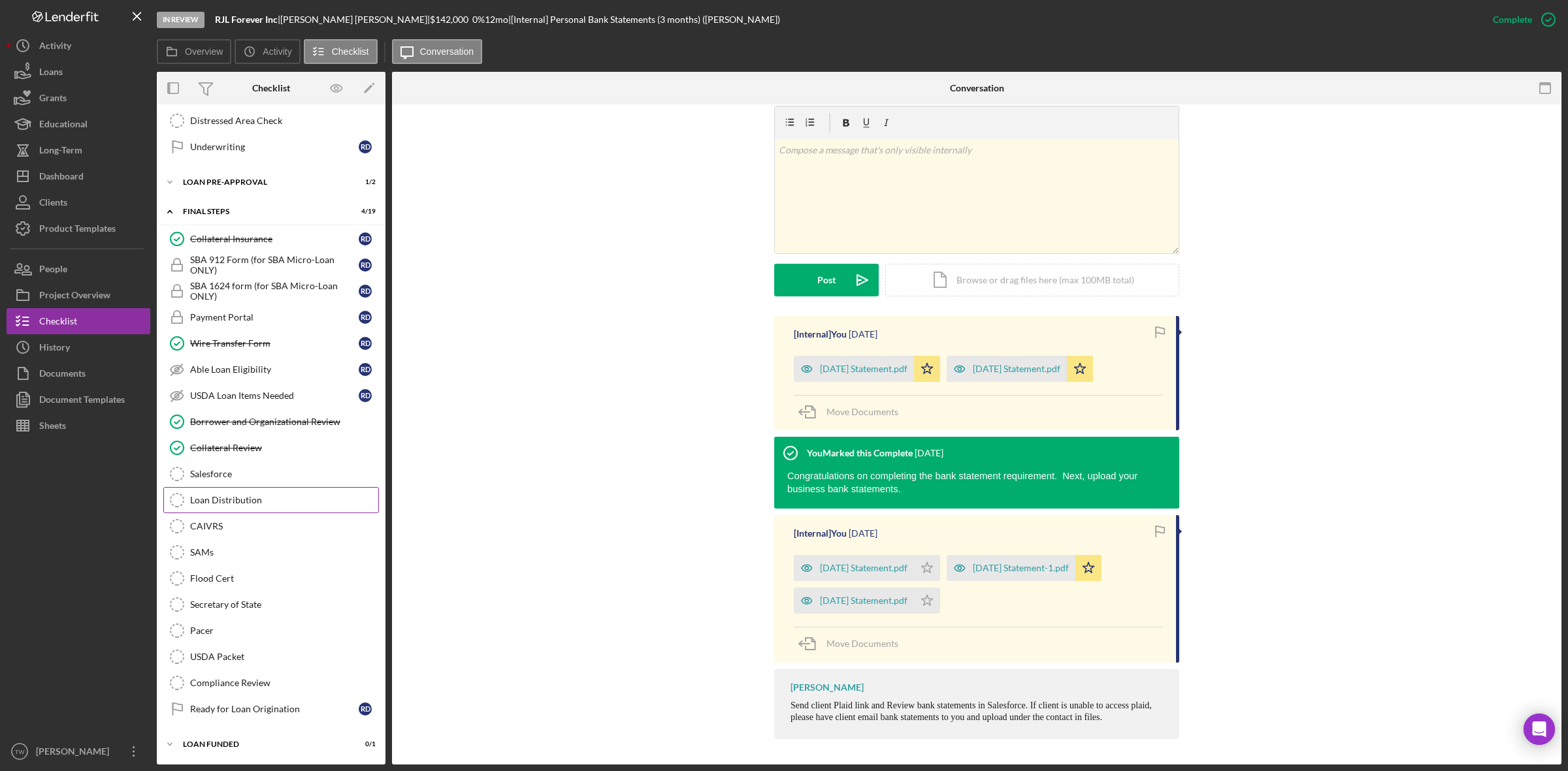
click at [260, 504] on link "Loan Distribution Loan Distribution" at bounding box center [271, 501] width 216 height 26
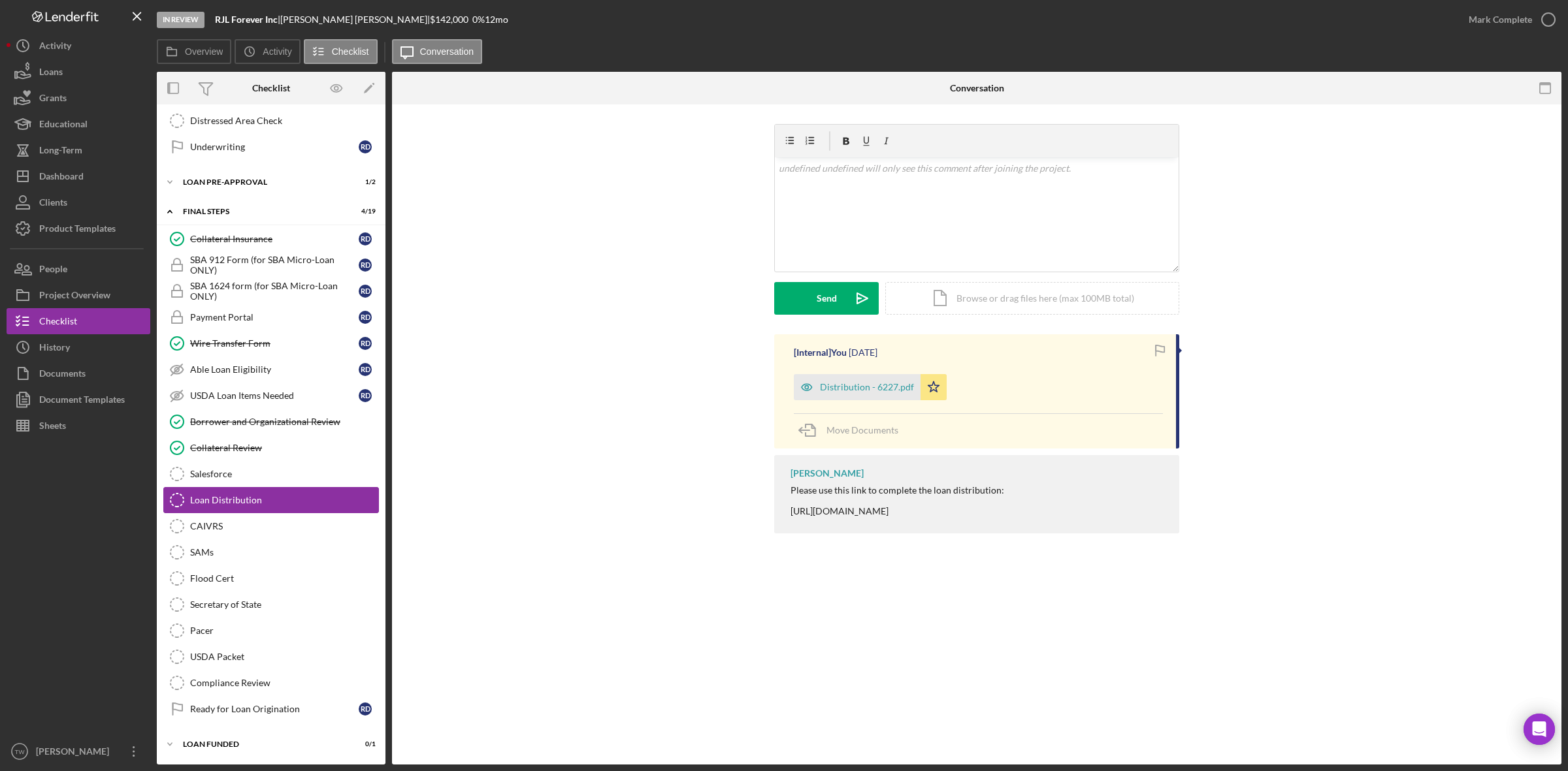
scroll to position [1168, 0]
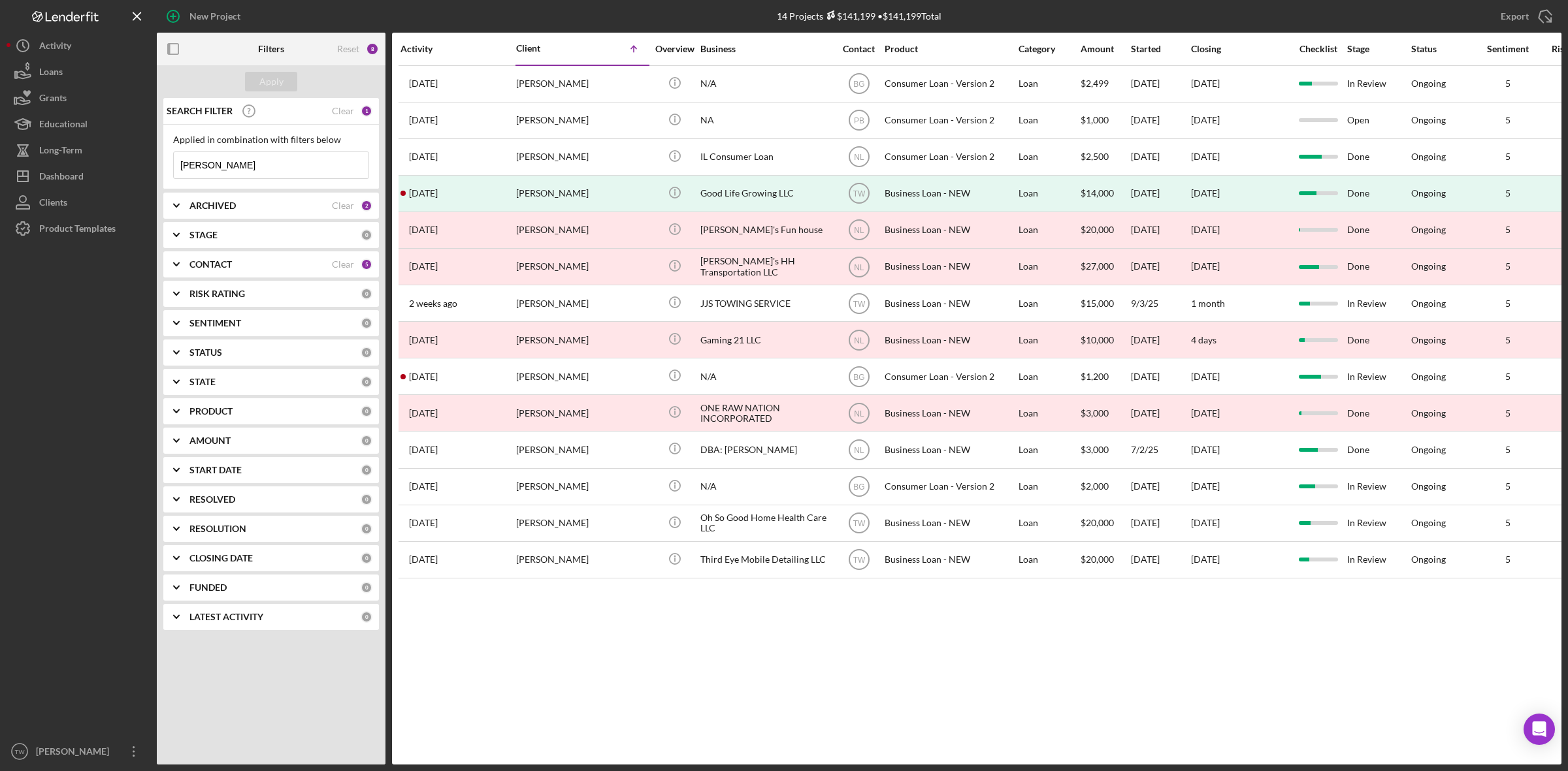
click at [246, 167] on input "james lewis" at bounding box center [271, 165] width 194 height 26
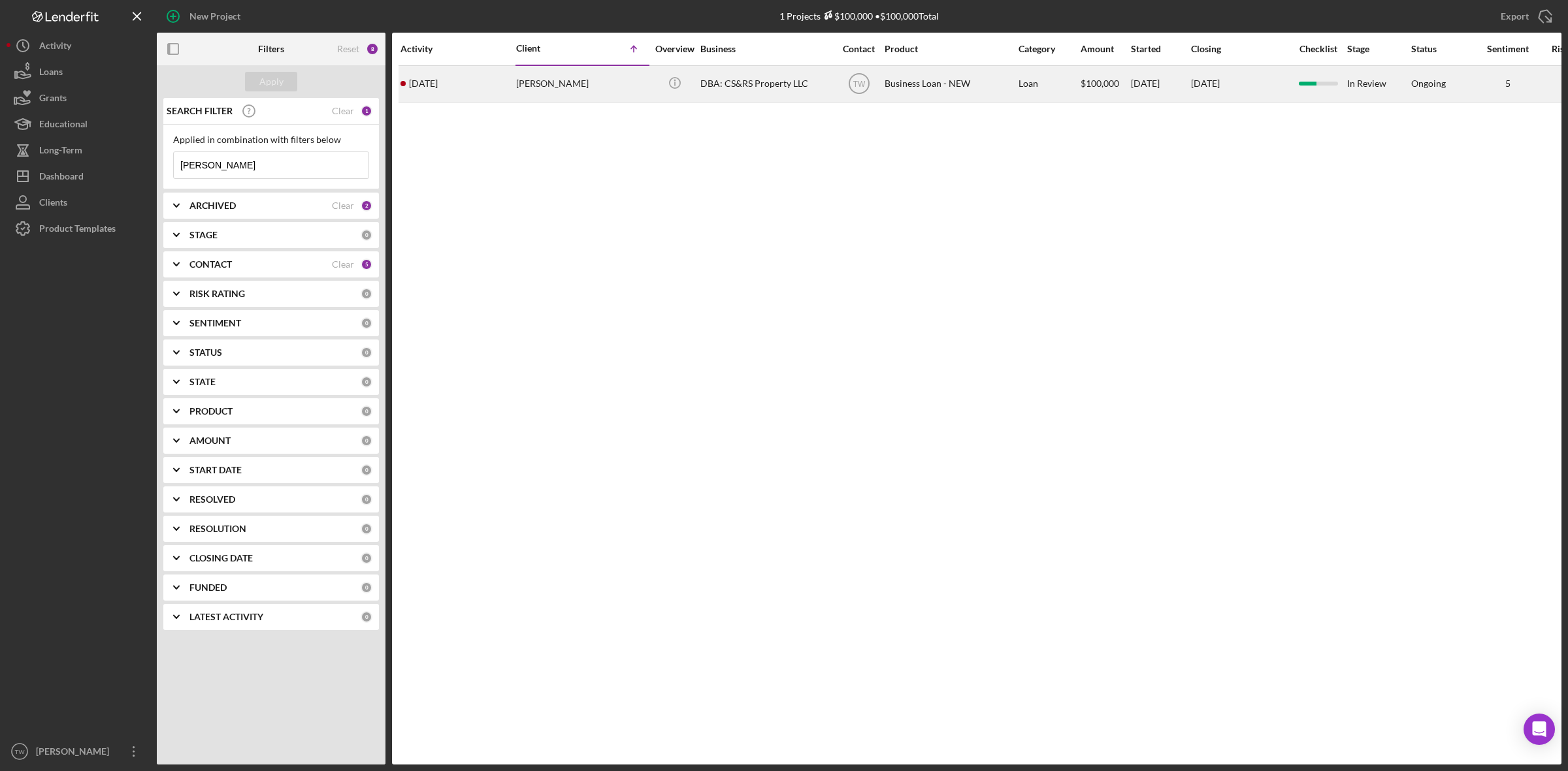
type input "[PERSON_NAME]"
click at [621, 87] on div "[PERSON_NAME]" at bounding box center [581, 83] width 131 height 34
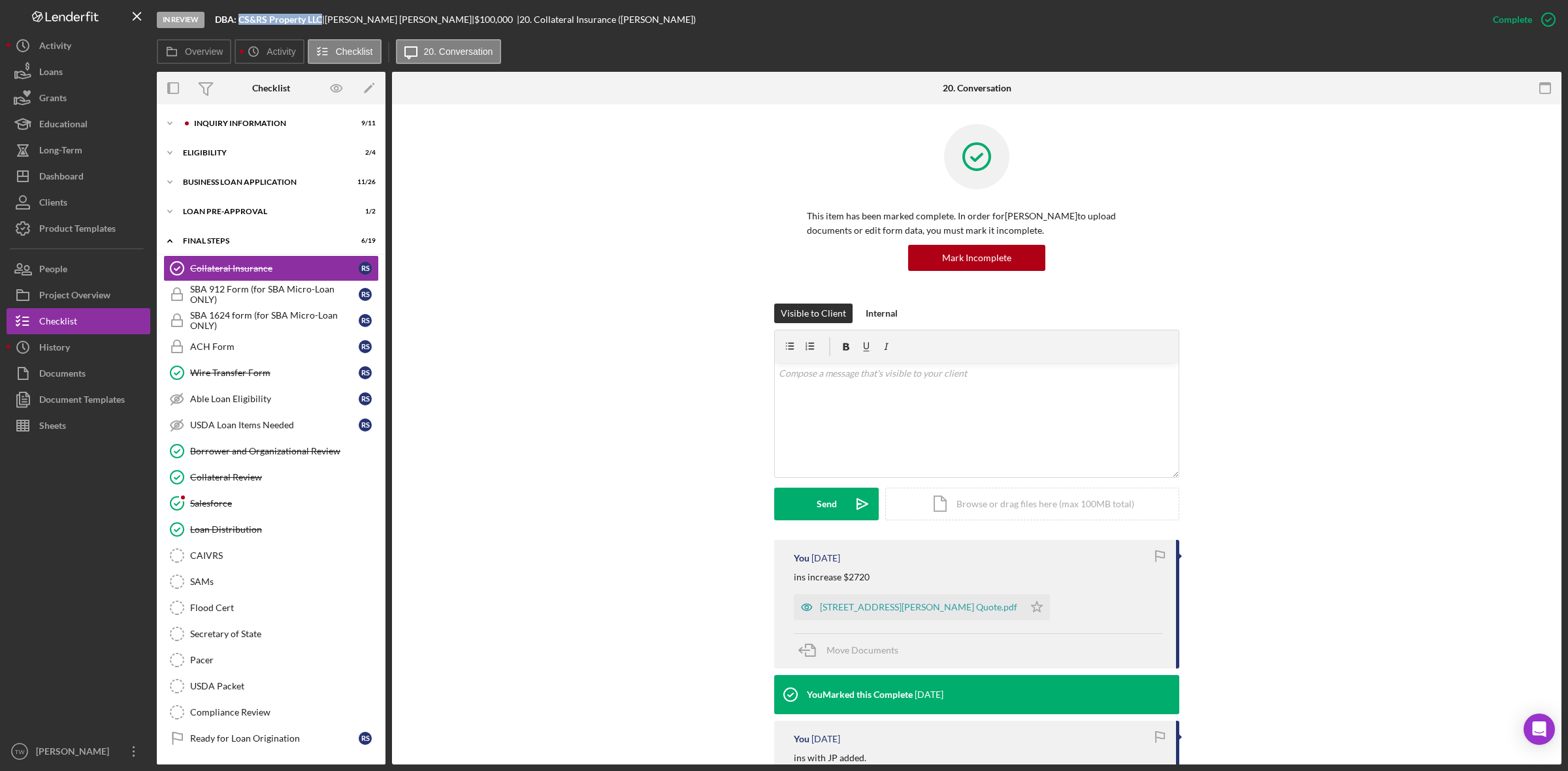
drag, startPoint x: 239, startPoint y: 18, endPoint x: 323, endPoint y: 21, distance: 84.1
click at [323, 21] on div "DBA: CS&RS Property LLC |" at bounding box center [269, 19] width 110 height 11
copy b "CS&RS Property LLC"
